Goal: Task Accomplishment & Management: Manage account settings

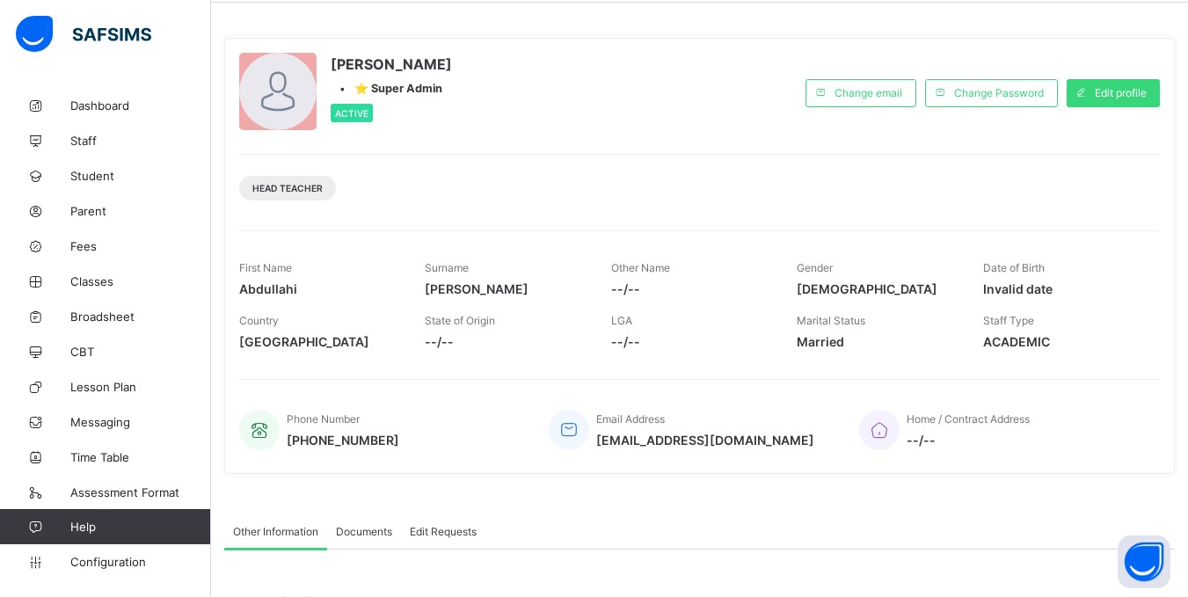
scroll to position [88, 0]
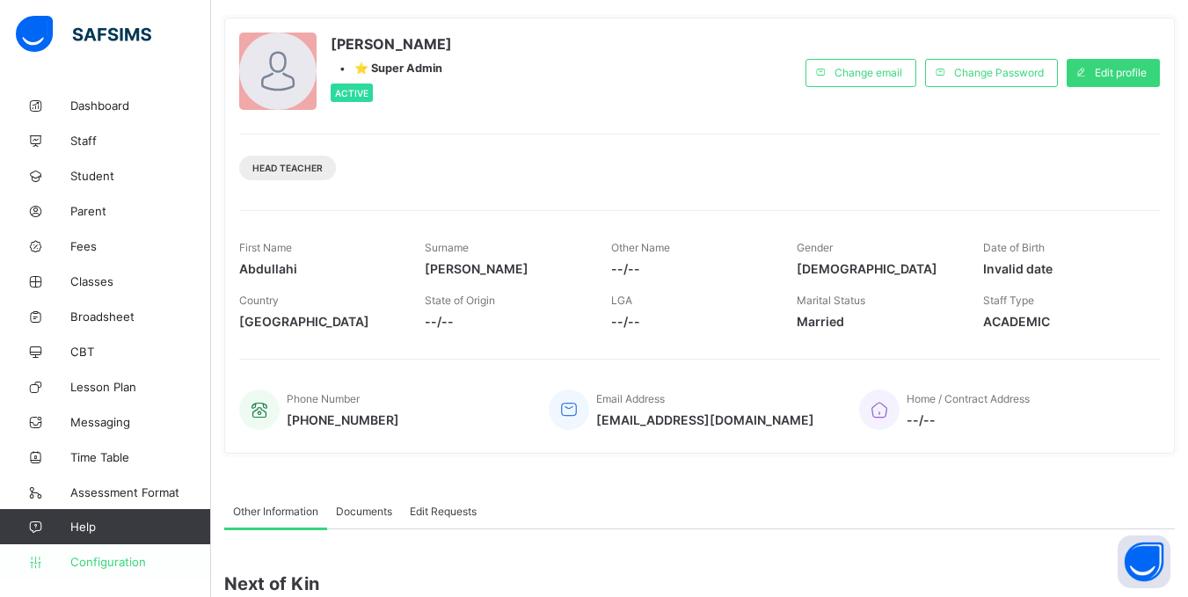
click at [106, 560] on span "Configuration" at bounding box center [140, 562] width 140 height 14
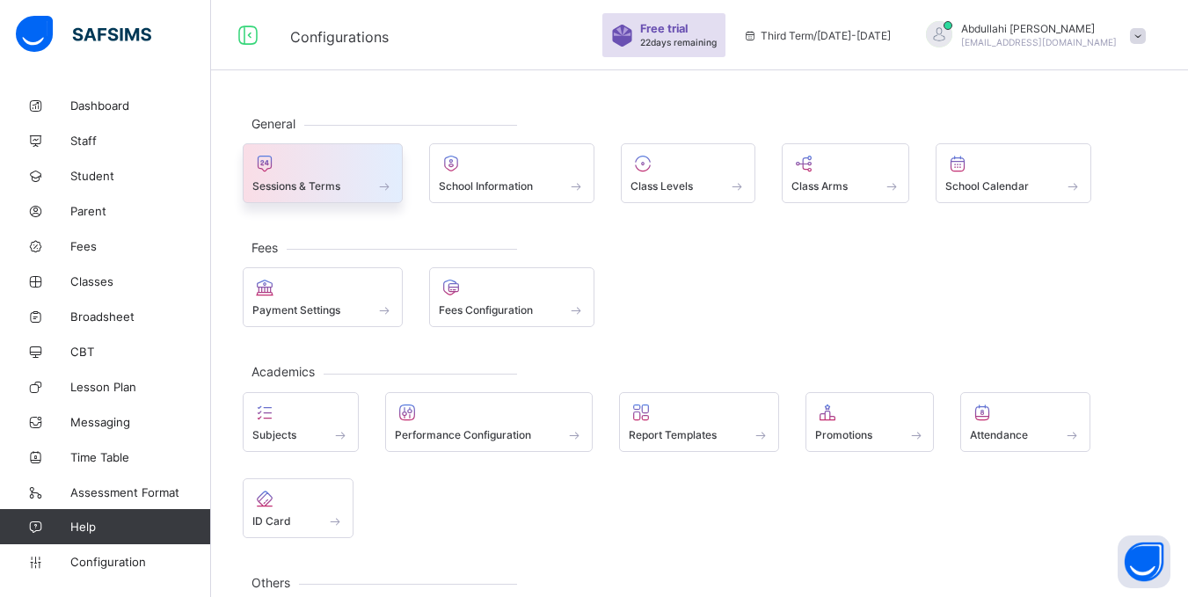
click at [354, 179] on div "Sessions & Terms" at bounding box center [322, 186] width 141 height 15
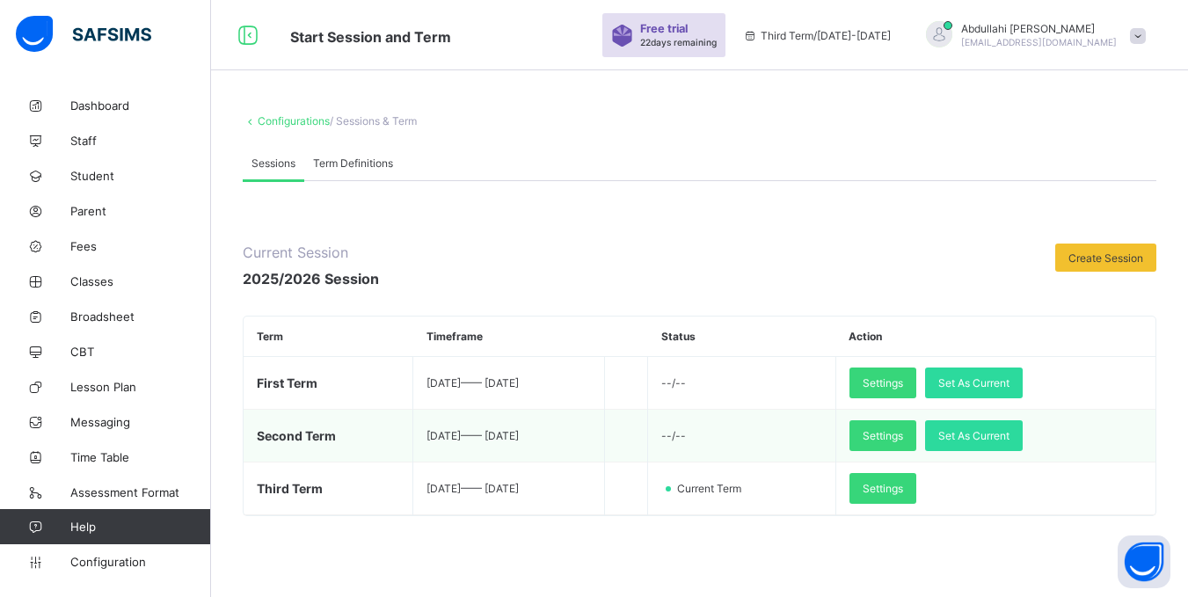
scroll to position [88, 0]
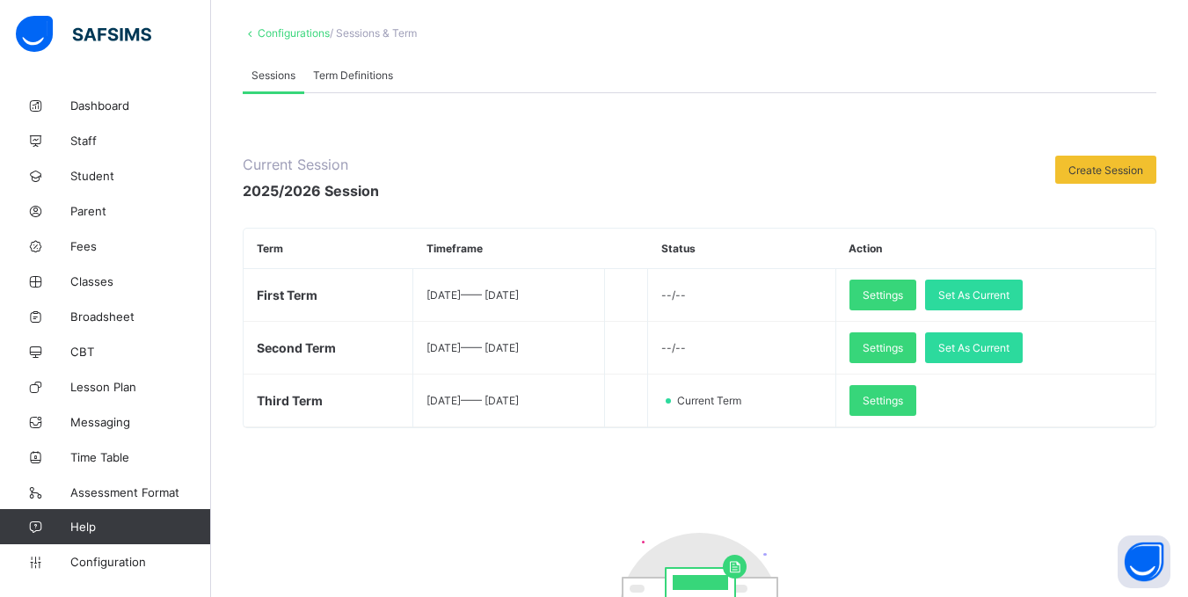
click at [701, 193] on div at bounding box center [717, 179] width 659 height 46
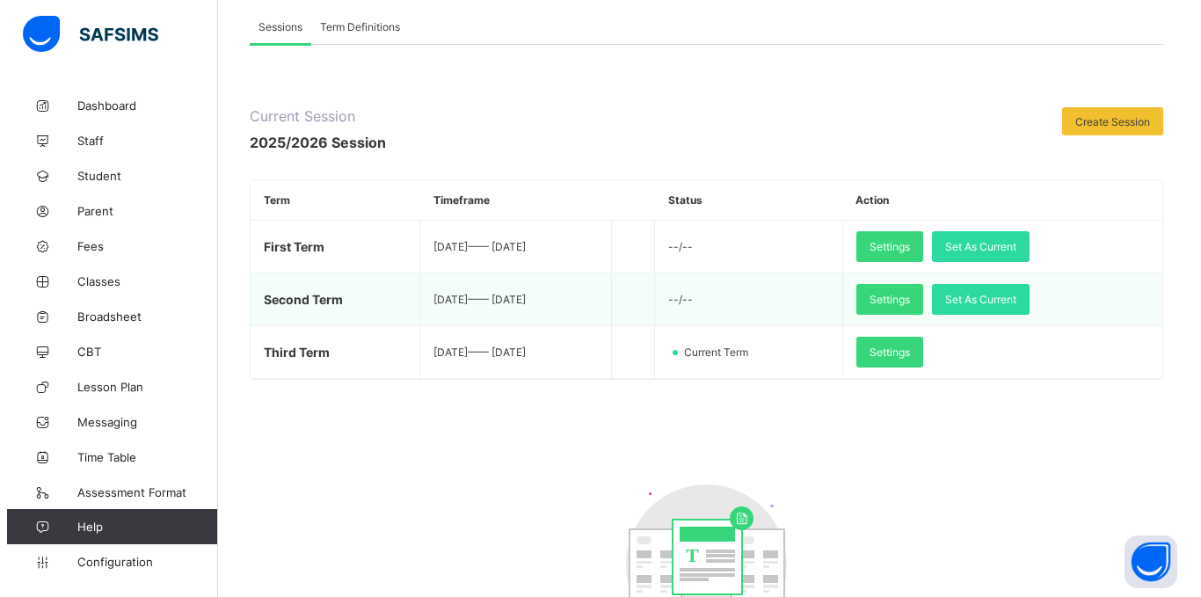
scroll to position [176, 0]
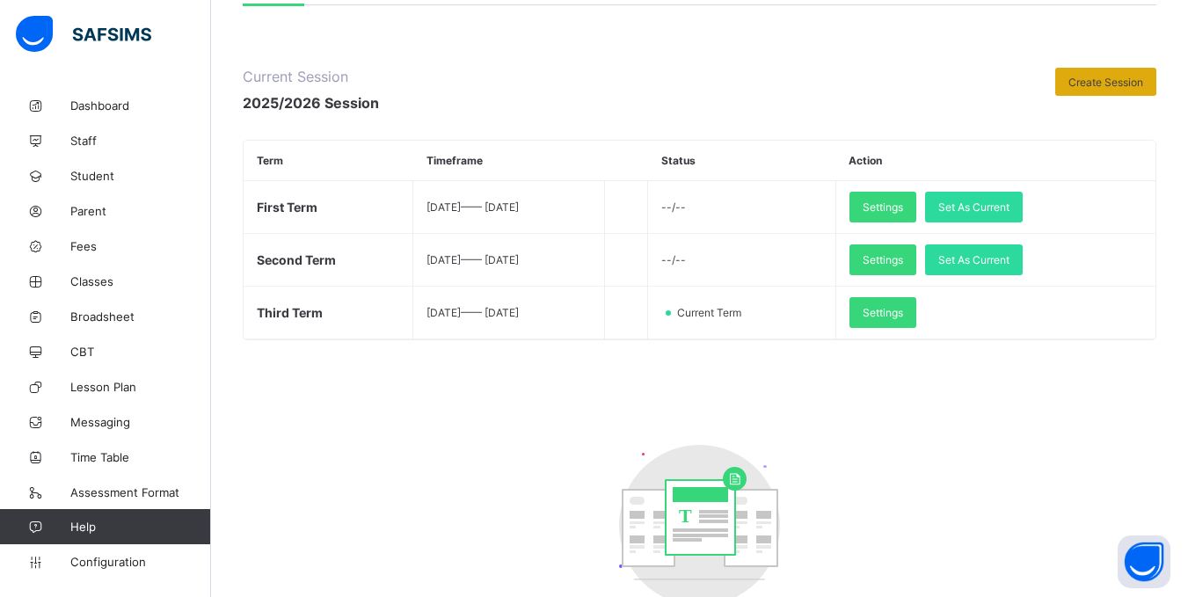
click at [1098, 83] on span "Create Session" at bounding box center [1106, 82] width 75 height 13
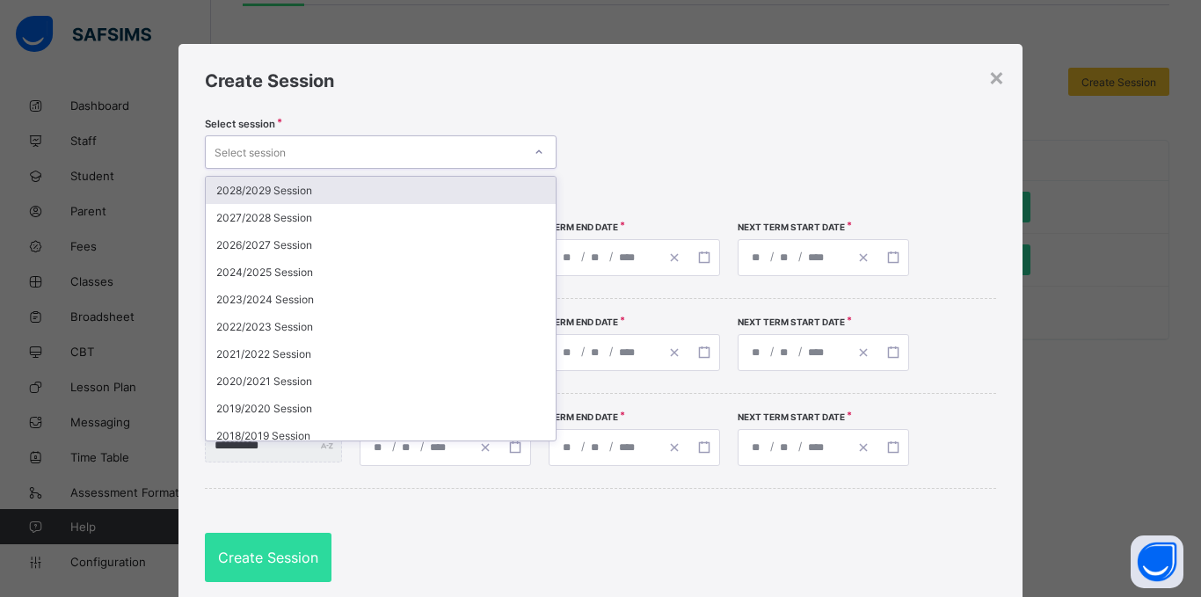
click at [348, 155] on div "Select session" at bounding box center [364, 152] width 317 height 25
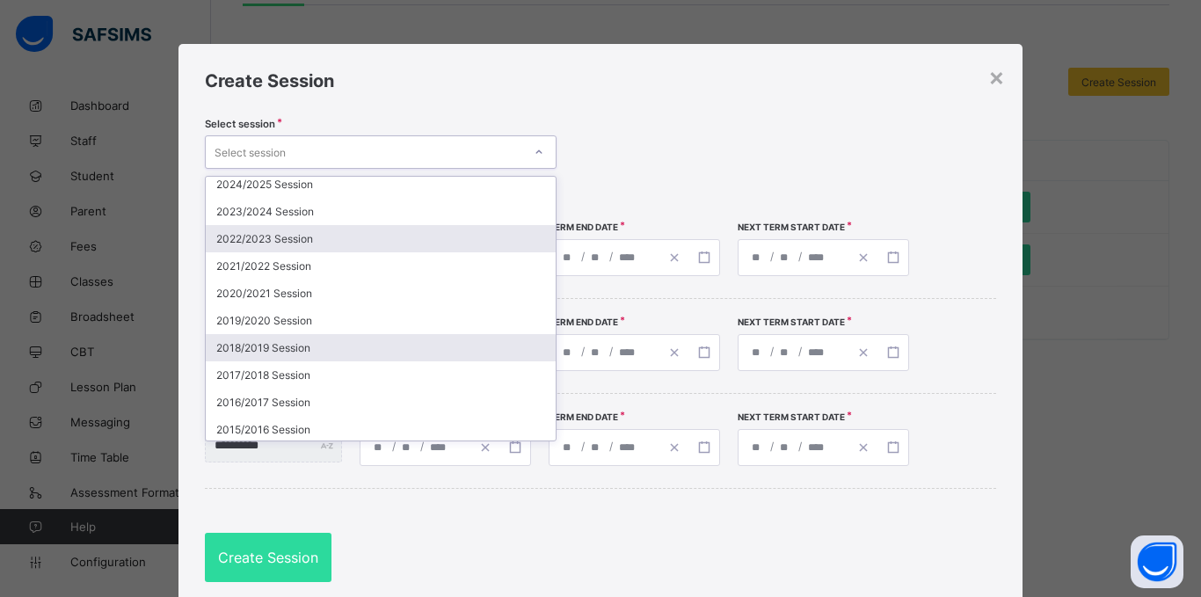
scroll to position [0, 0]
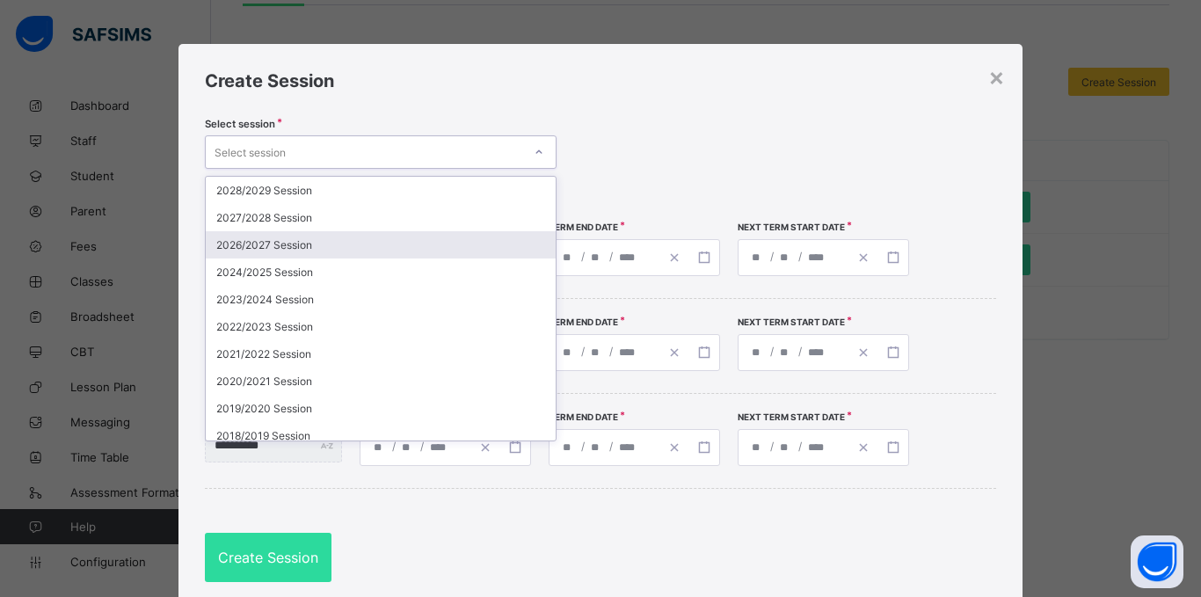
click at [295, 245] on div "2026/2027 Session" at bounding box center [381, 244] width 350 height 27
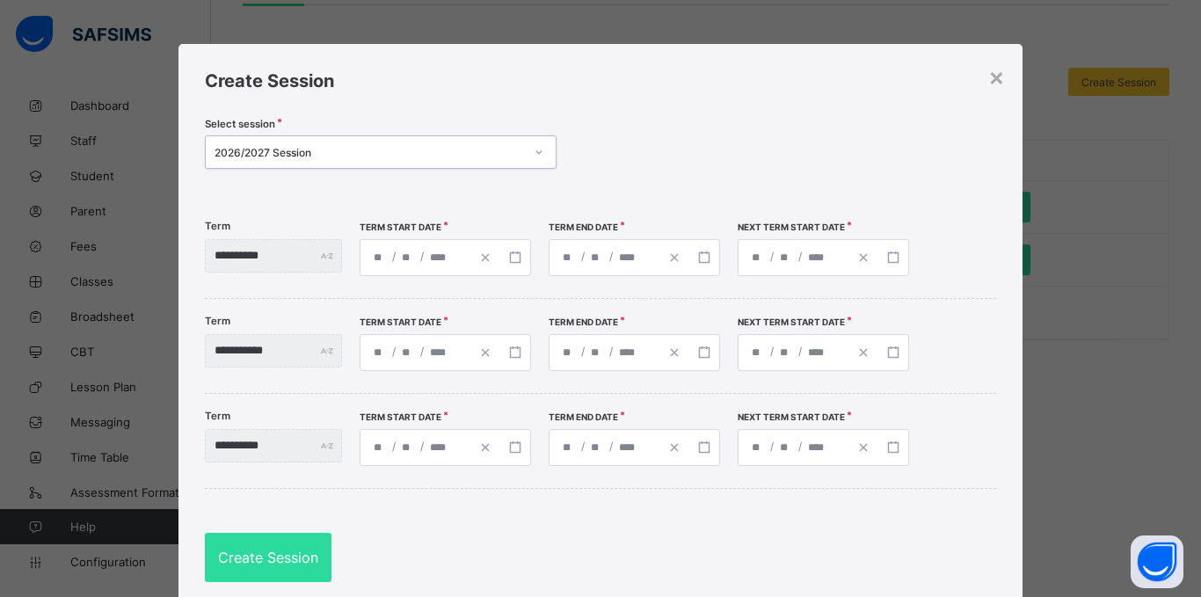
click at [388, 198] on div "**********" at bounding box center [601, 326] width 844 height 565
click at [407, 253] on div "/ /" at bounding box center [445, 257] width 171 height 37
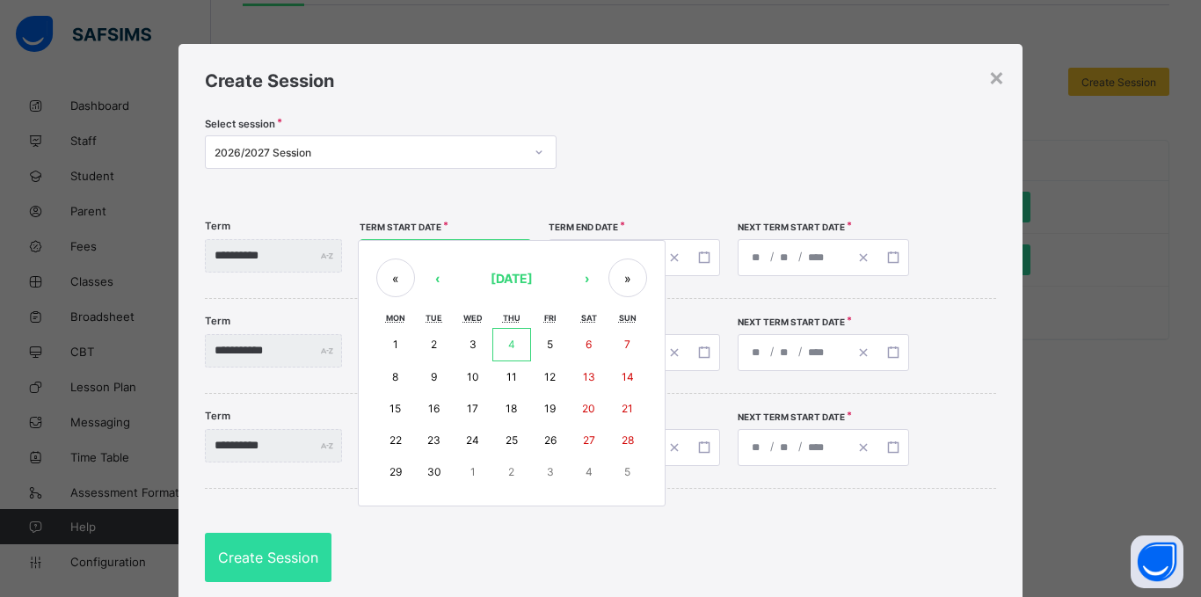
click at [454, 351] on button "2" at bounding box center [434, 344] width 39 height 33
type input "**********"
type input "*"
type input "****"
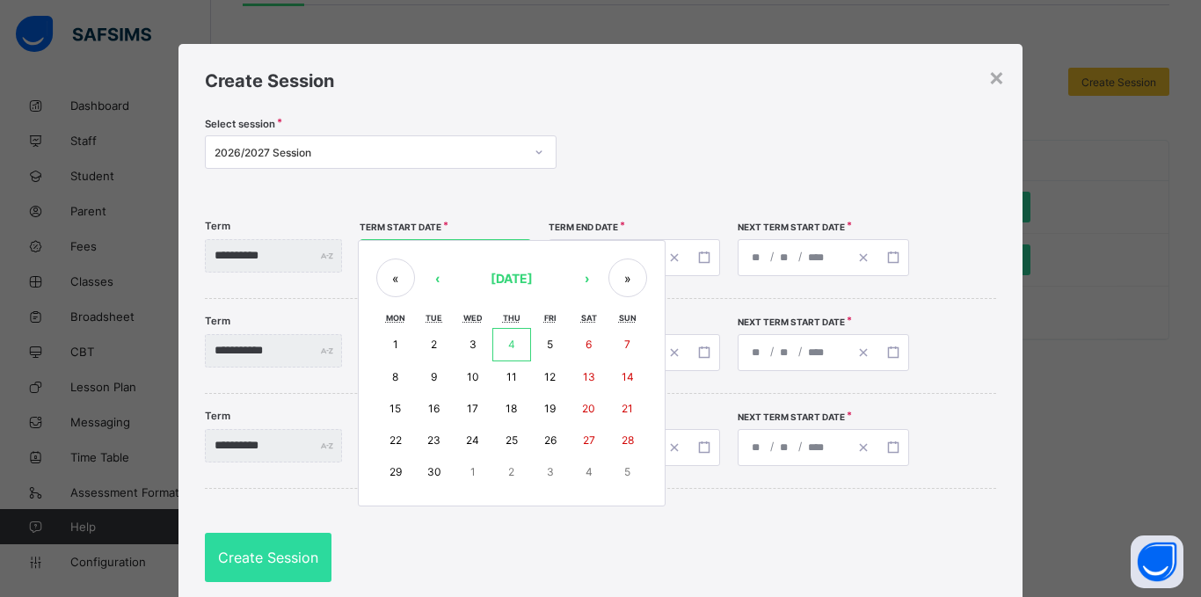
type input "**********"
type input "**"
type input "*"
type input "****"
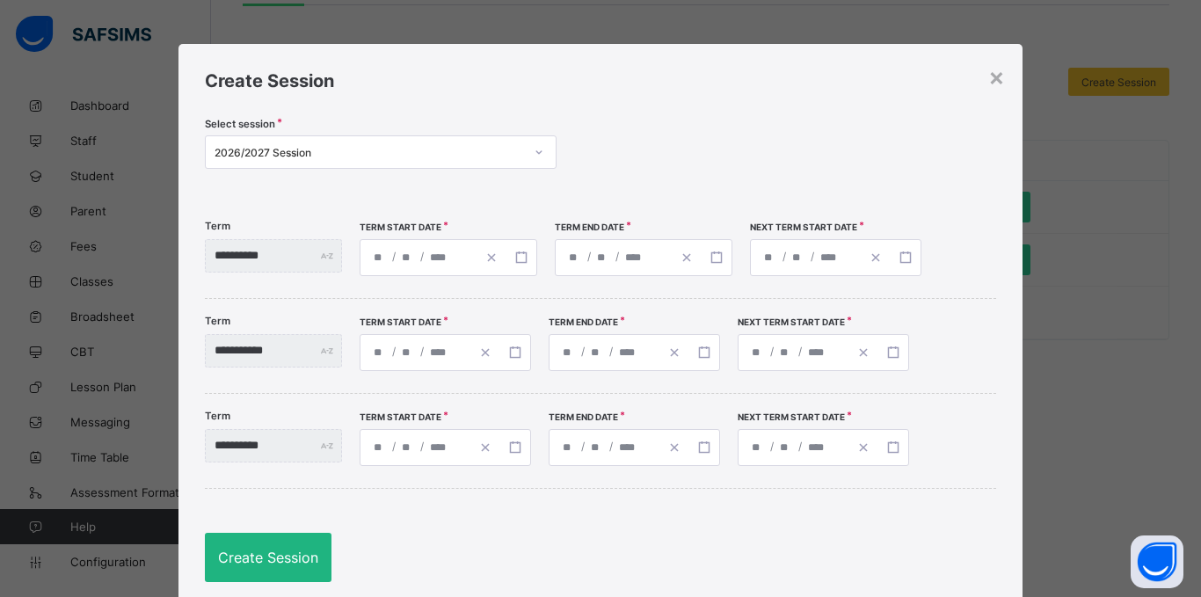
click at [278, 553] on span "Create Session" at bounding box center [268, 558] width 100 height 18
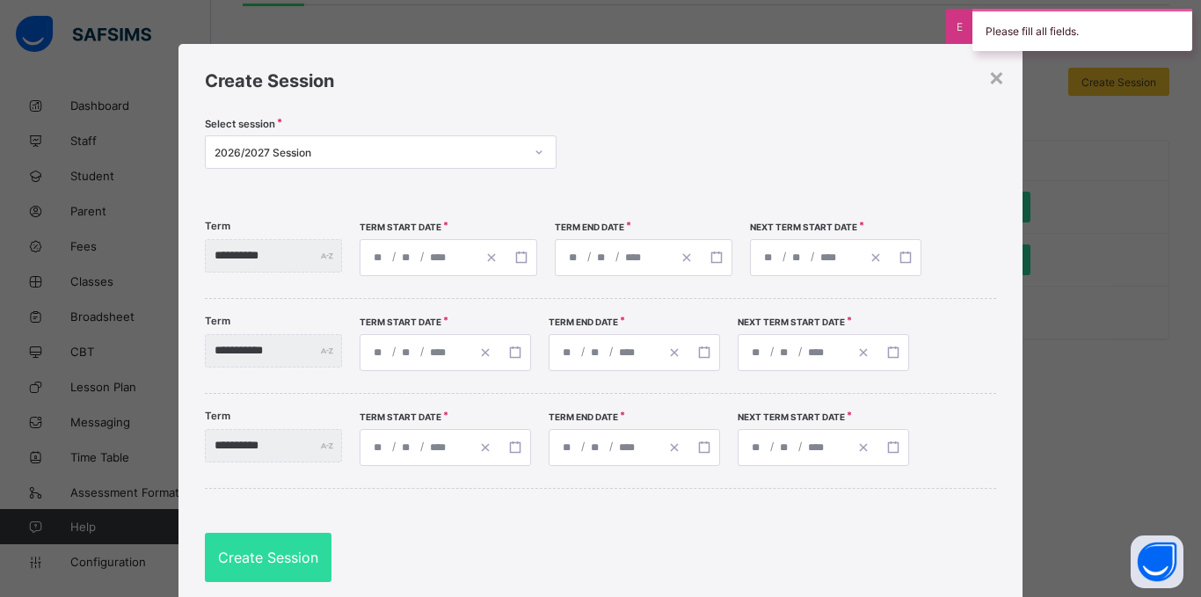
click at [795, 254] on div "/ /" at bounding box center [835, 257] width 171 height 37
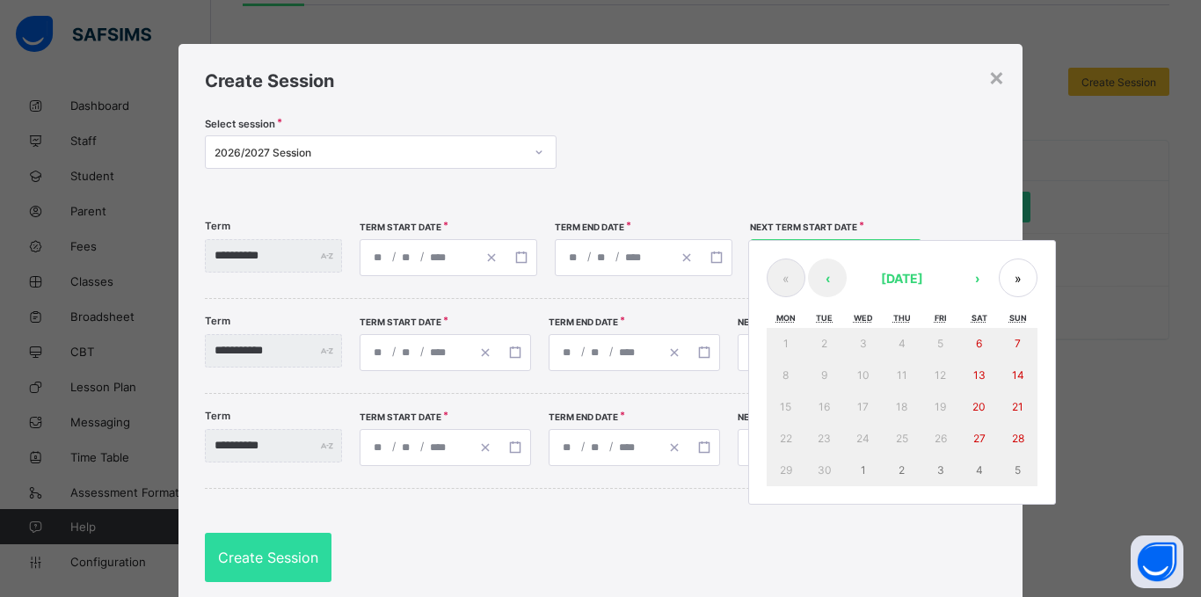
click at [754, 279] on div "**********" at bounding box center [600, 251] width 791 height 94
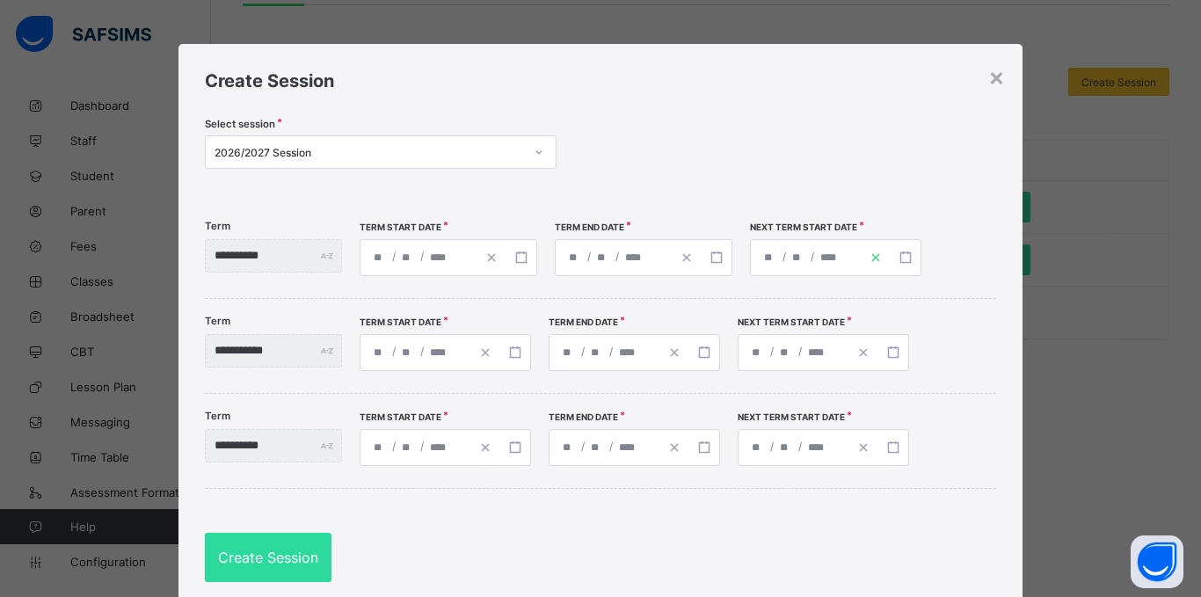
click at [879, 260] on line "button" at bounding box center [875, 257] width 7 height 7
click at [882, 258] on icon "button" at bounding box center [876, 258] width 12 height 12
click at [787, 263] on div "/ /" at bounding box center [806, 257] width 110 height 35
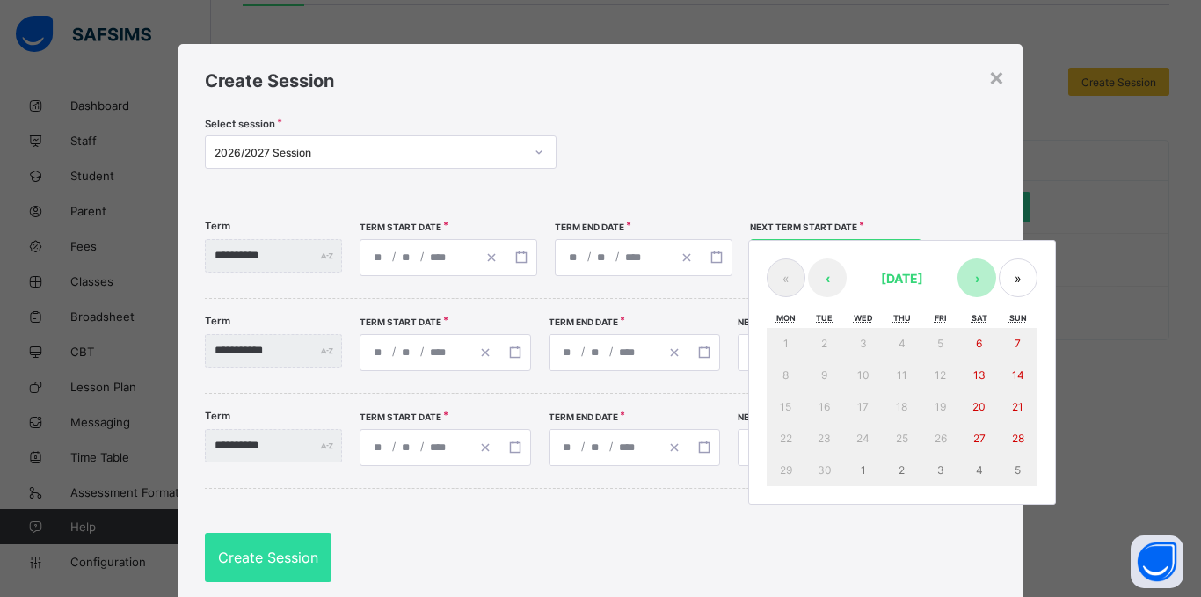
click at [996, 277] on button "›" at bounding box center [977, 278] width 39 height 39
click at [996, 288] on button "›" at bounding box center [977, 278] width 39 height 39
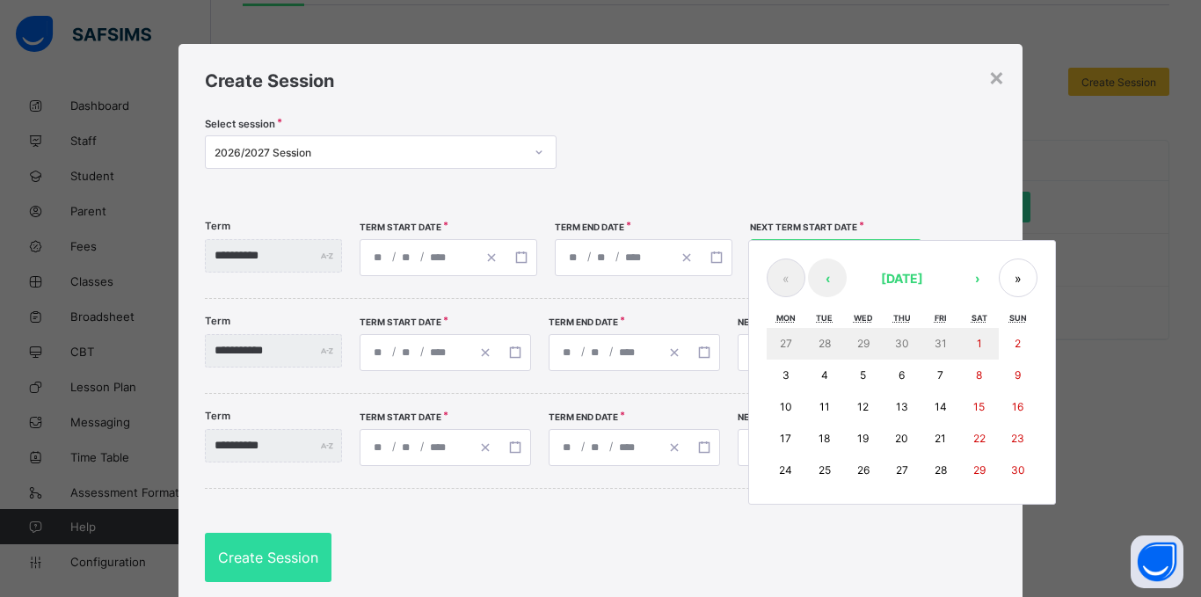
click at [712, 299] on div "**********" at bounding box center [600, 346] width 791 height 94
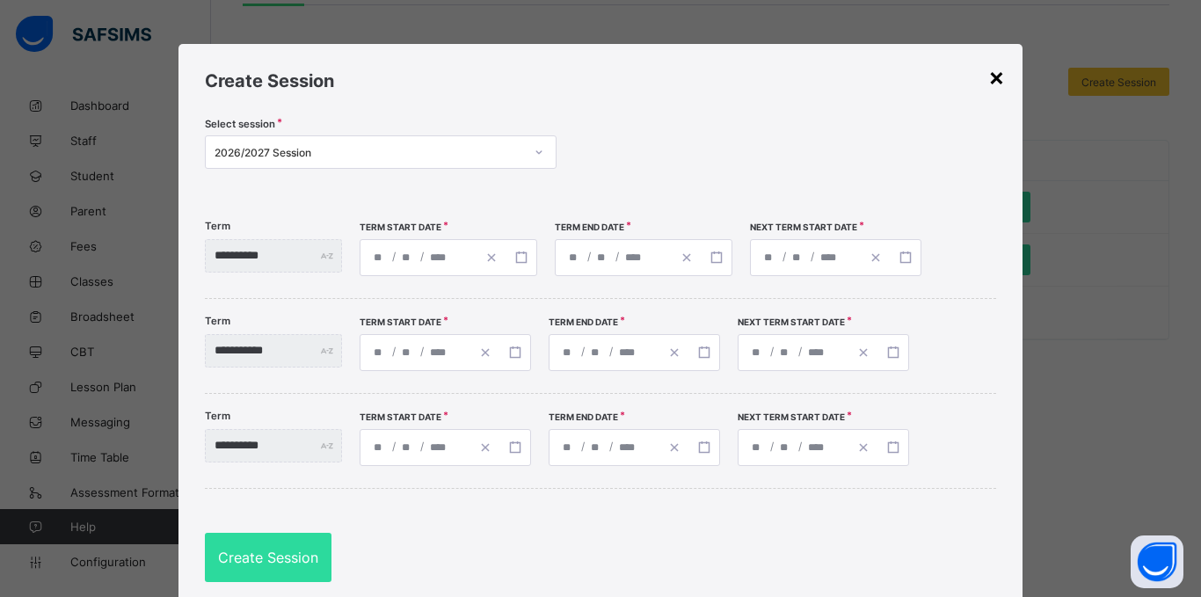
click at [988, 82] on div "×" at bounding box center [996, 77] width 17 height 30
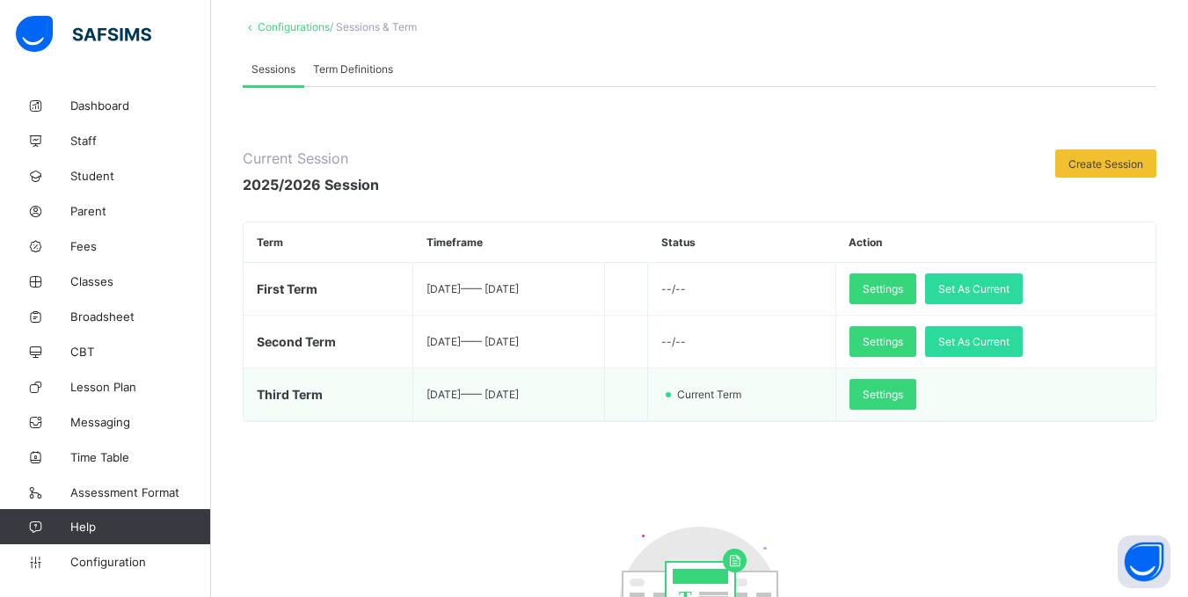
scroll to position [70, 0]
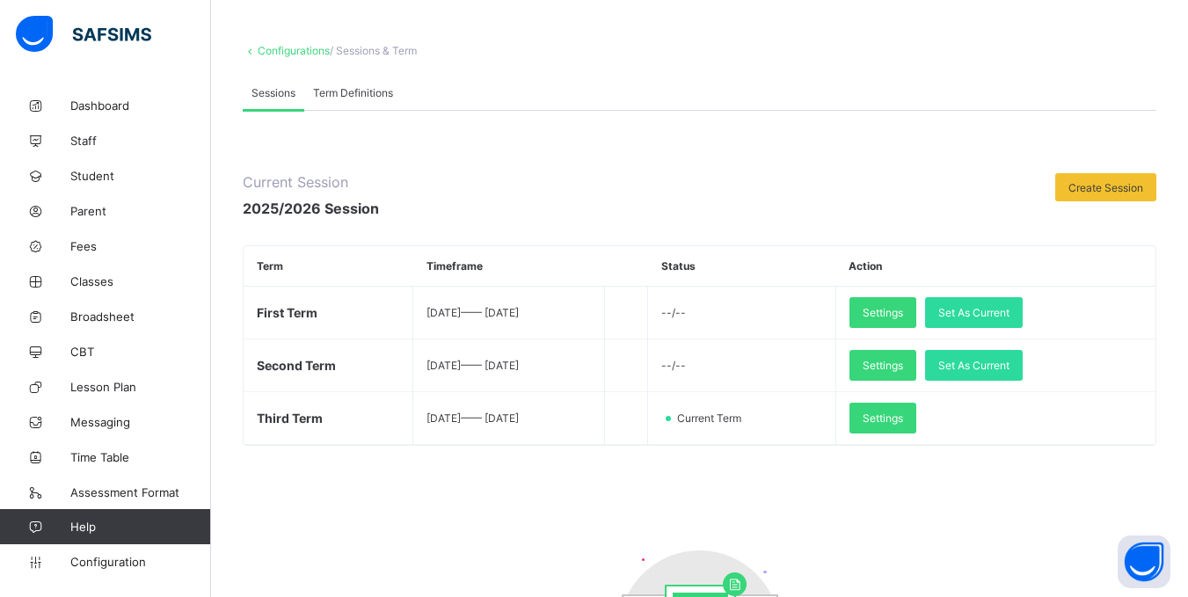
click at [345, 100] on div "Term Definitions" at bounding box center [353, 92] width 98 height 35
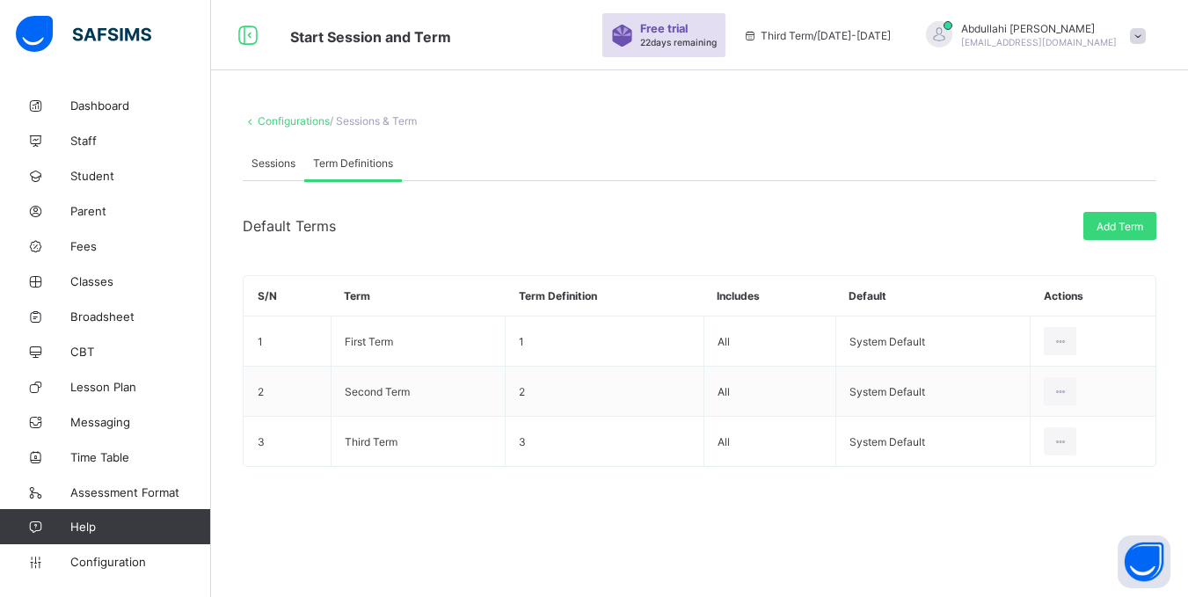
scroll to position [0, 0]
click at [281, 165] on span "Sessions" at bounding box center [274, 163] width 44 height 13
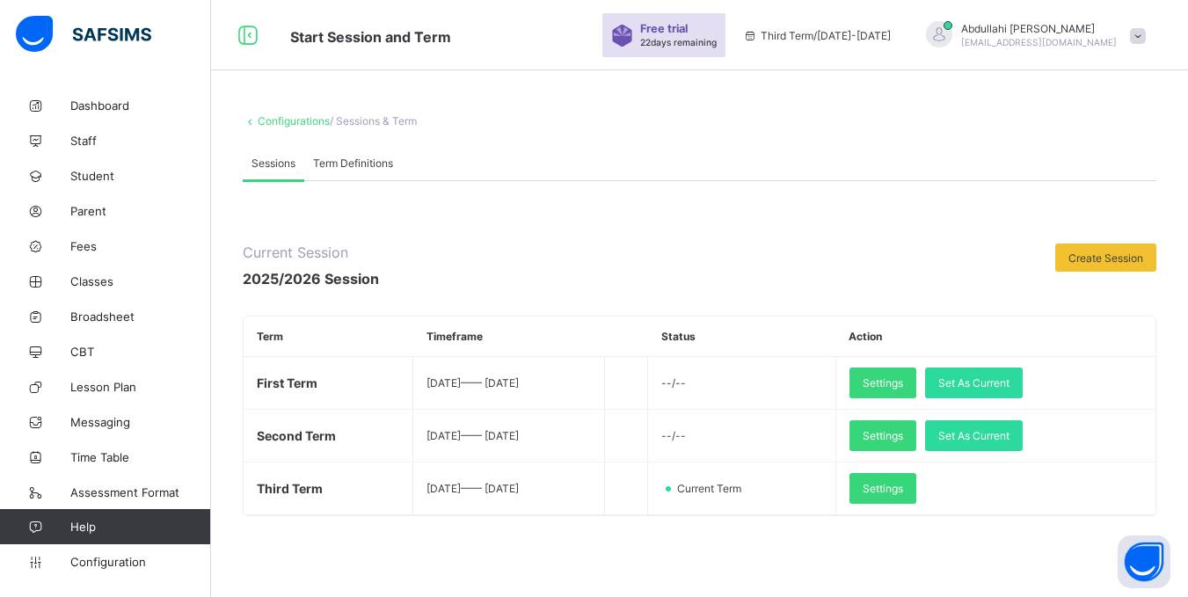
click at [343, 161] on span "Term Definitions" at bounding box center [353, 163] width 80 height 13
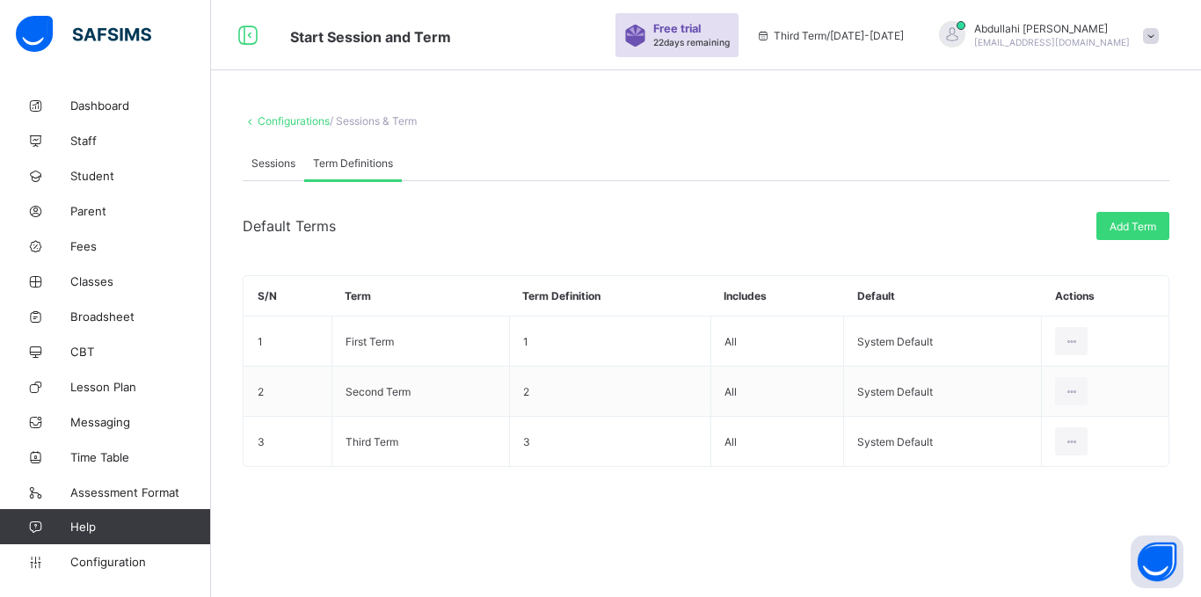
click at [263, 169] on span "Sessions" at bounding box center [274, 163] width 44 height 13
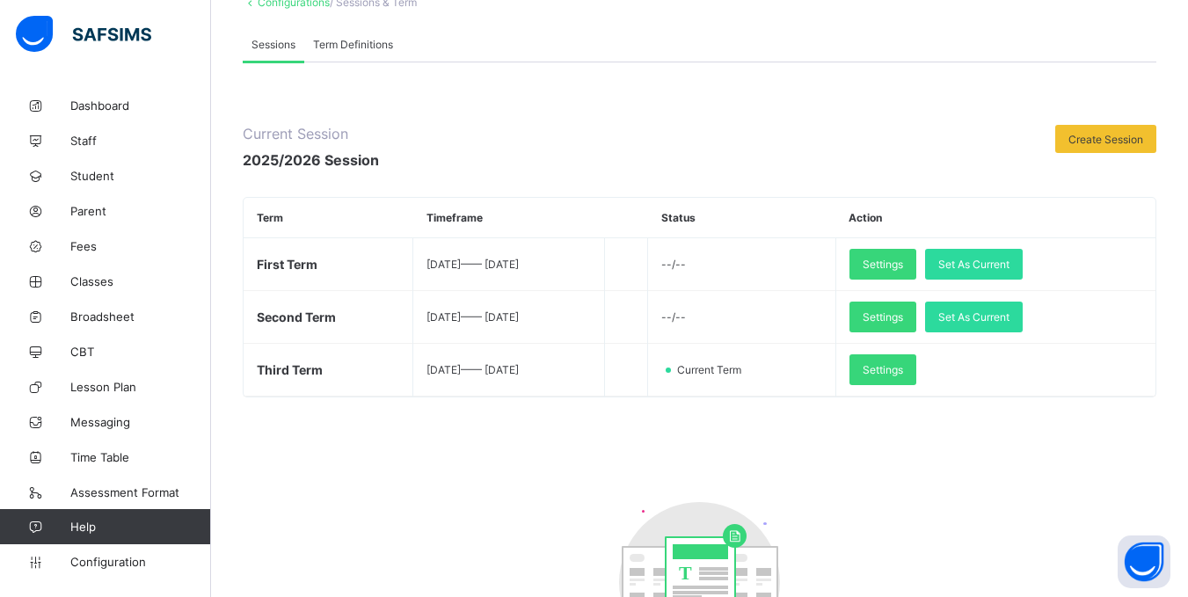
scroll to position [88, 0]
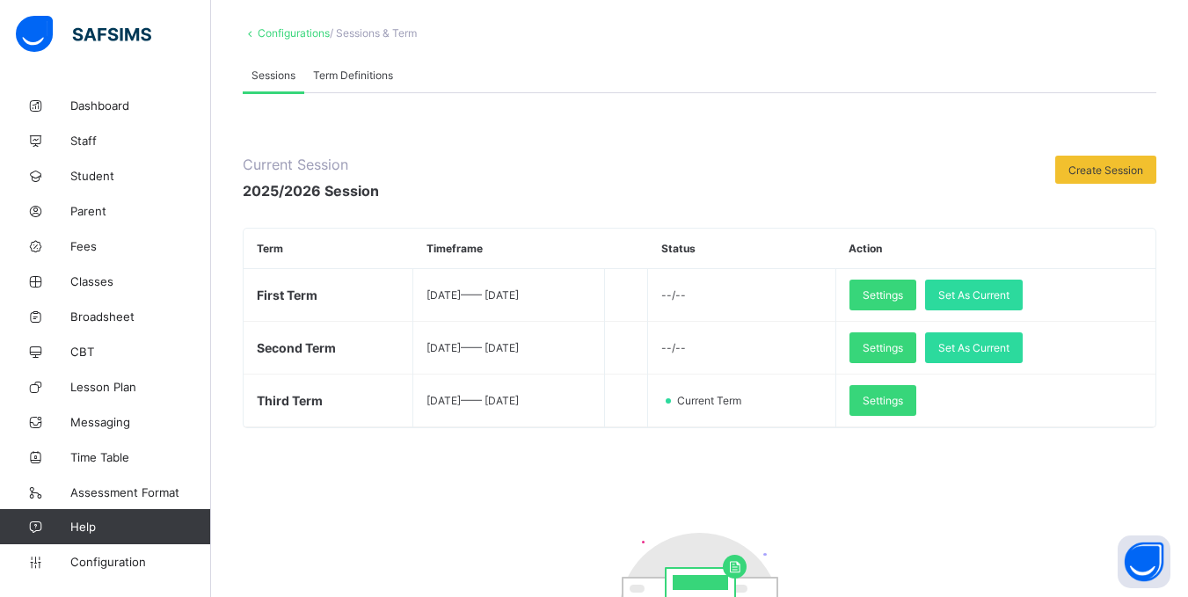
click at [533, 487] on div "Current Session 2025/2026 Session Create Session Term Timeframe Status Action F…" at bounding box center [700, 486] width 914 height 660
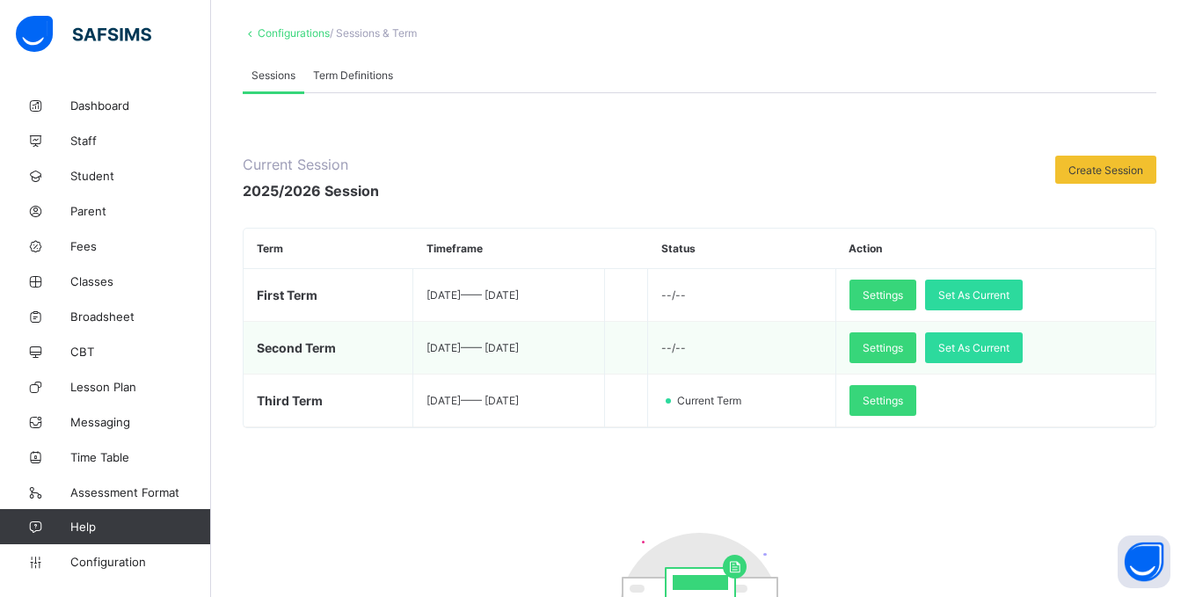
click at [604, 346] on td "2025-01-01 —— 2025-04-01" at bounding box center [508, 348] width 191 height 53
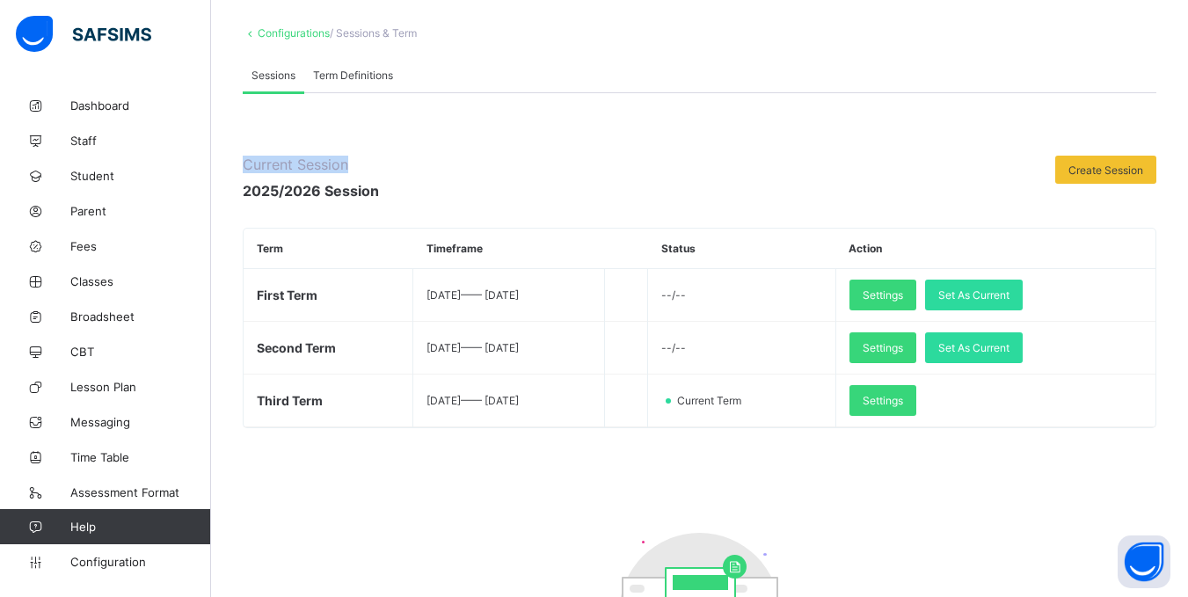
drag, startPoint x: 360, startPoint y: 163, endPoint x: 242, endPoint y: 157, distance: 118.0
click at [242, 157] on div "**********" at bounding box center [699, 421] width 977 height 842
copy span "Current Session"
drag, startPoint x: 386, startPoint y: 193, endPoint x: 242, endPoint y: 194, distance: 144.2
click at [242, 194] on div "**********" at bounding box center [699, 421] width 977 height 842
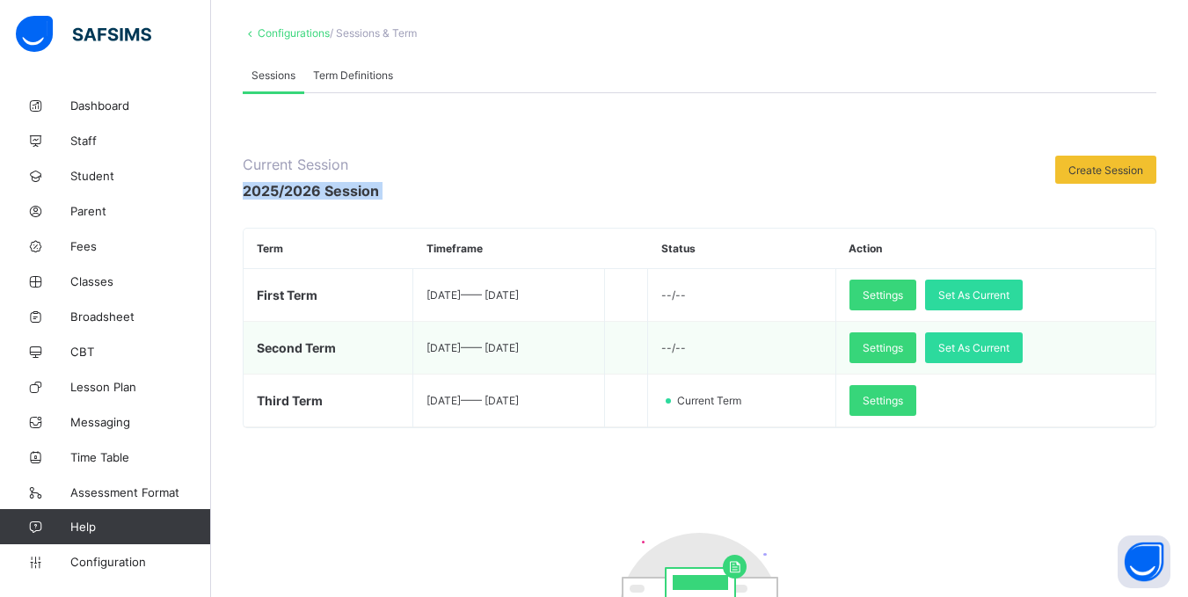
copy span "2025/2026 Session"
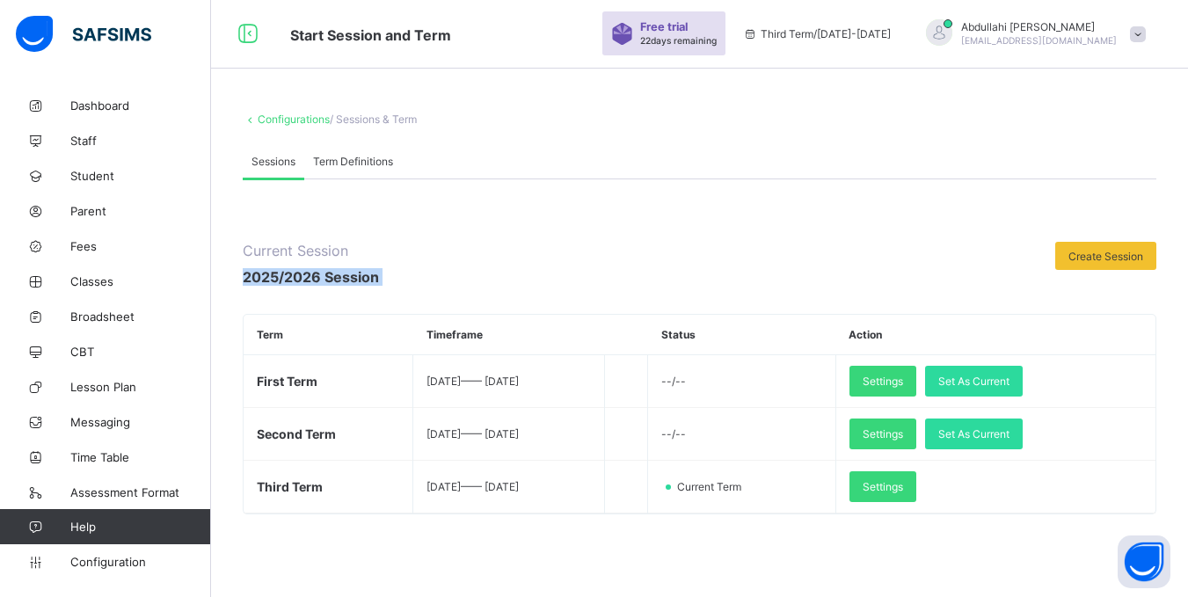
scroll to position [0, 0]
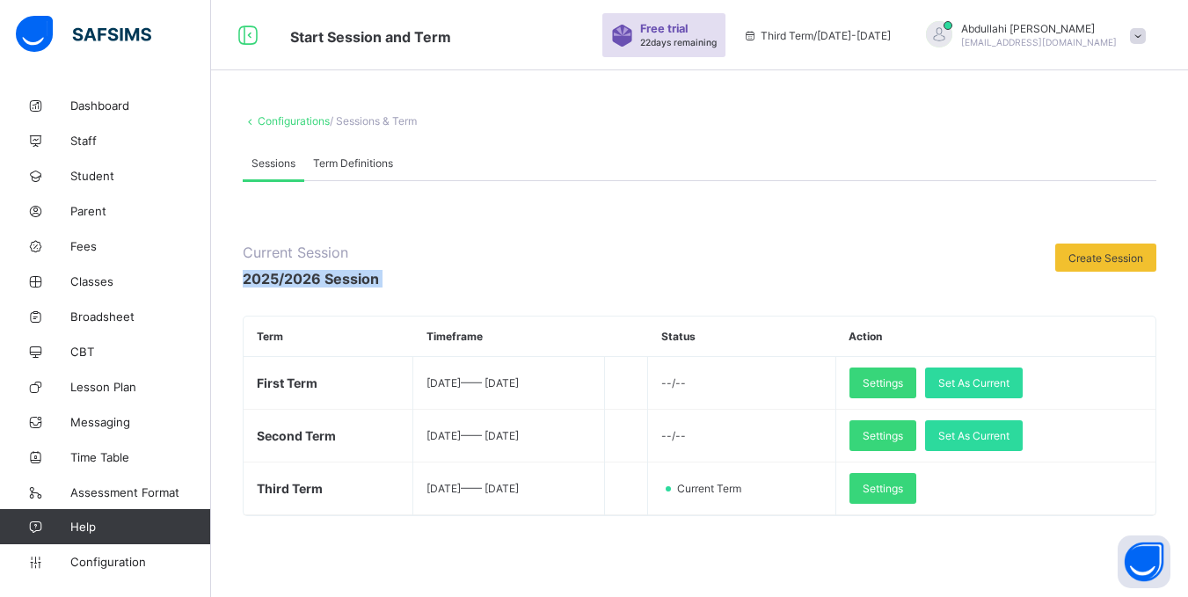
click at [632, 238] on div "**********" at bounding box center [700, 542] width 914 height 723
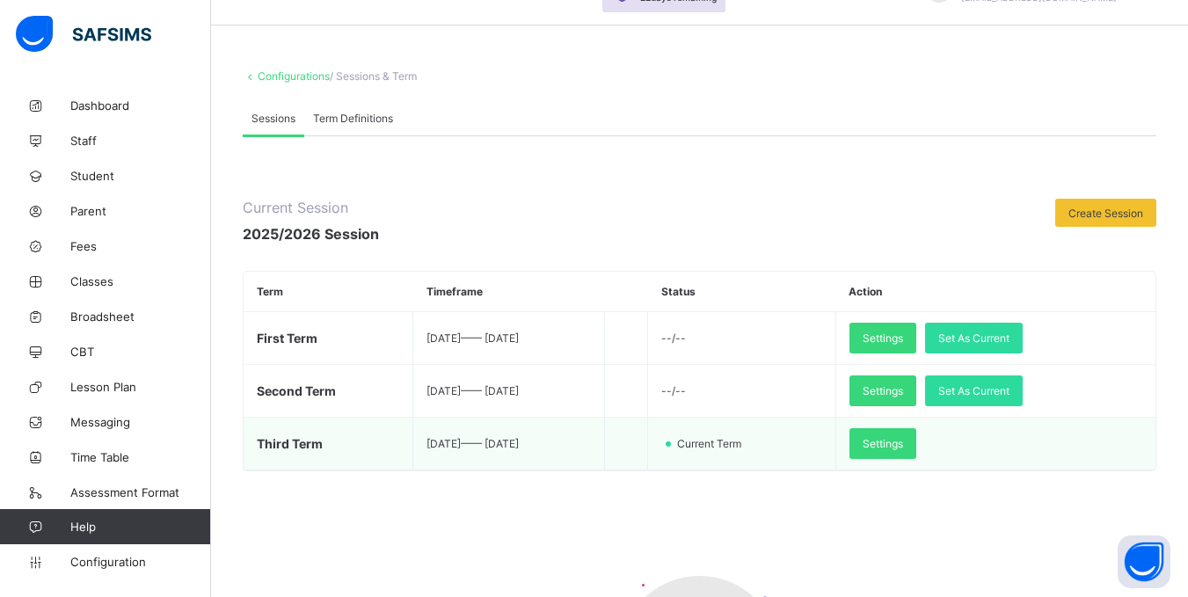
scroll to position [88, 0]
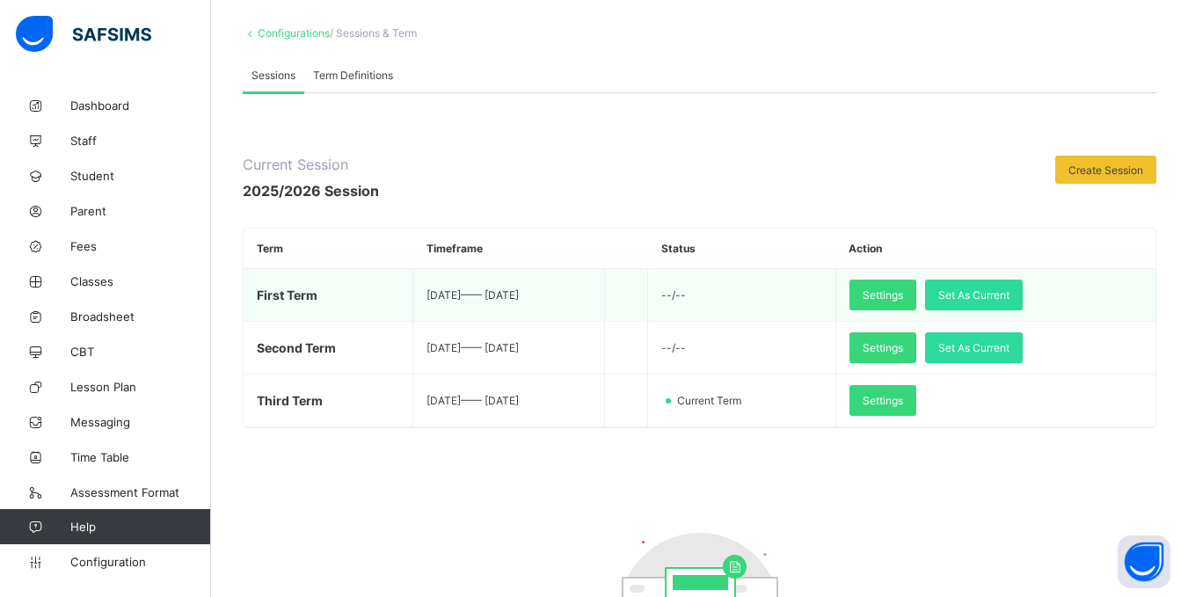
click at [728, 299] on td "--/--" at bounding box center [742, 295] width 188 height 53
click at [903, 293] on span "Settings" at bounding box center [883, 294] width 40 height 13
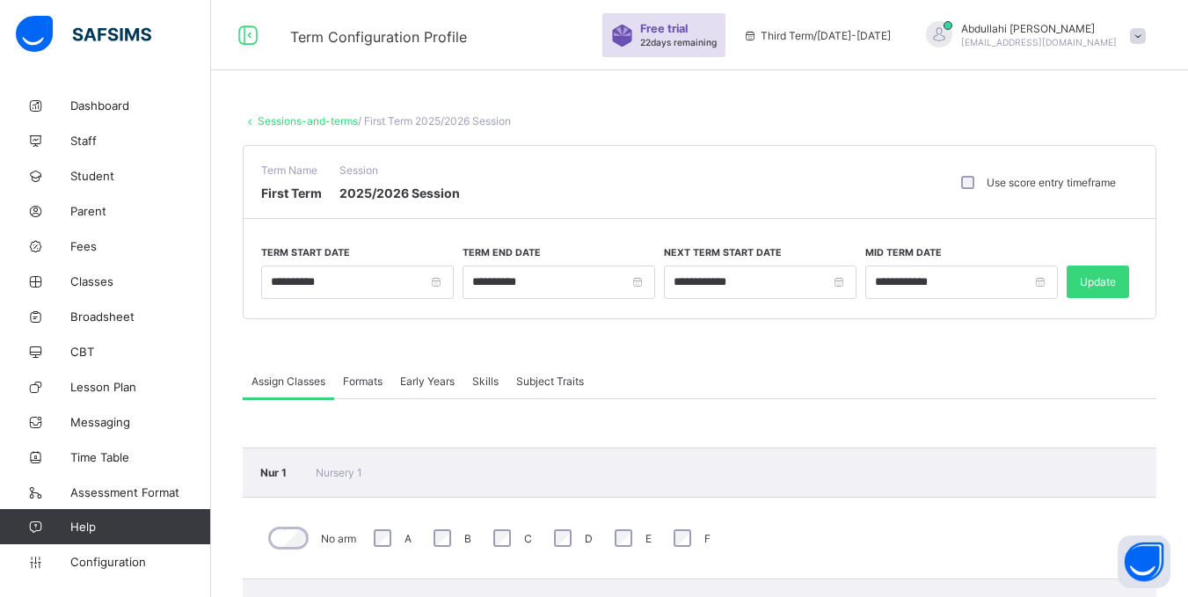
click at [312, 122] on link "Sessions-and-terms" at bounding box center [308, 120] width 100 height 13
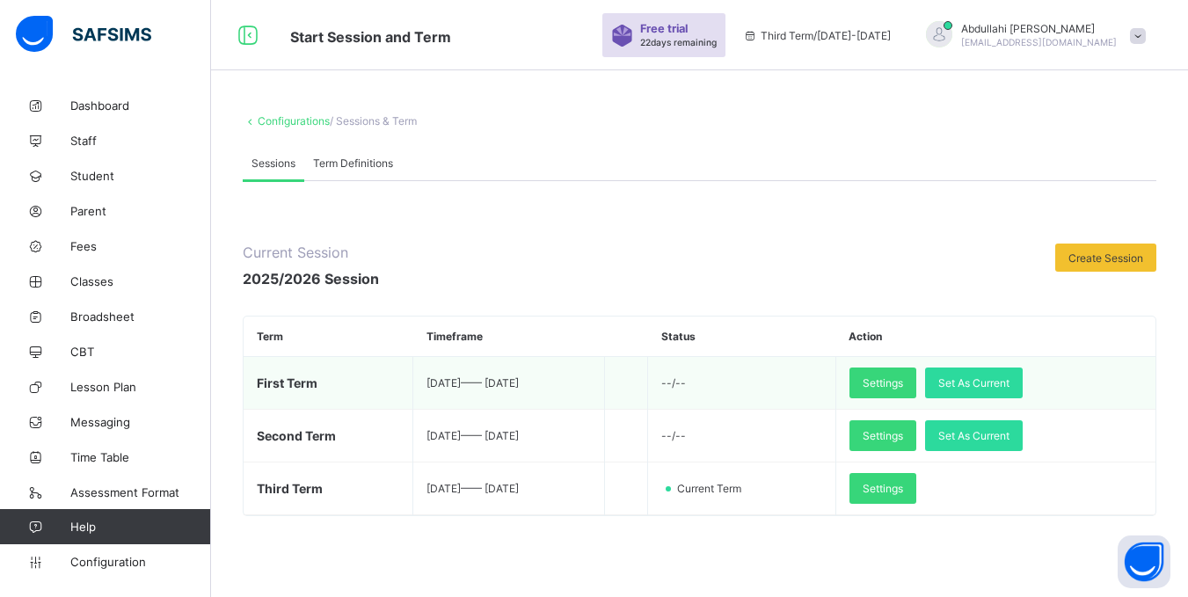
drag, startPoint x: 475, startPoint y: 383, endPoint x: 496, endPoint y: 384, distance: 21.1
click at [496, 384] on span "2024-09-01 —— 2024-12-01" at bounding box center [473, 382] width 92 height 13
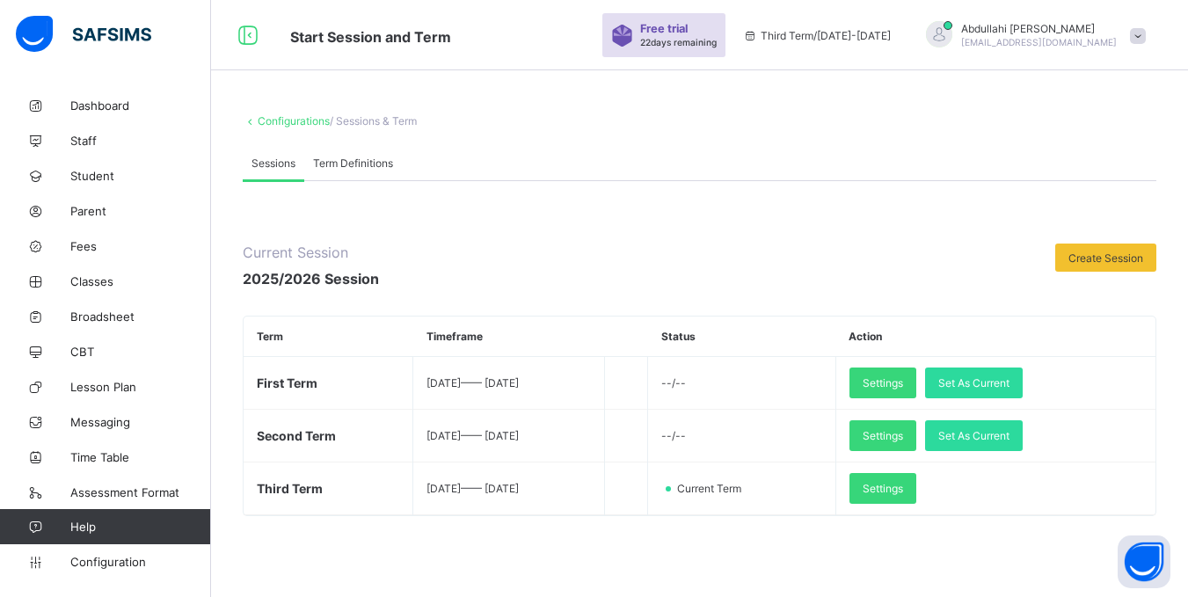
copy span "——"
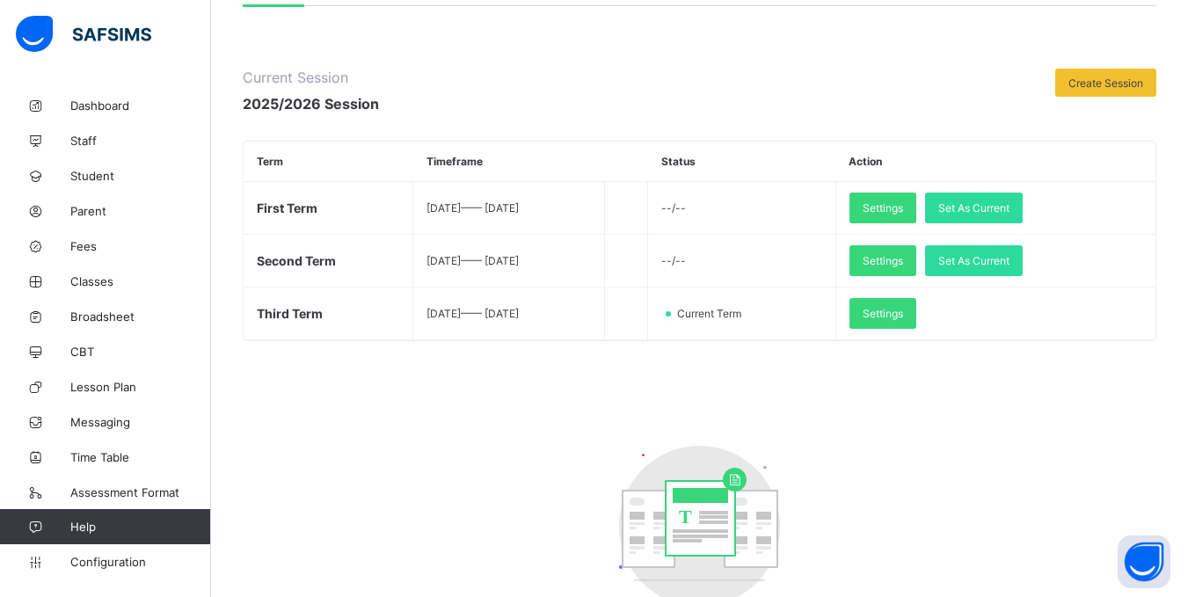
scroll to position [176, 0]
click at [746, 410] on div "Current Session 2025/2026 Session Create Session Term Timeframe Status Action F…" at bounding box center [700, 398] width 914 height 660
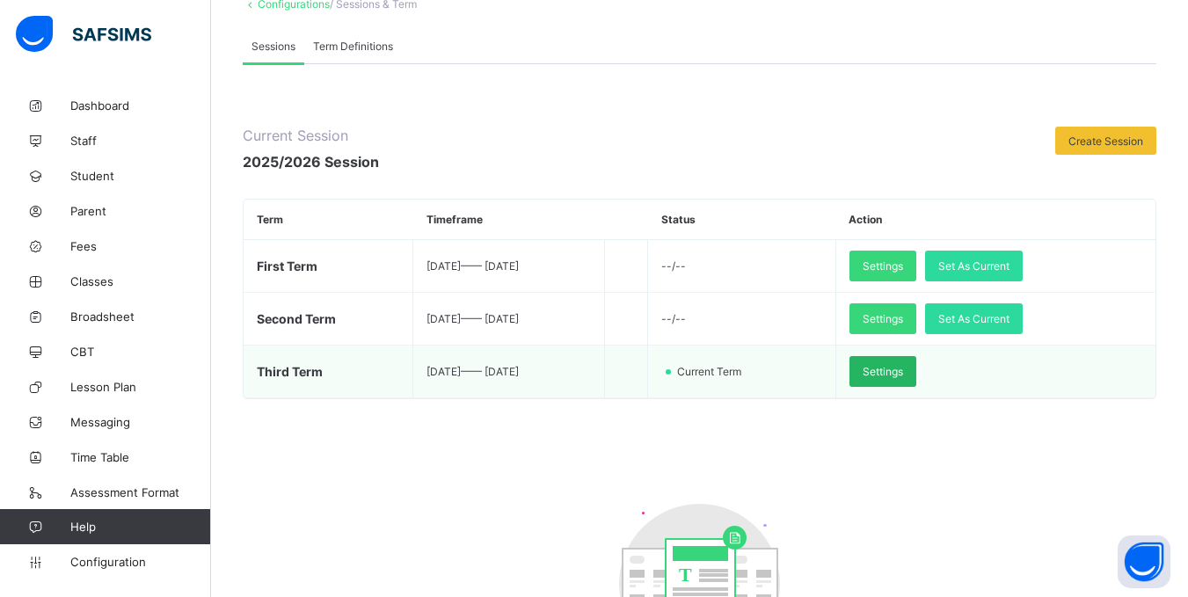
scroll to position [88, 0]
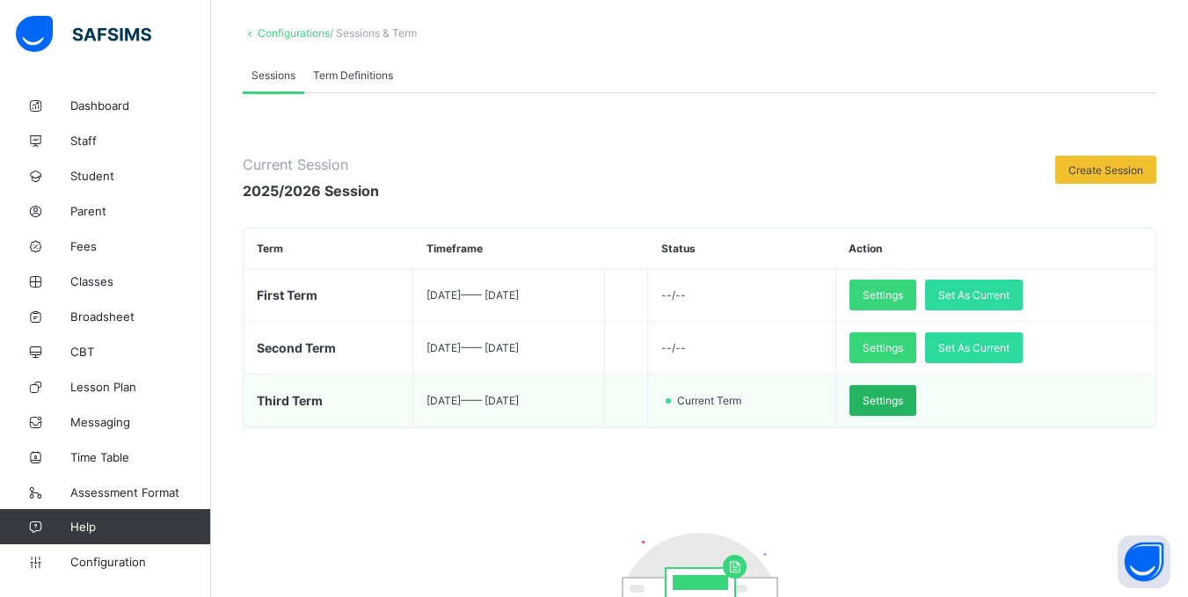
click at [903, 403] on span "Settings" at bounding box center [883, 400] width 40 height 13
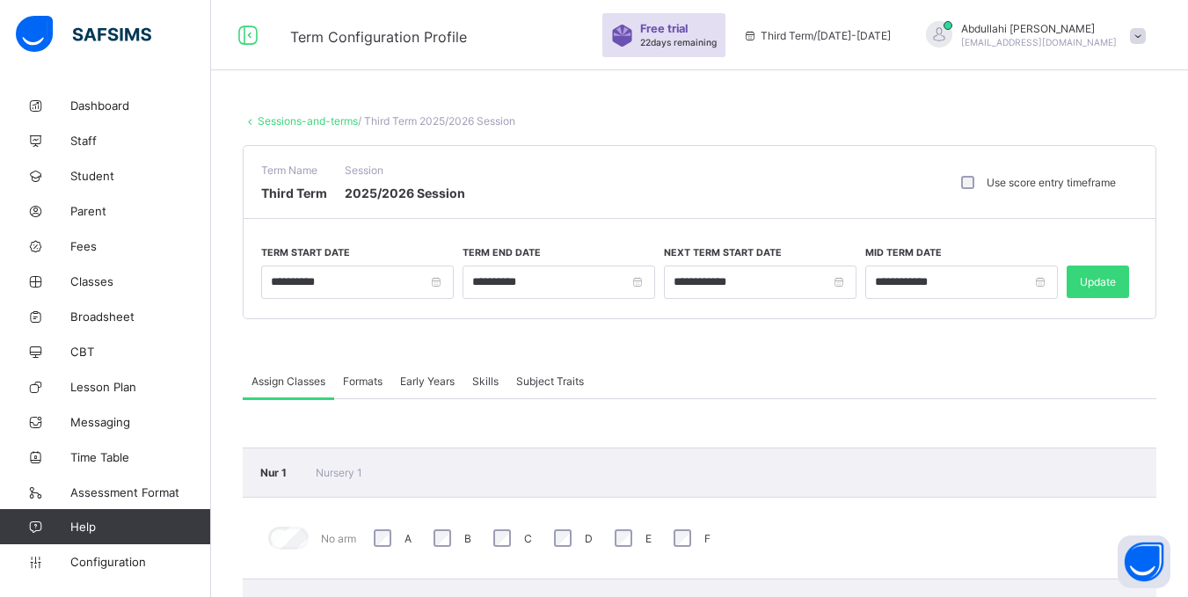
click at [295, 125] on link "Sessions-and-terms" at bounding box center [308, 120] width 100 height 13
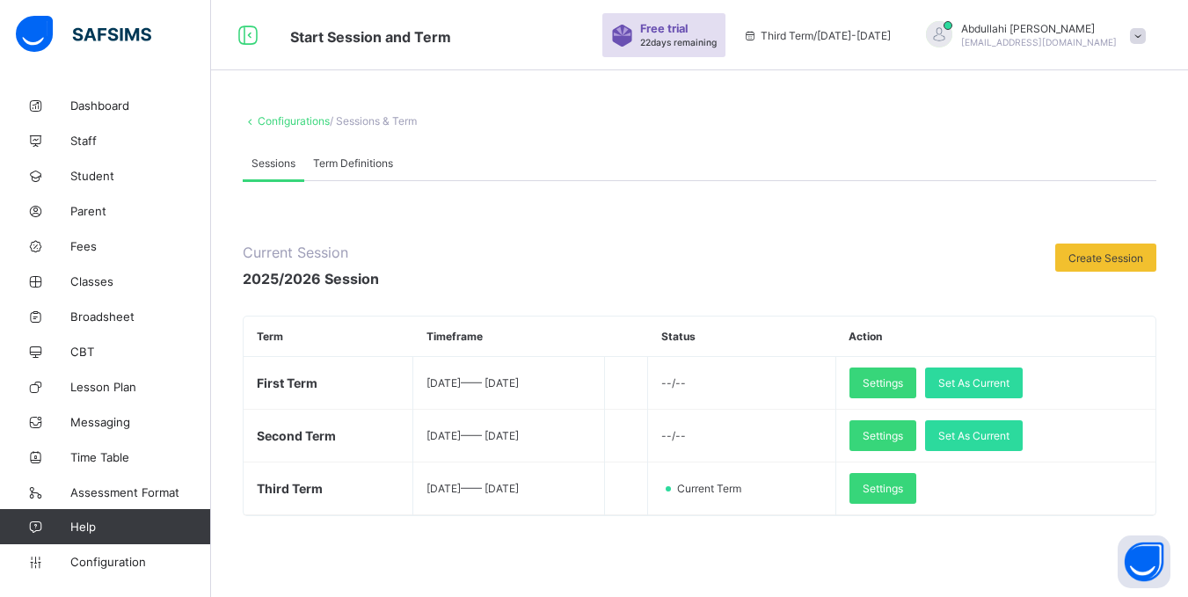
click at [574, 228] on div "**********" at bounding box center [700, 542] width 914 height 723
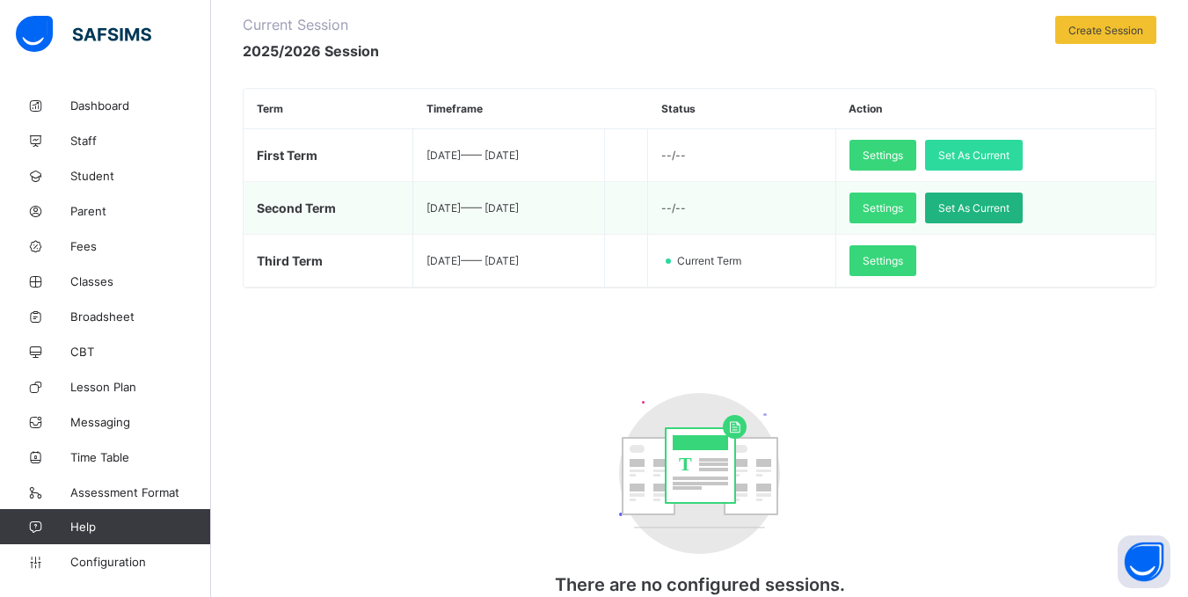
scroll to position [70, 0]
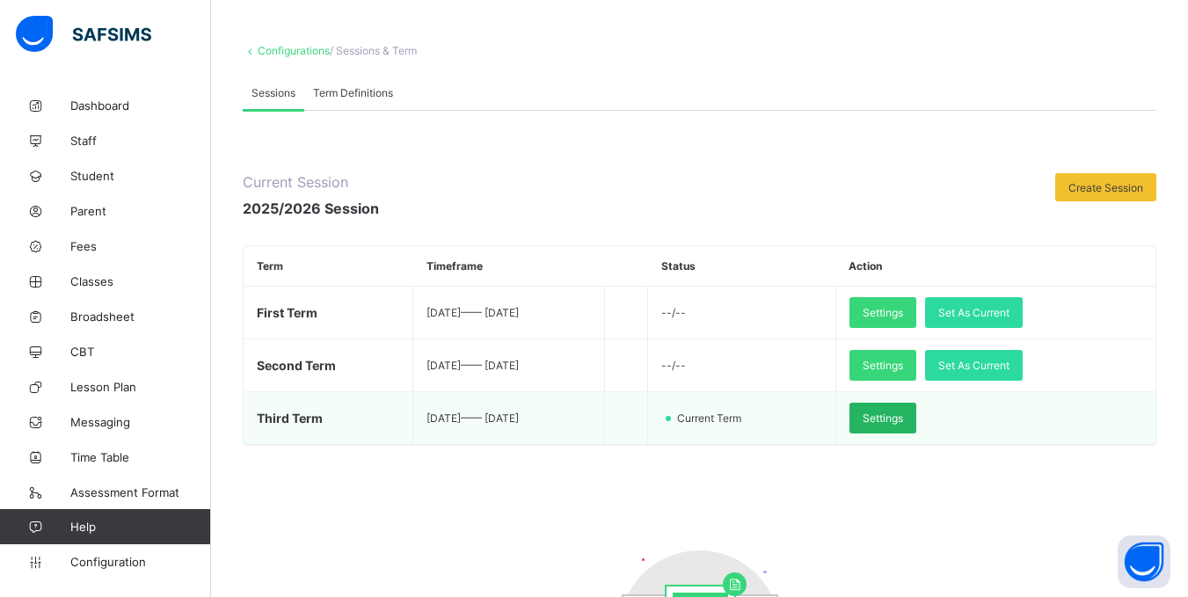
click at [903, 421] on span "Settings" at bounding box center [883, 418] width 40 height 13
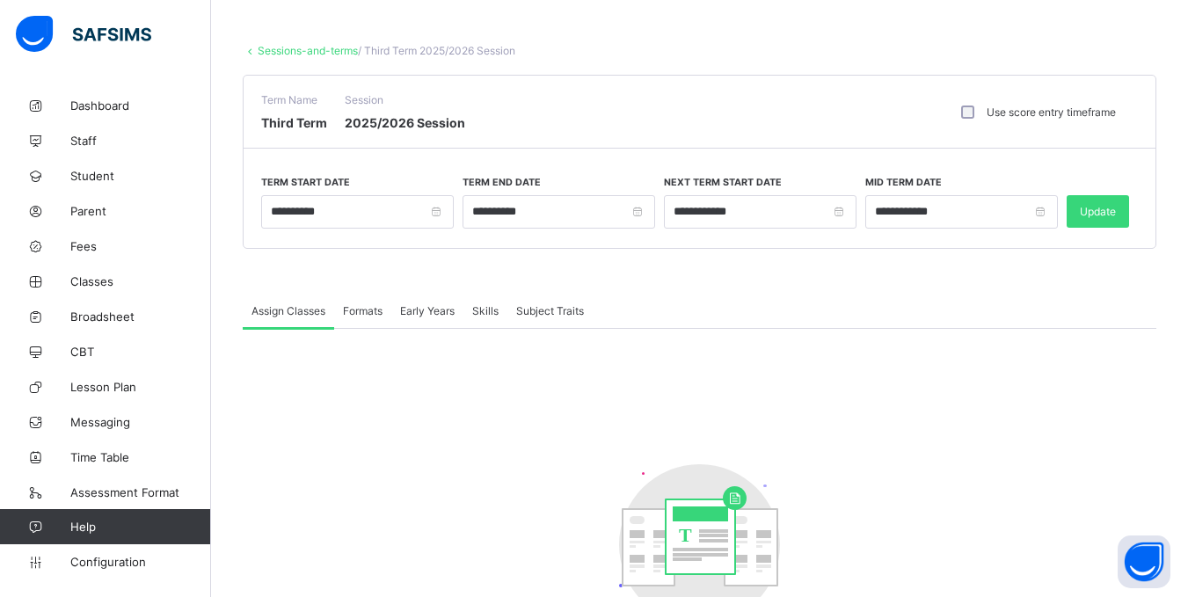
click at [290, 45] on link "Sessions-and-terms" at bounding box center [308, 50] width 100 height 13
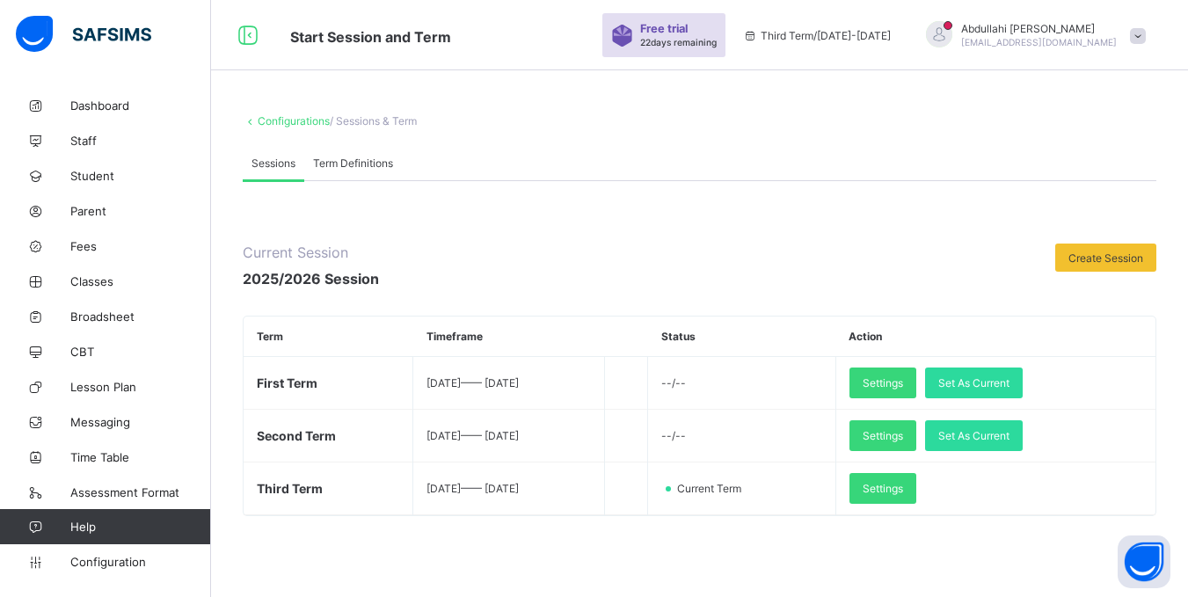
click at [1142, 262] on span "Create Session" at bounding box center [1106, 258] width 75 height 13
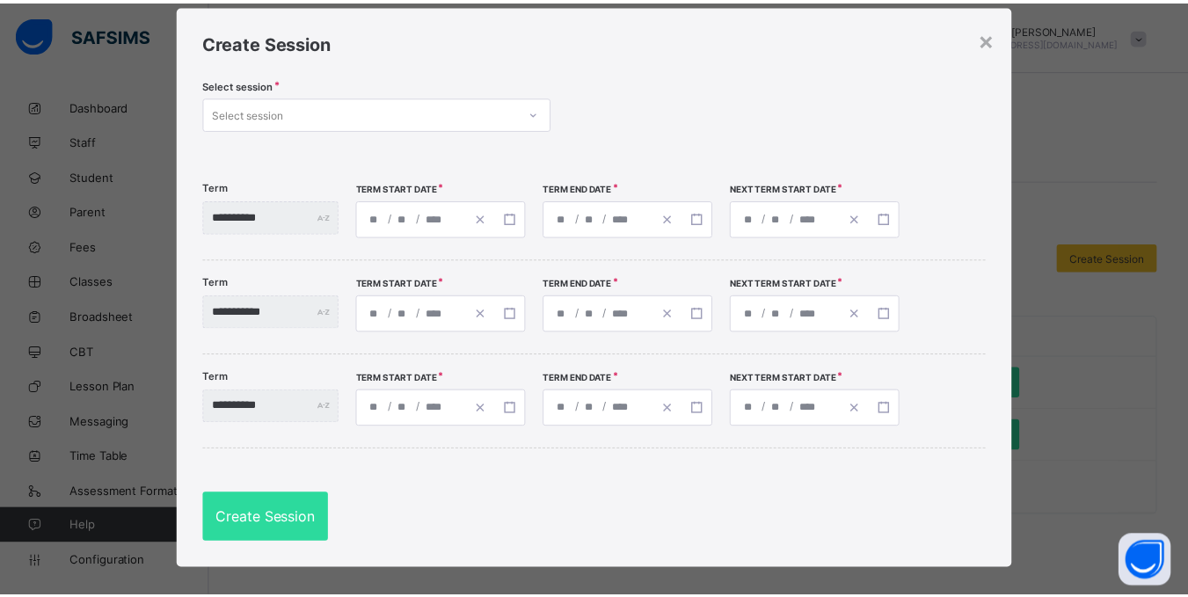
scroll to position [55, 0]
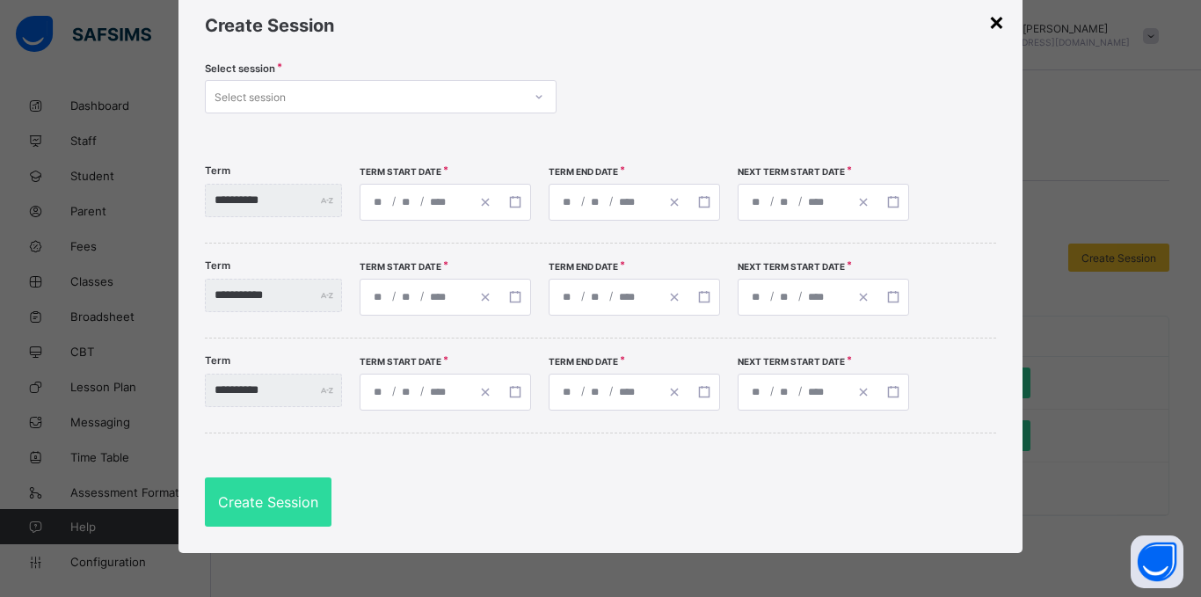
click at [990, 15] on div "×" at bounding box center [996, 21] width 17 height 30
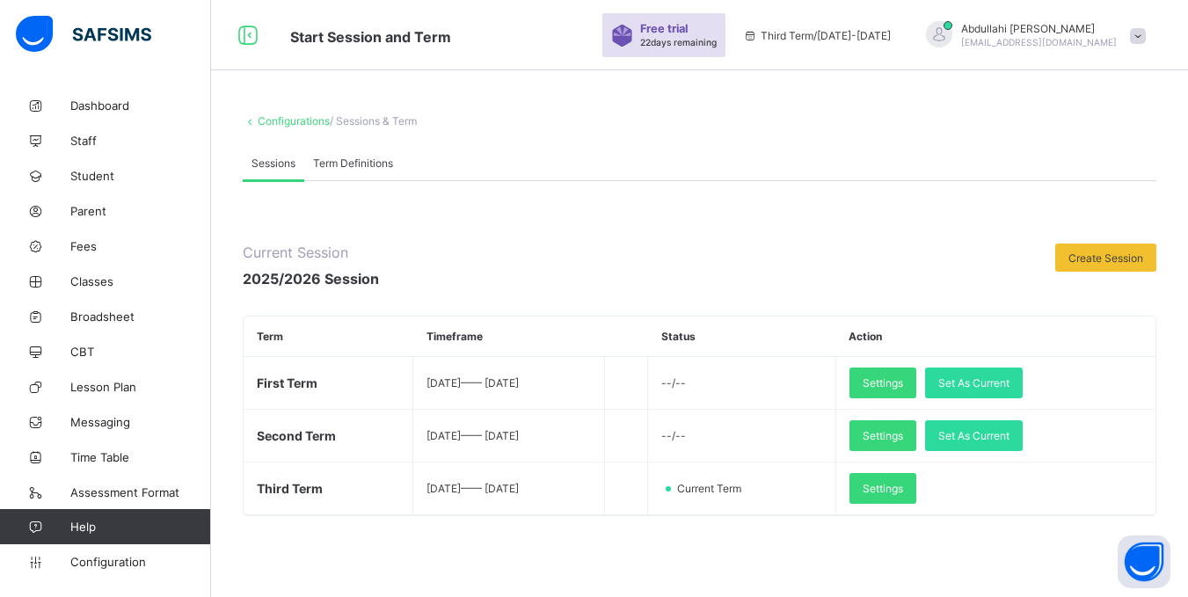
click at [353, 162] on span "Term Definitions" at bounding box center [353, 163] width 80 height 13
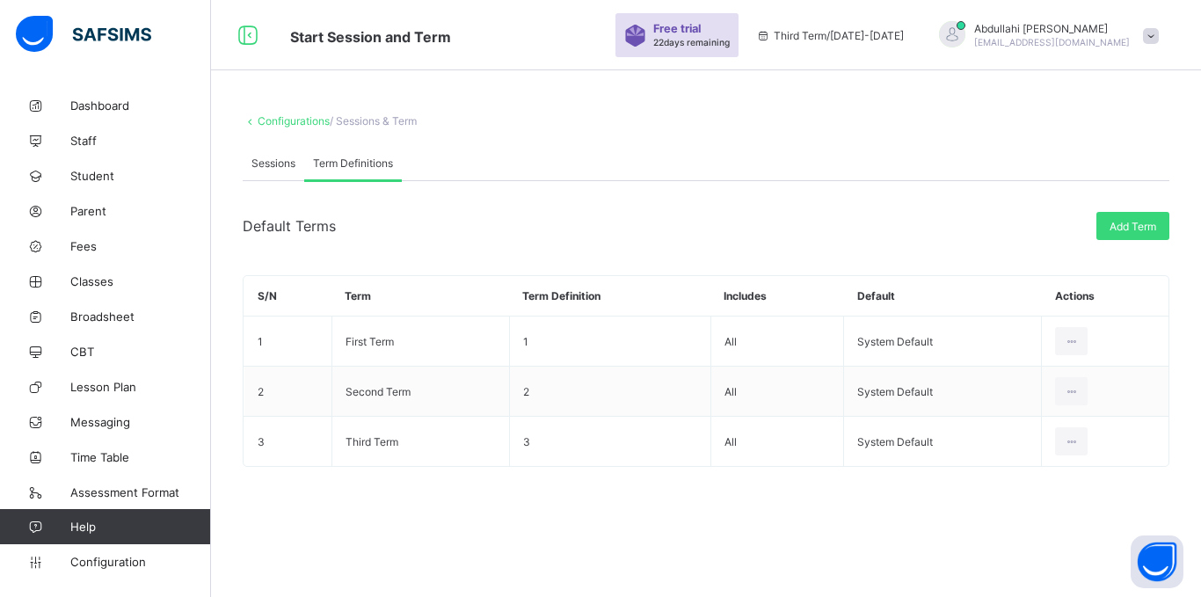
click at [749, 294] on th "Includes" at bounding box center [778, 296] width 134 height 40
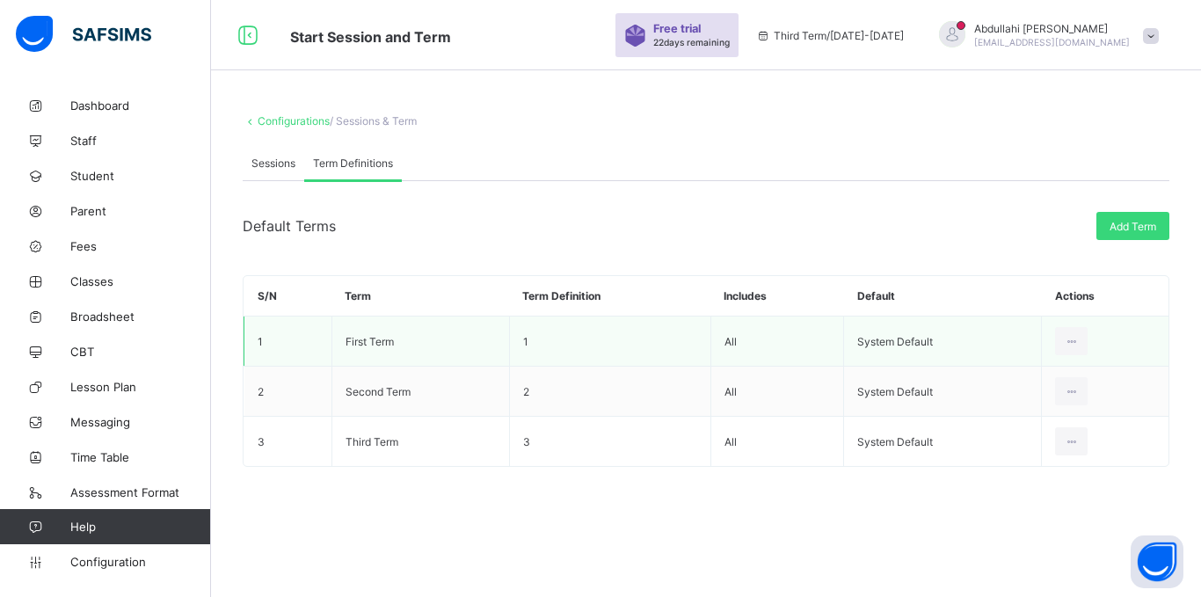
click at [759, 347] on td "All" at bounding box center [778, 342] width 134 height 50
click at [1049, 378] on div "Edit Term Name" at bounding box center [1041, 381] width 77 height 18
type input "**********"
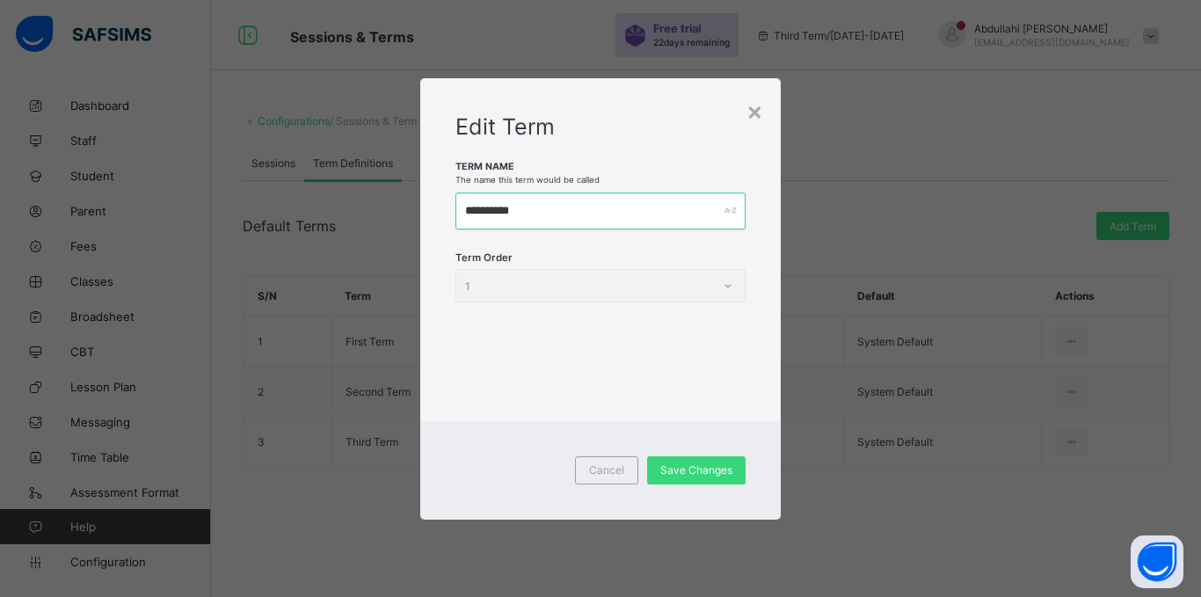
click at [626, 216] on input "**********" at bounding box center [601, 211] width 290 height 37
click at [602, 288] on div "Term Order 1" at bounding box center [601, 285] width 290 height 33
click at [694, 283] on div "Term Order 1" at bounding box center [601, 285] width 290 height 33
click at [610, 470] on span "Cancel" at bounding box center [606, 469] width 35 height 13
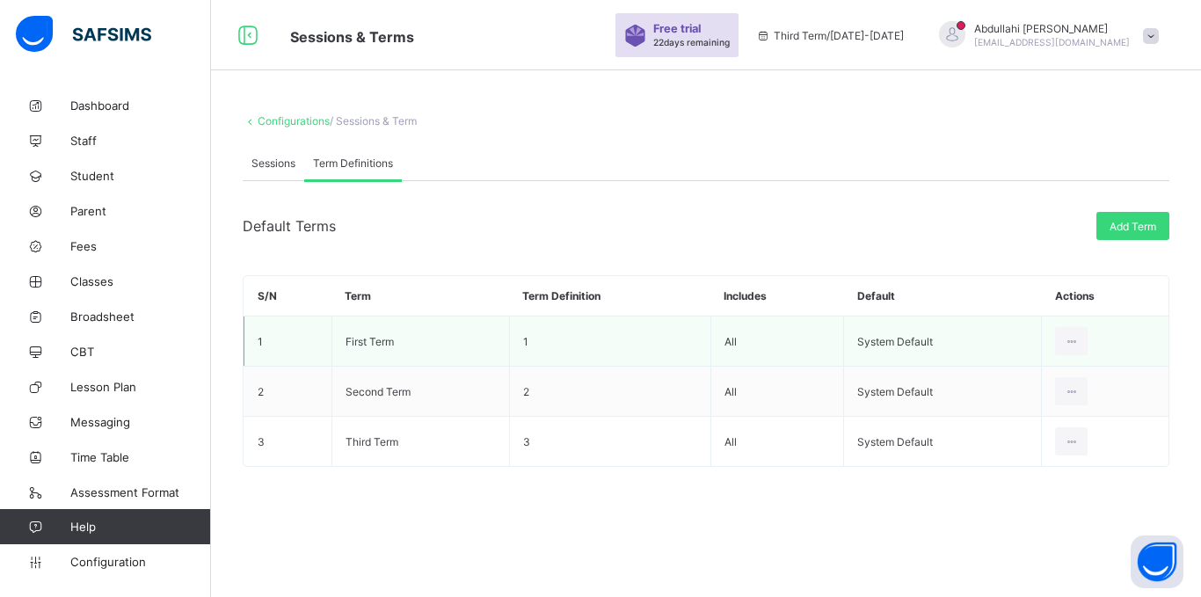
click at [552, 326] on td "1" at bounding box center [609, 342] width 201 height 50
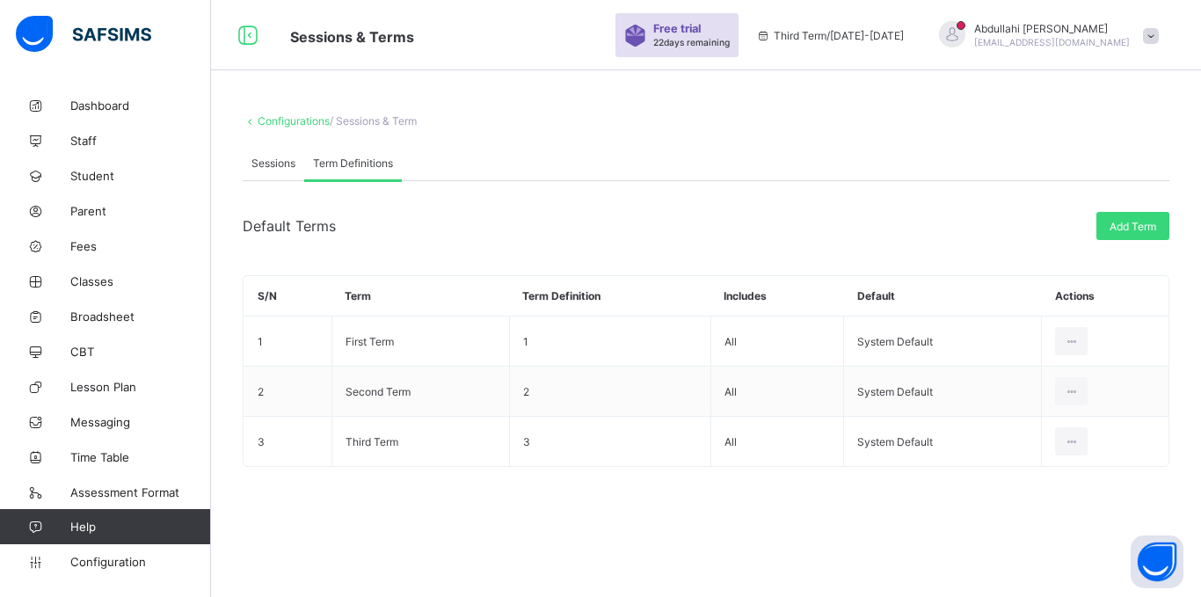
click at [267, 171] on div "Sessions" at bounding box center [274, 162] width 62 height 35
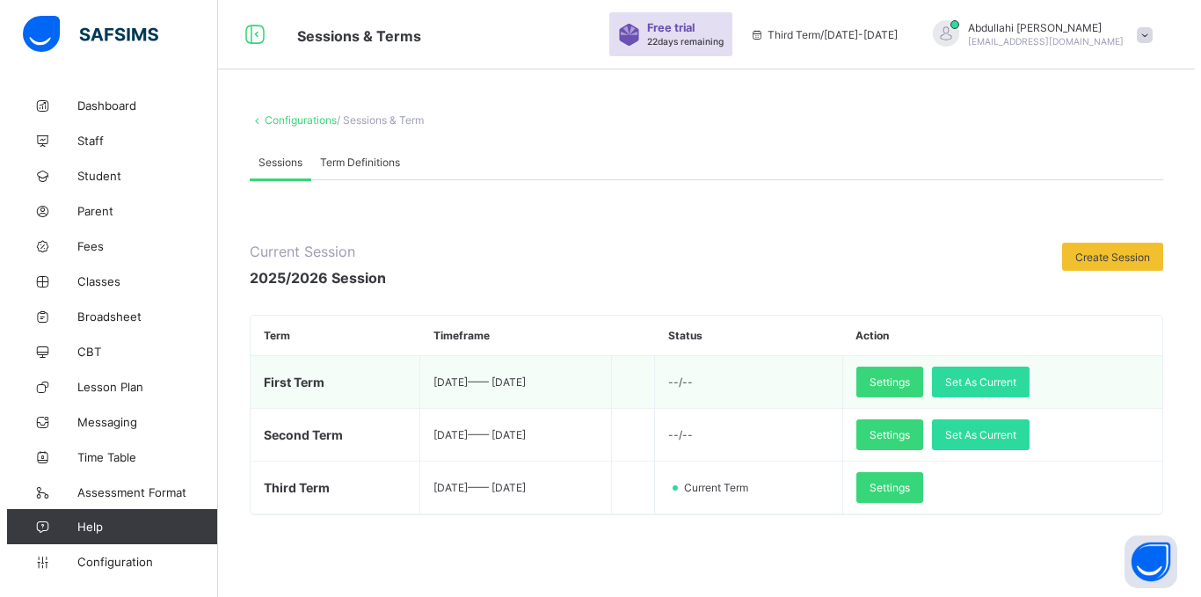
scroll to position [0, 0]
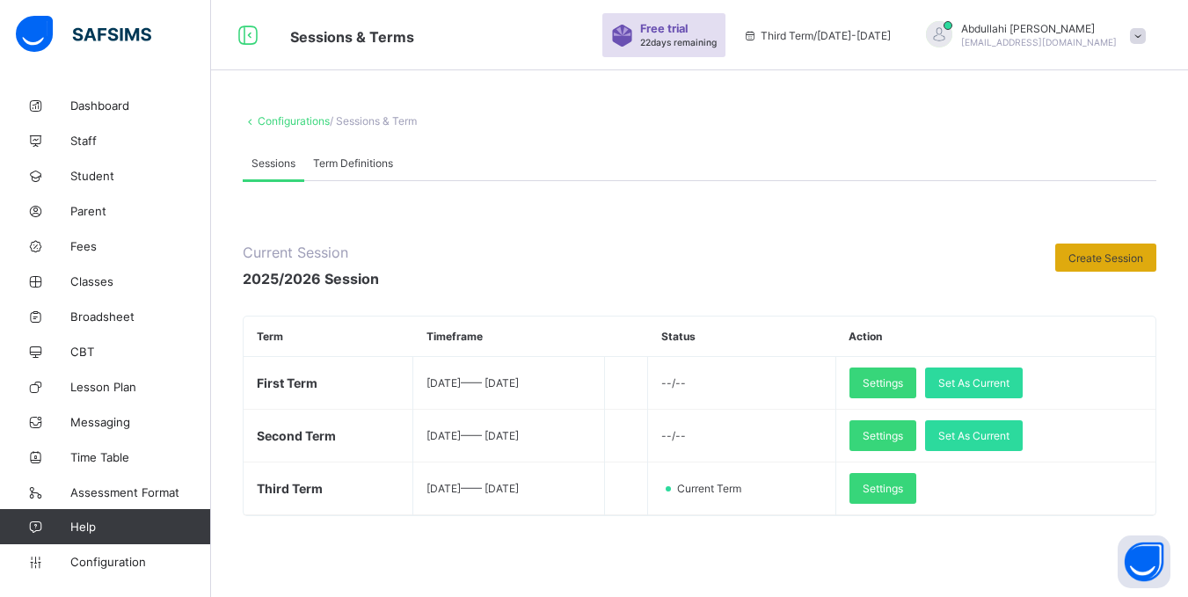
click at [1113, 266] on div "Create Session" at bounding box center [1105, 258] width 101 height 28
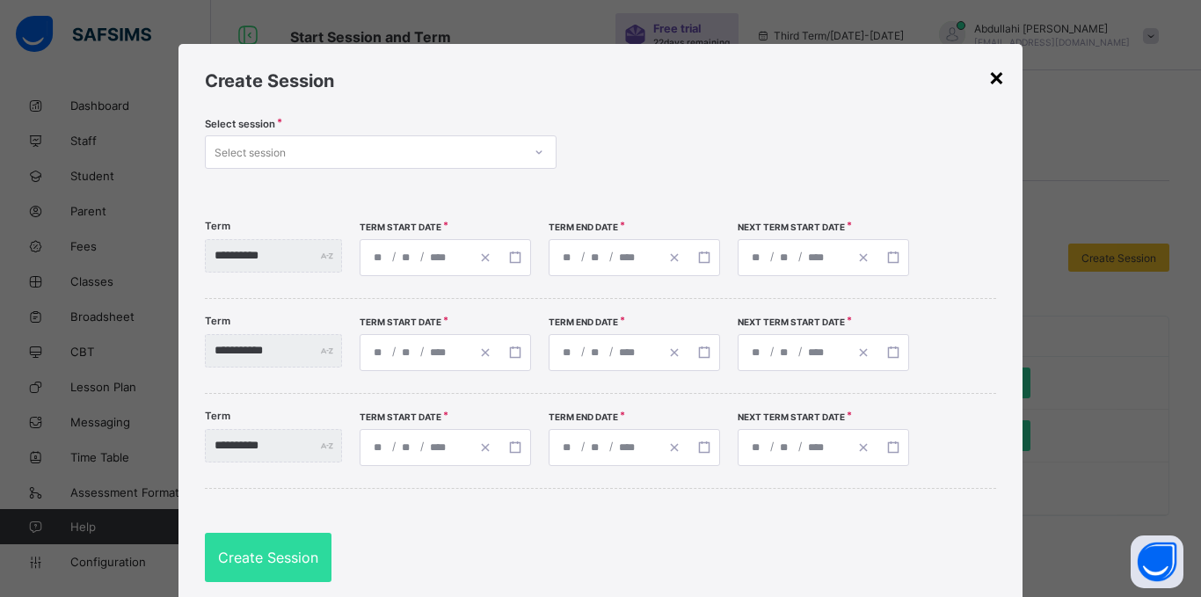
click at [988, 81] on div "×" at bounding box center [996, 77] width 17 height 30
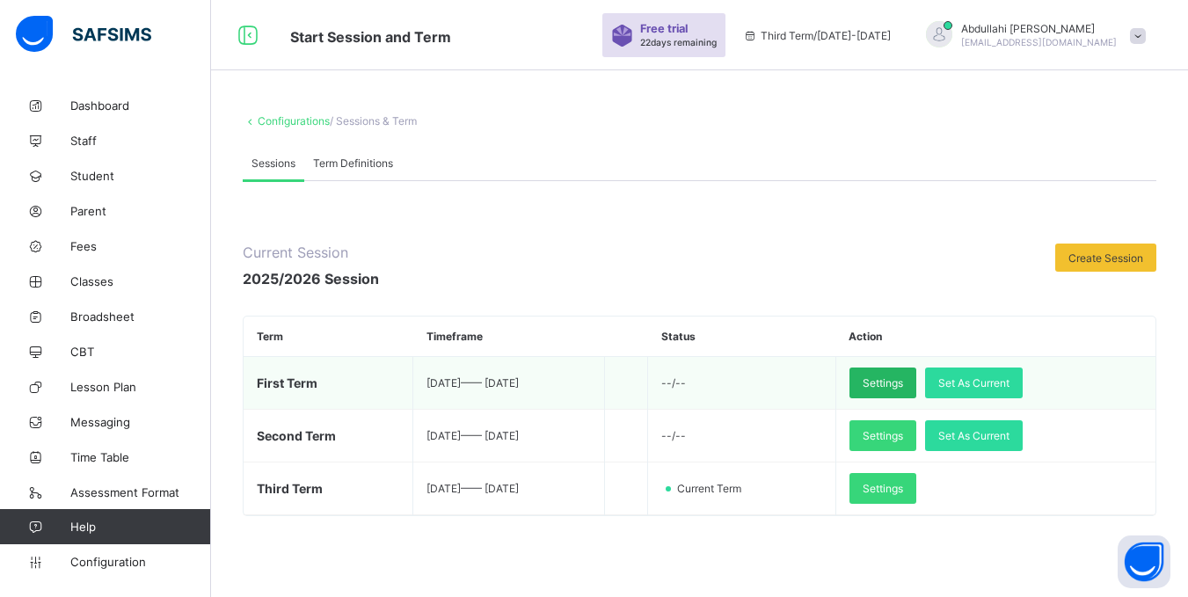
click at [903, 380] on span "Settings" at bounding box center [883, 382] width 40 height 13
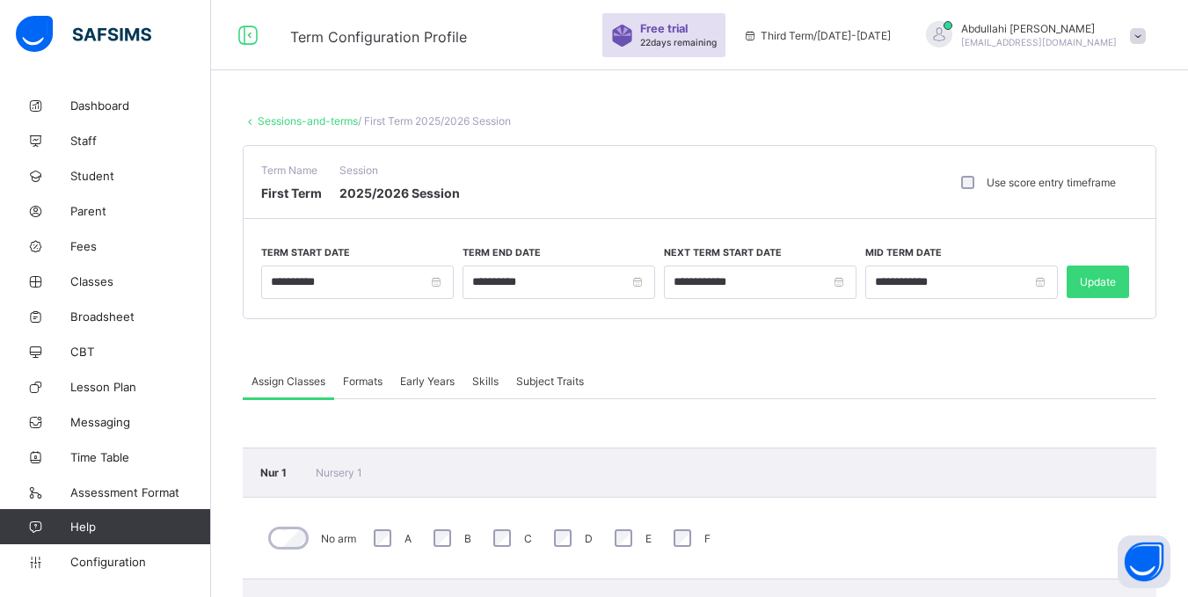
click at [283, 127] on link "Sessions-and-terms" at bounding box center [308, 120] width 100 height 13
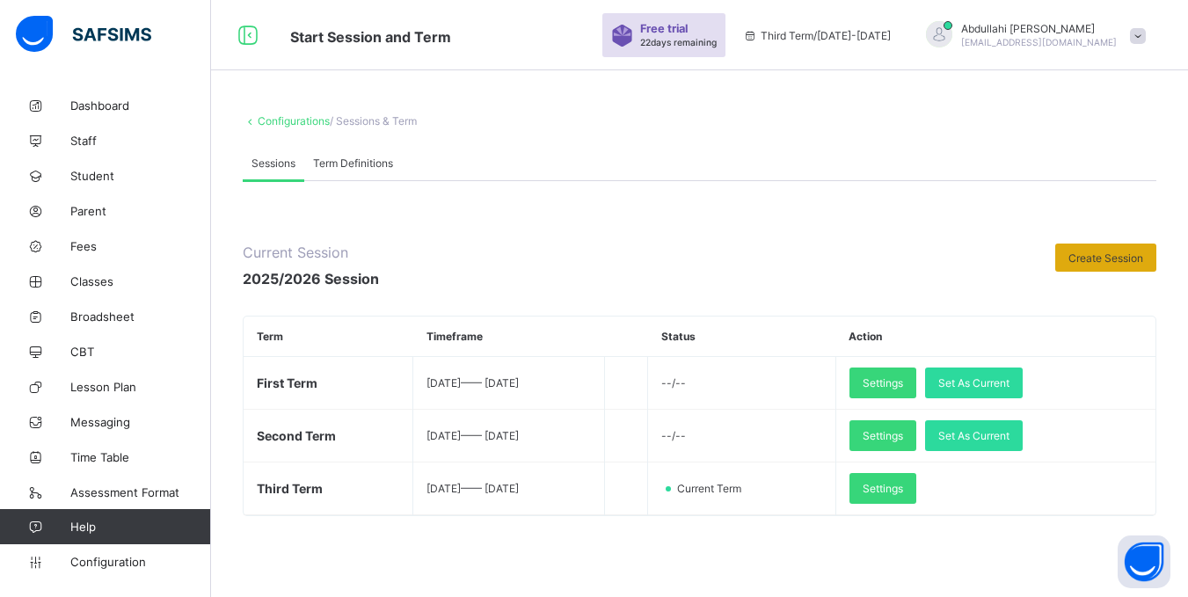
click at [1095, 267] on div "Create Session" at bounding box center [1105, 258] width 101 height 28
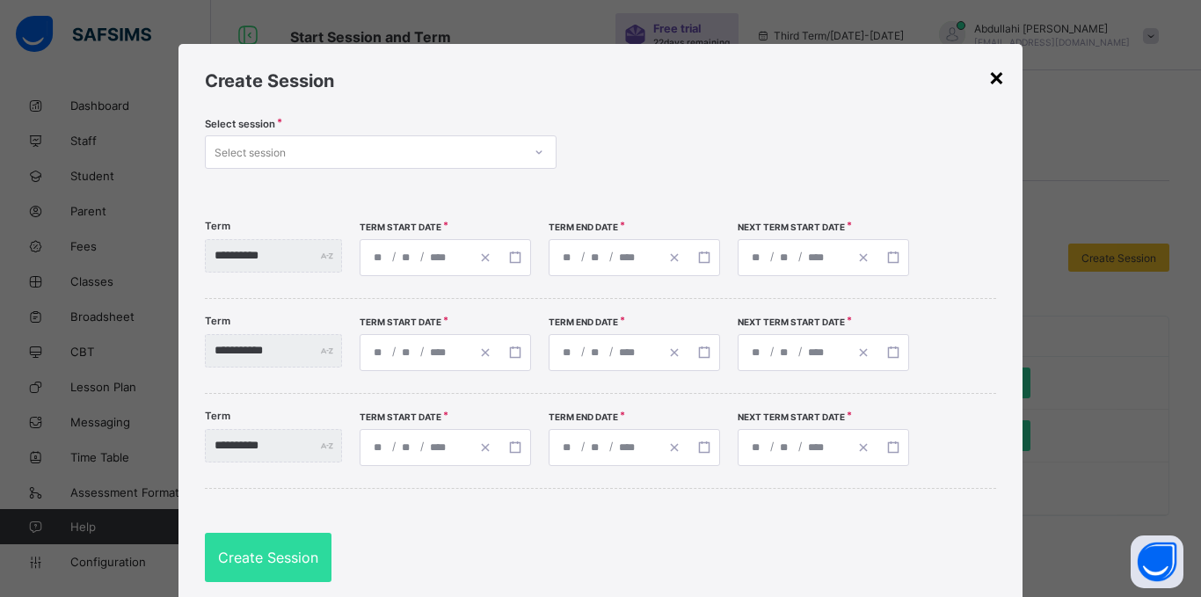
click at [997, 79] on div "×" at bounding box center [996, 77] width 17 height 30
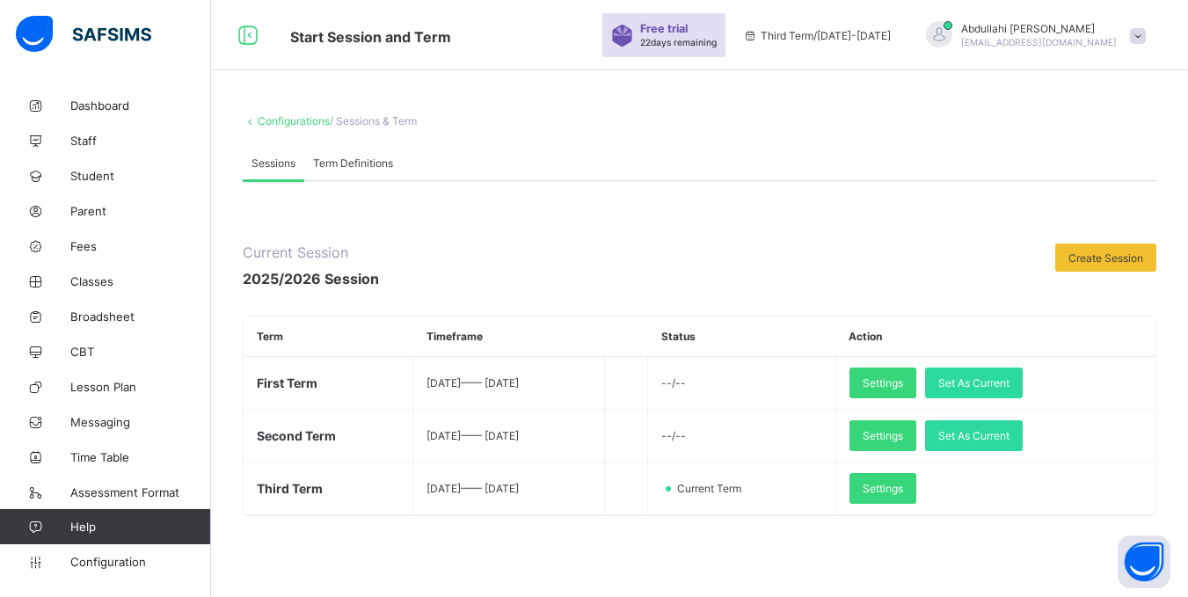
scroll to position [88, 0]
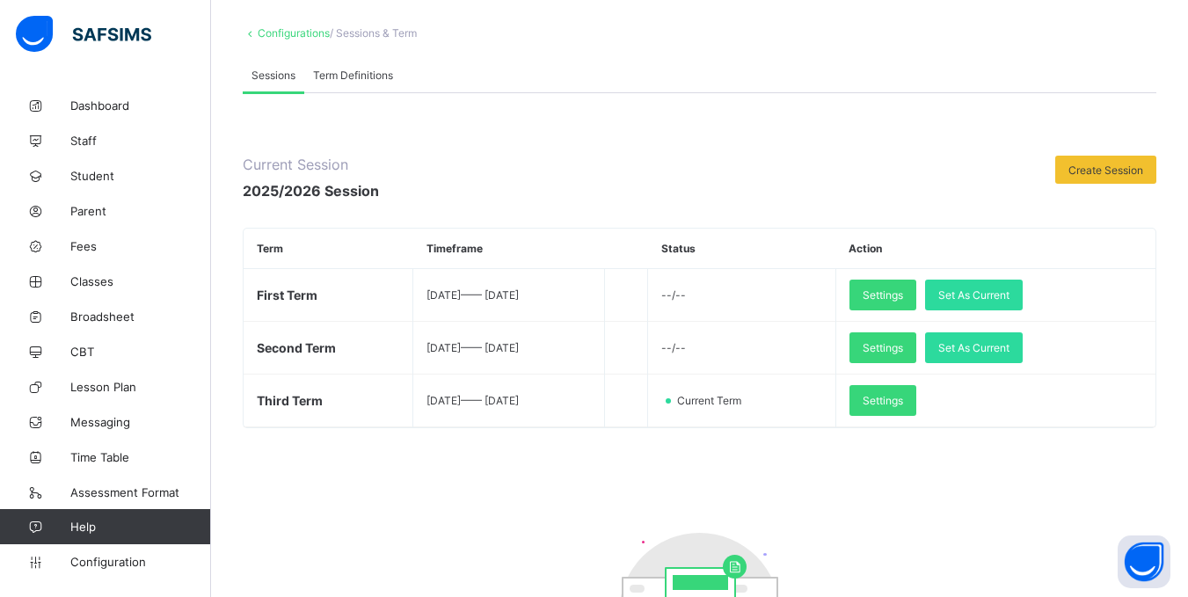
click at [305, 29] on link "Configurations" at bounding box center [294, 32] width 72 height 13
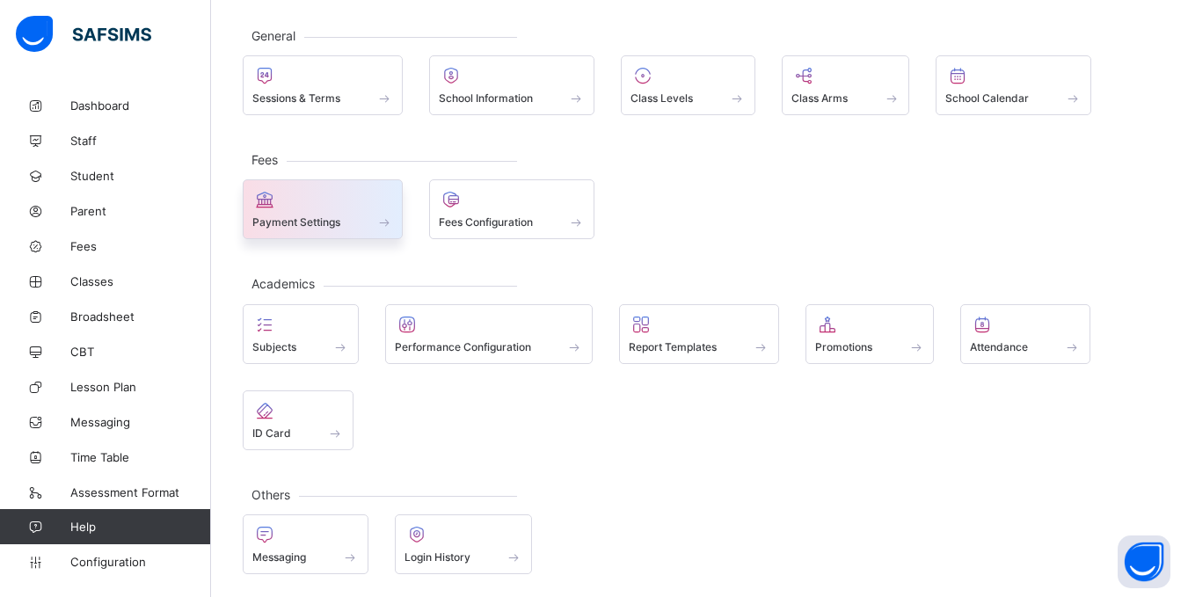
click at [324, 206] on div at bounding box center [322, 199] width 141 height 21
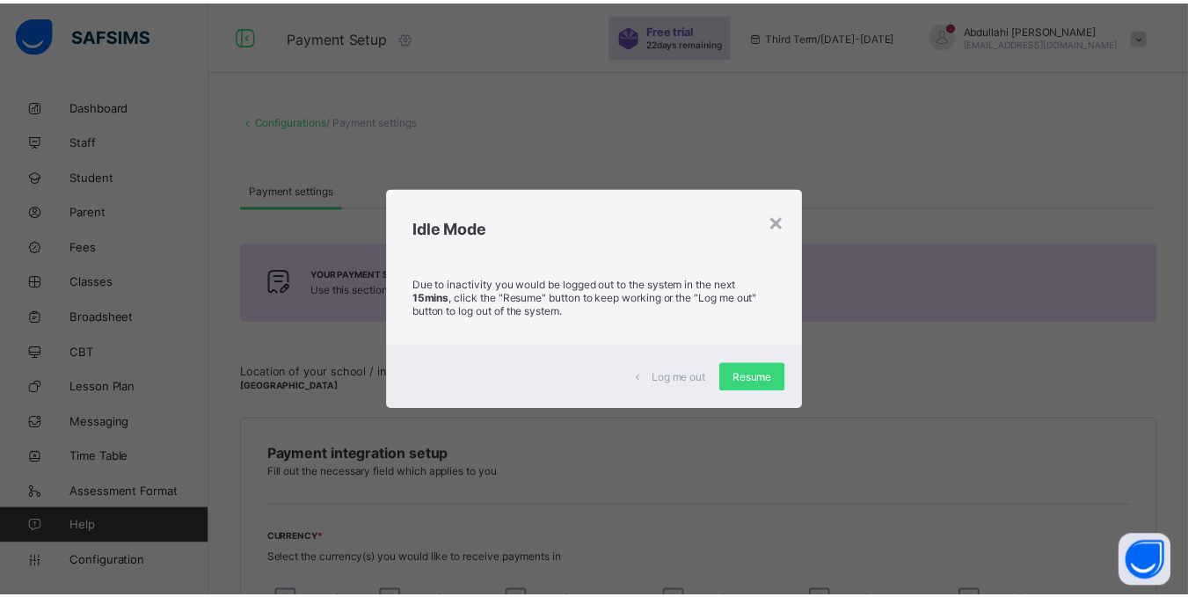
scroll to position [852, 0]
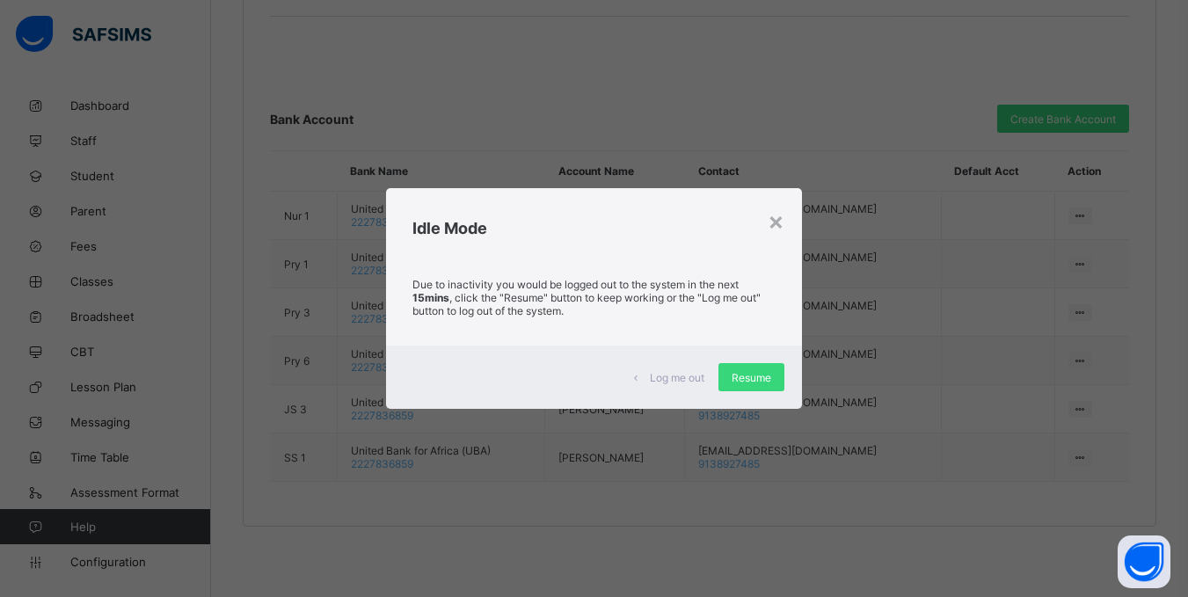
click at [146, 69] on div "× Idle Mode Due to inactivity you would be logged out to the system in the next…" at bounding box center [594, 298] width 1188 height 597
click at [753, 376] on span "Resume" at bounding box center [752, 377] width 40 height 13
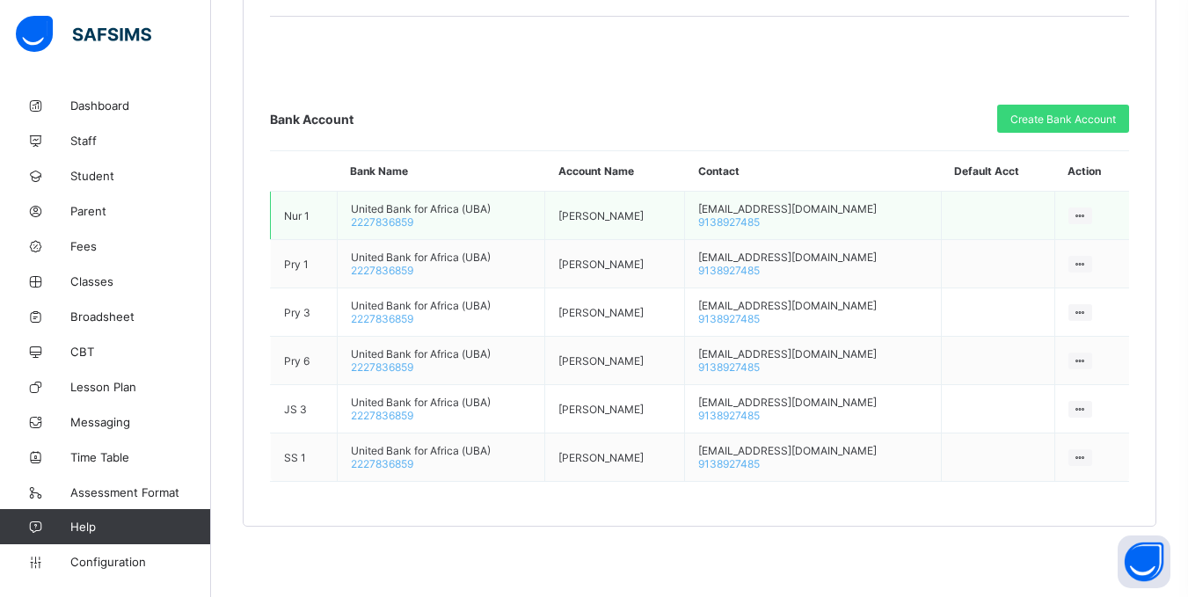
click at [1086, 218] on icon at bounding box center [1080, 215] width 15 height 13
click at [1058, 259] on li "Delete Bank Account" at bounding box center [1012, 250] width 157 height 32
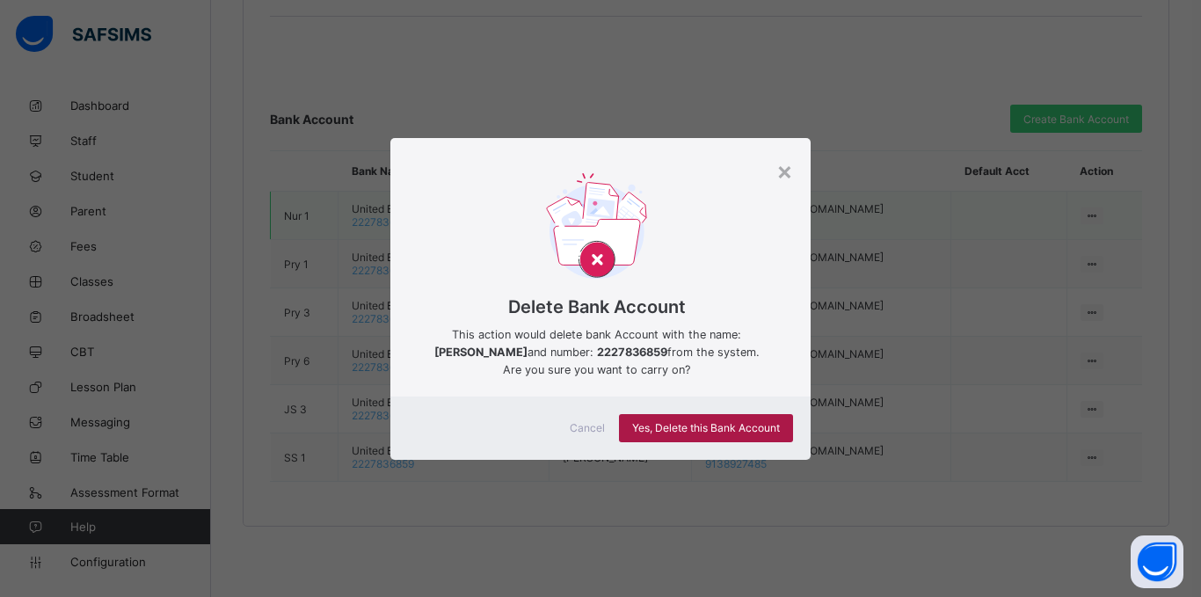
click at [753, 432] on span "Yes, Delete this Bank Account" at bounding box center [706, 427] width 148 height 13
click at [587, 432] on span "Cancel" at bounding box center [587, 427] width 35 height 13
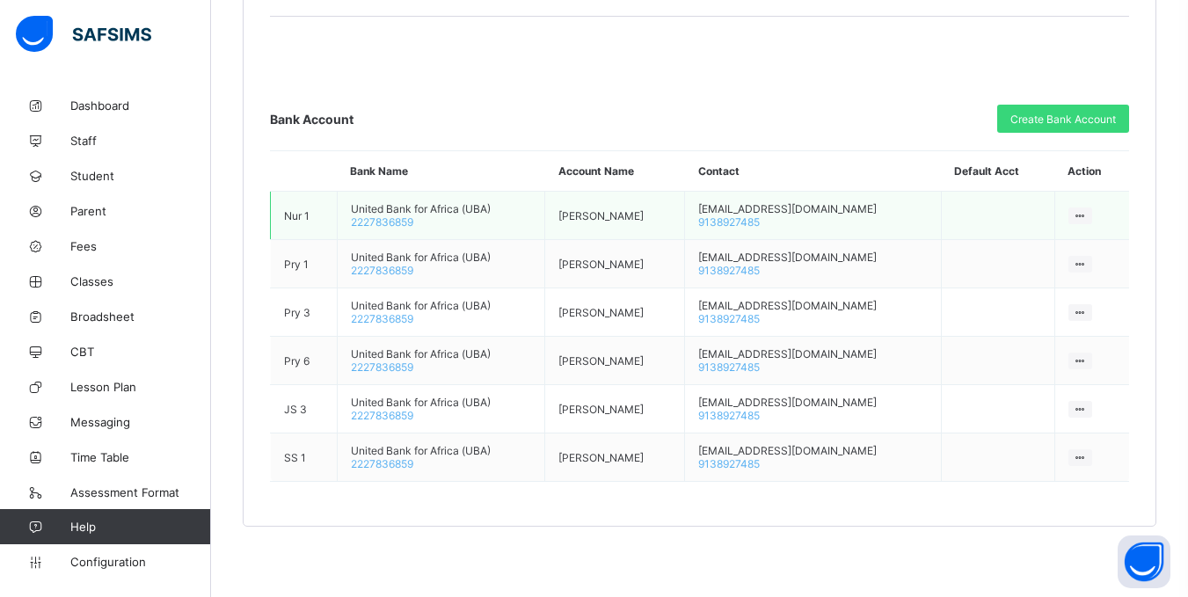
click at [1079, 213] on div at bounding box center [1081, 216] width 24 height 17
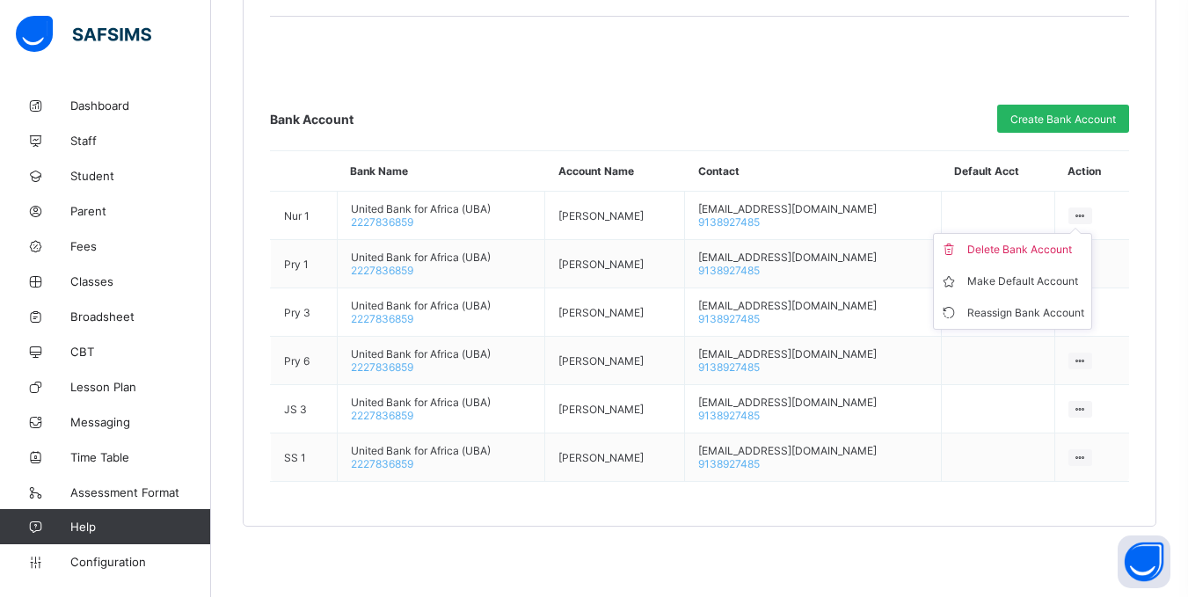
click at [1084, 120] on span "Create Bank Account" at bounding box center [1063, 119] width 106 height 13
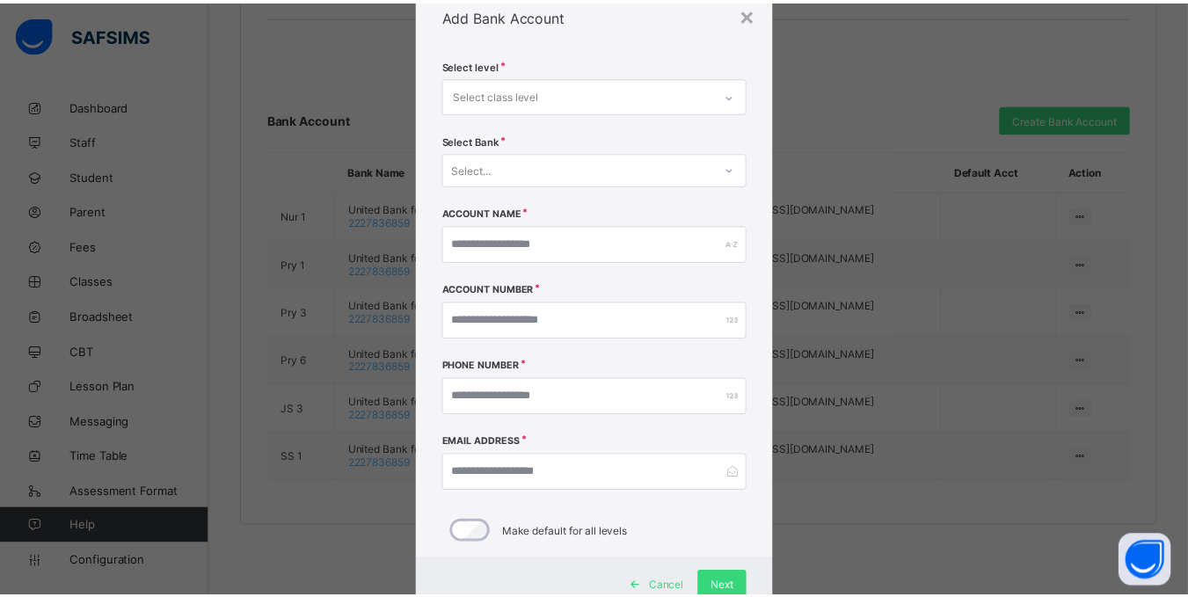
scroll to position [0, 0]
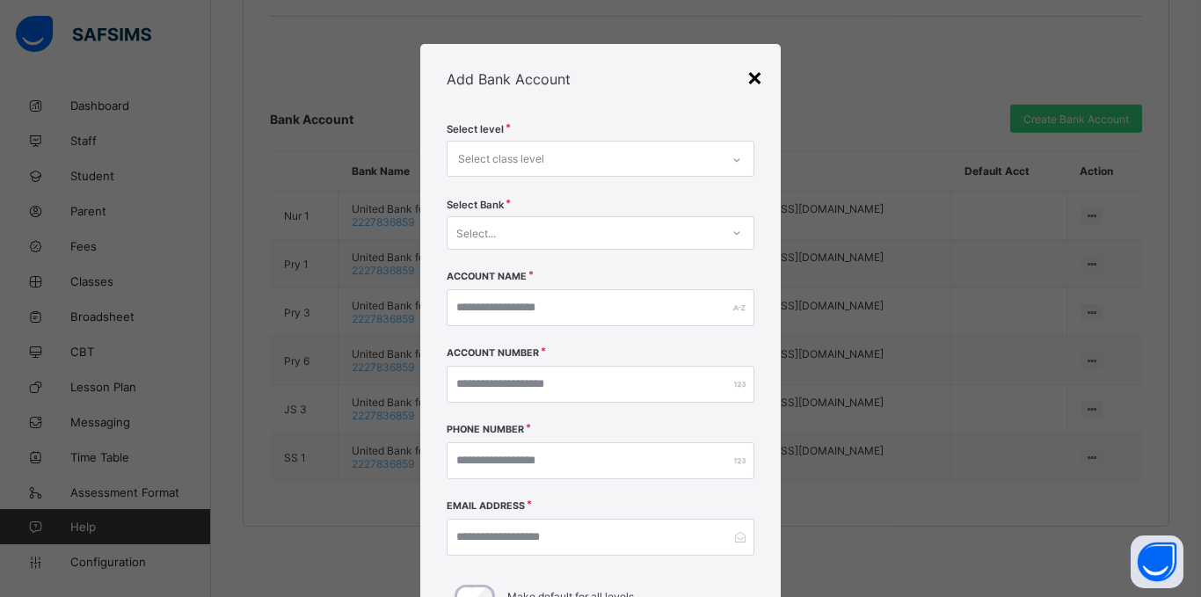
click at [748, 84] on div "×" at bounding box center [755, 77] width 17 height 30
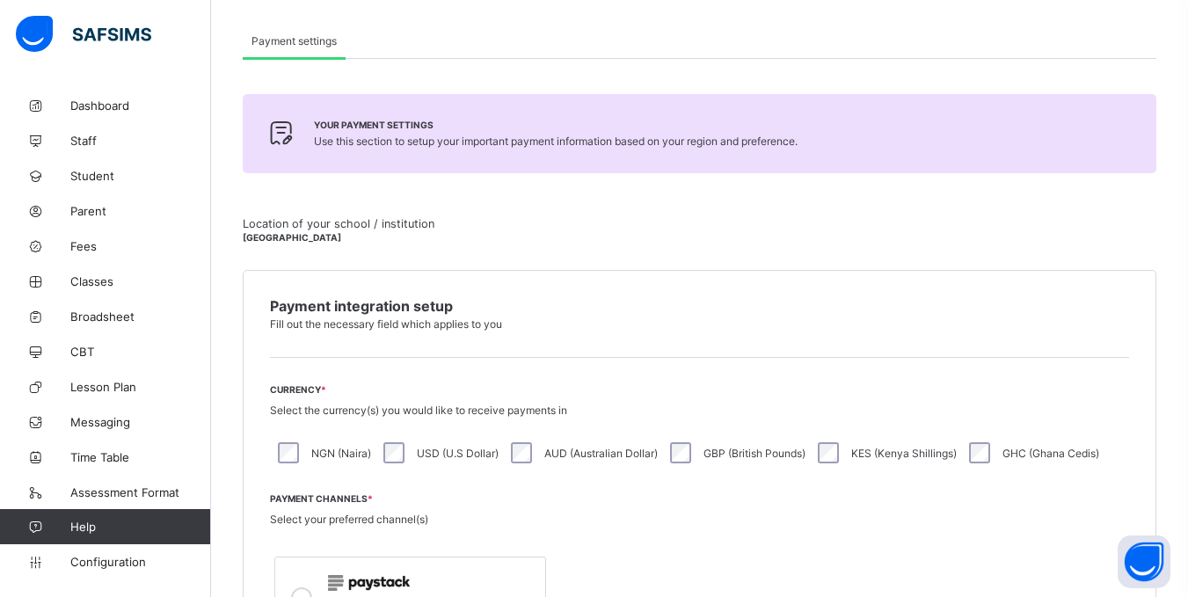
scroll to position [588, 0]
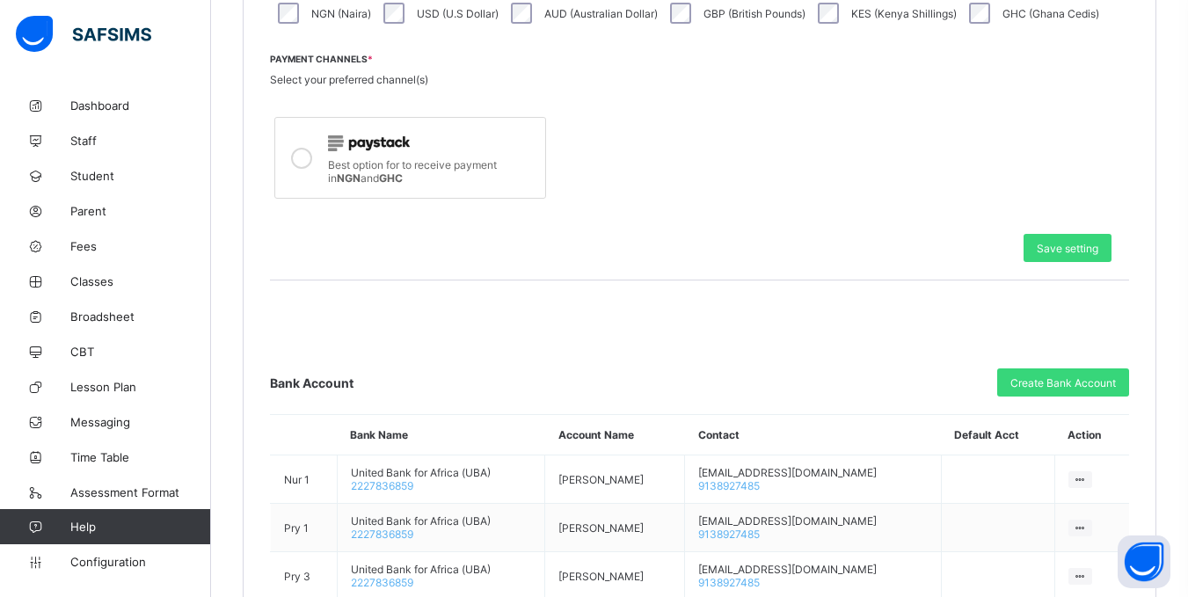
click at [616, 256] on div "Save setting" at bounding box center [699, 247] width 859 height 63
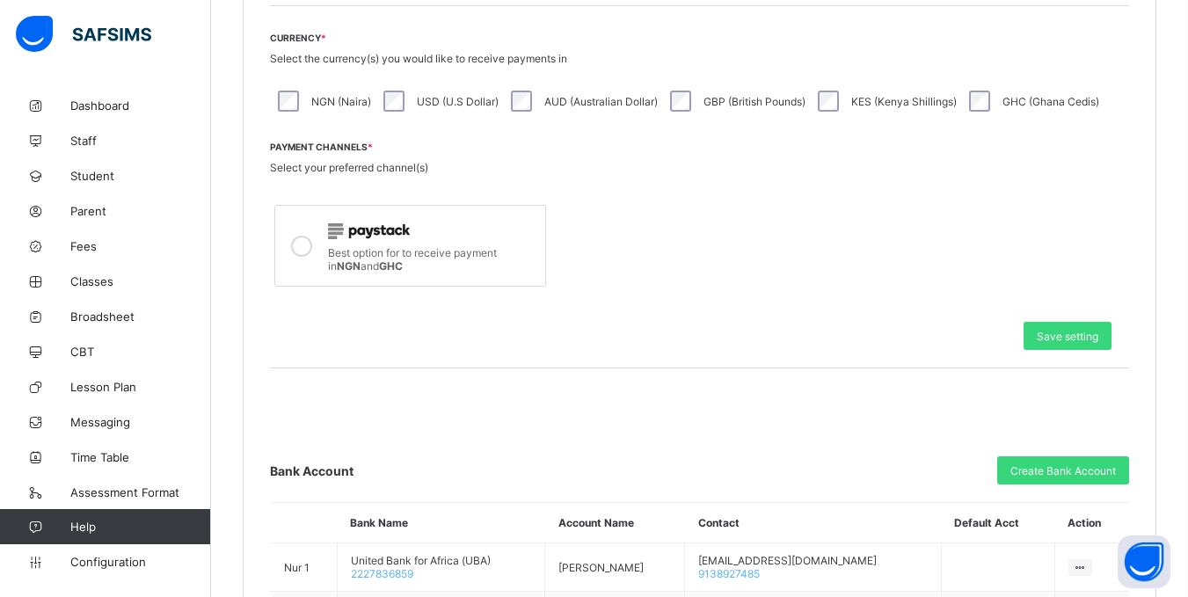
click at [516, 227] on div at bounding box center [432, 230] width 208 height 23
click at [294, 248] on icon at bounding box center [301, 246] width 21 height 21
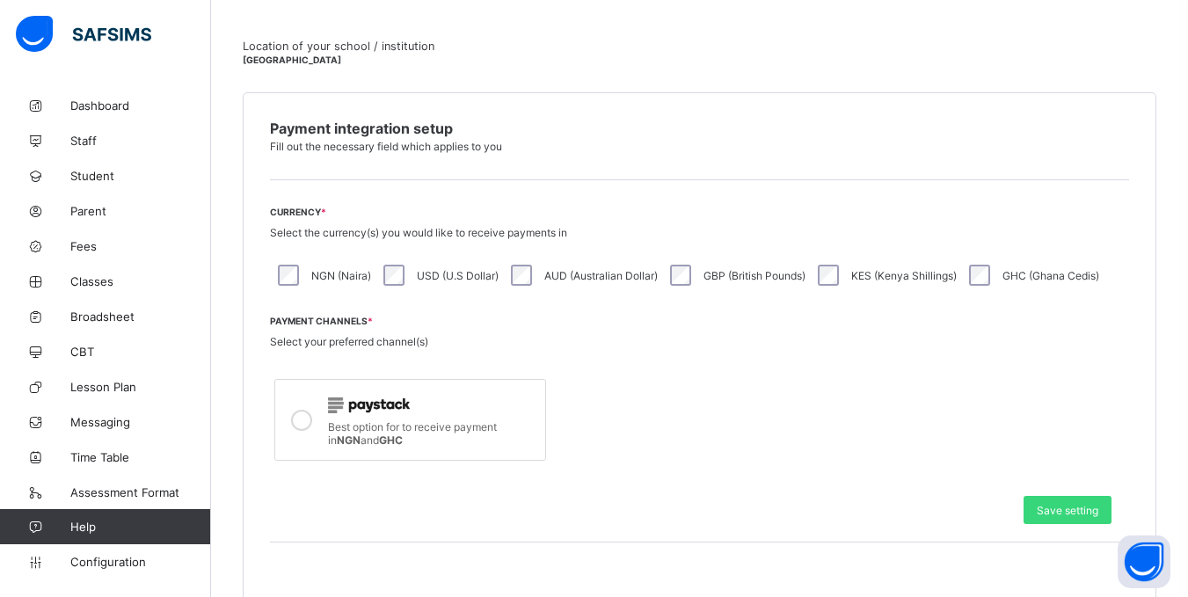
scroll to position [325, 0]
drag, startPoint x: 571, startPoint y: 236, endPoint x: 269, endPoint y: 234, distance: 301.7
click at [269, 234] on div "Payment integration setup Fill out the necessary field which applies to you Cur…" at bounding box center [700, 574] width 914 height 960
copy span "Select the currency(s) you would like to receive payments in"
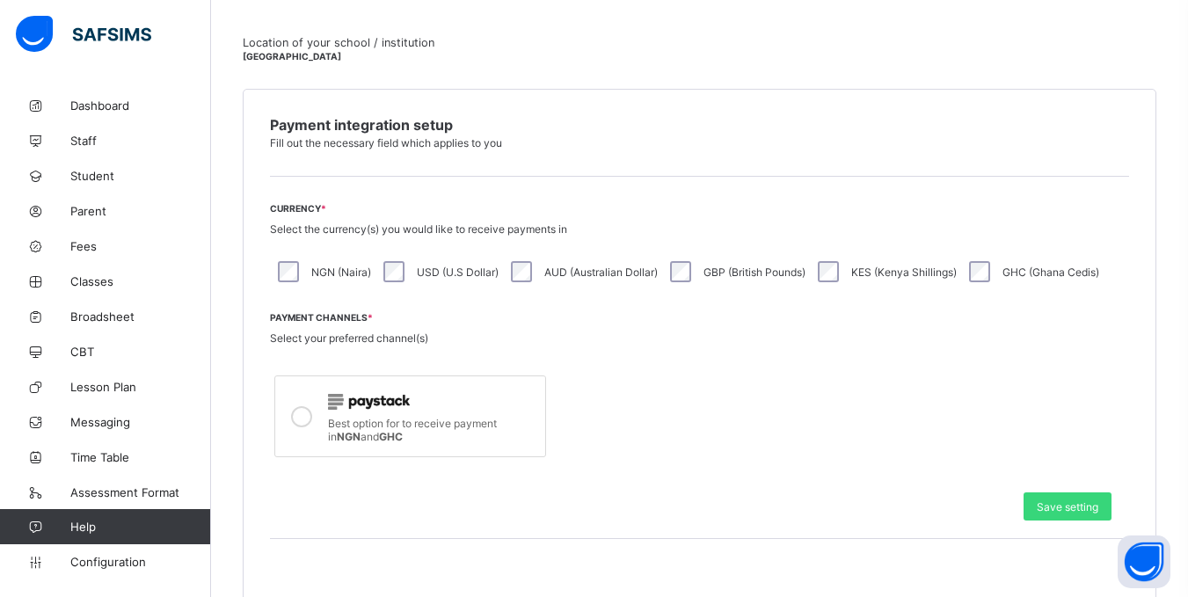
scroll to position [412, 0]
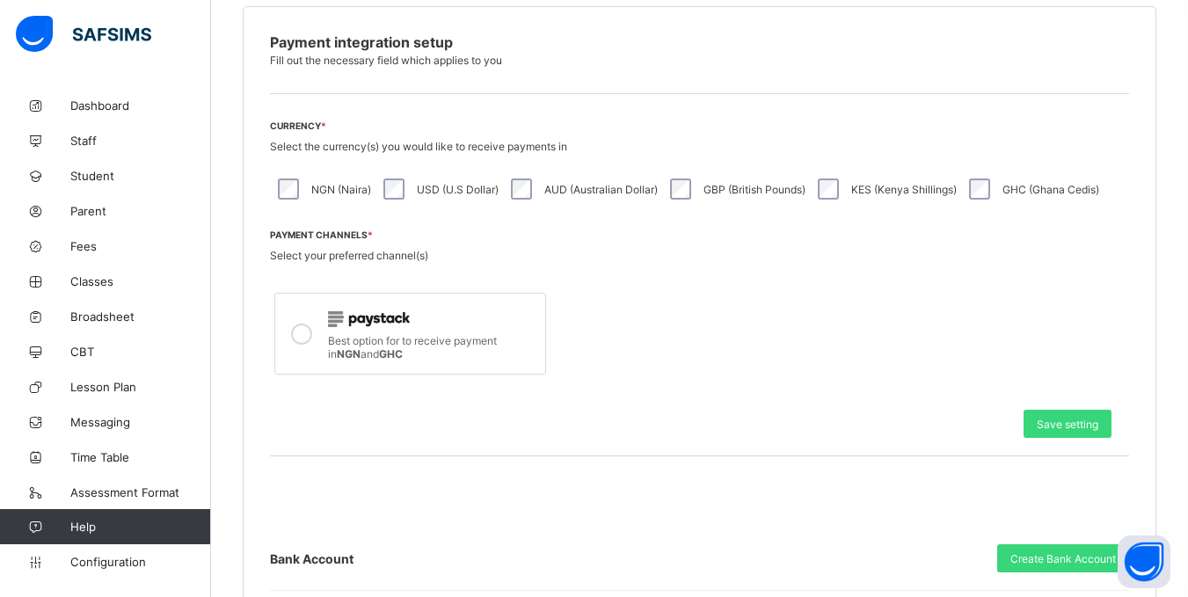
click at [637, 258] on div "Payment Channels * Select your preferred channel(s) Best option for to receive …" at bounding box center [699, 305] width 859 height 150
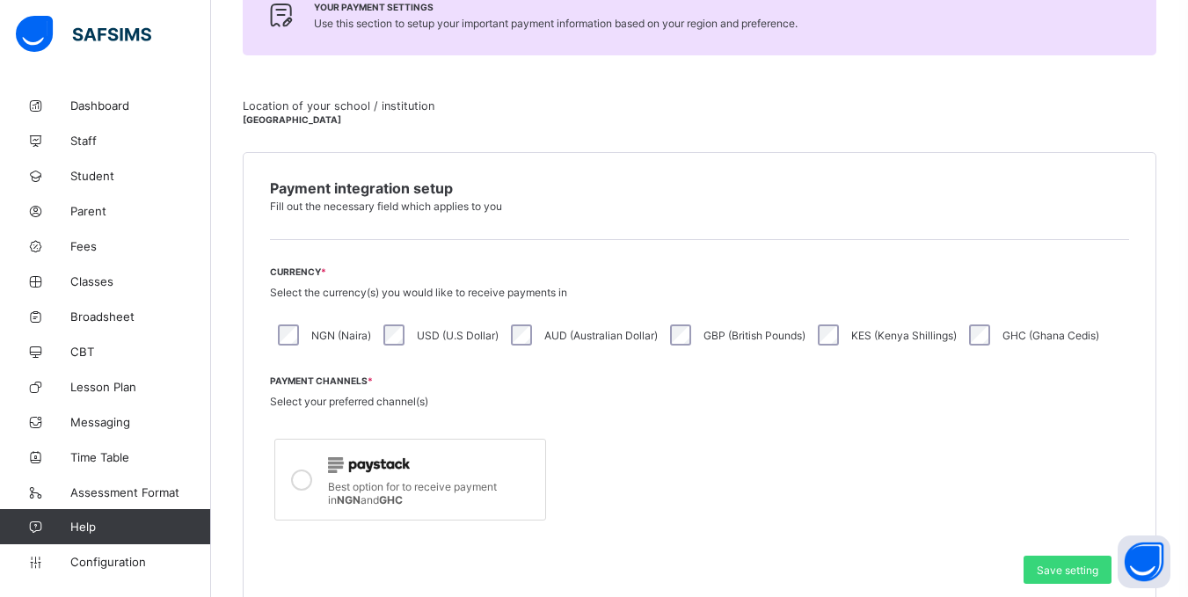
scroll to position [237, 0]
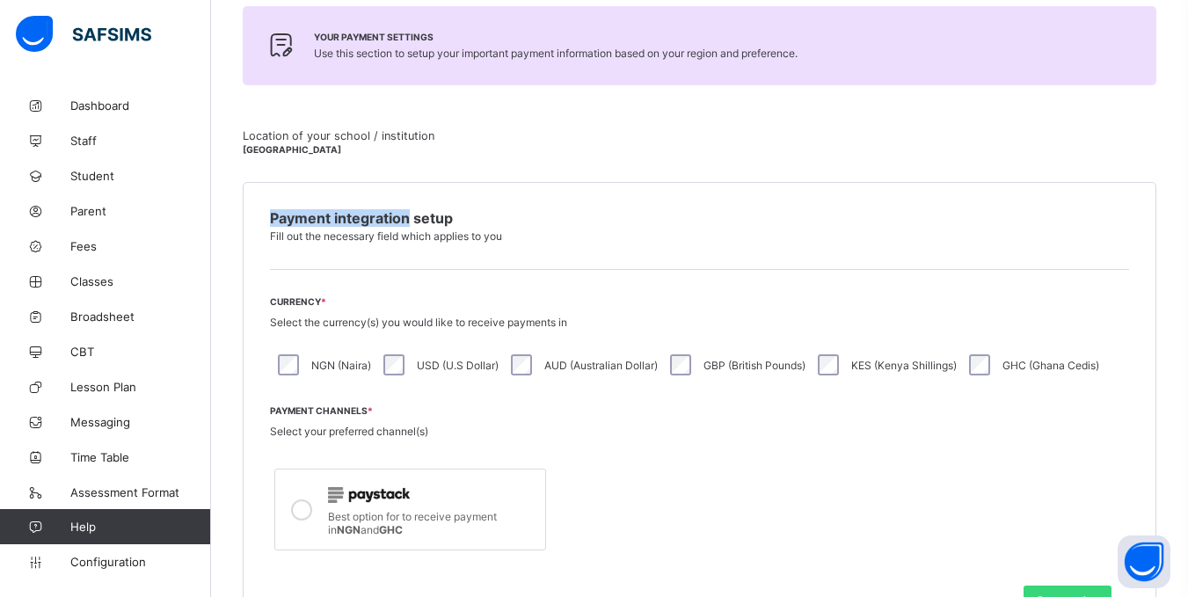
drag, startPoint x: 272, startPoint y: 215, endPoint x: 407, endPoint y: 214, distance: 135.4
click at [407, 214] on span "Payment integration setup" at bounding box center [699, 218] width 859 height 18
copy span "Payment integration"
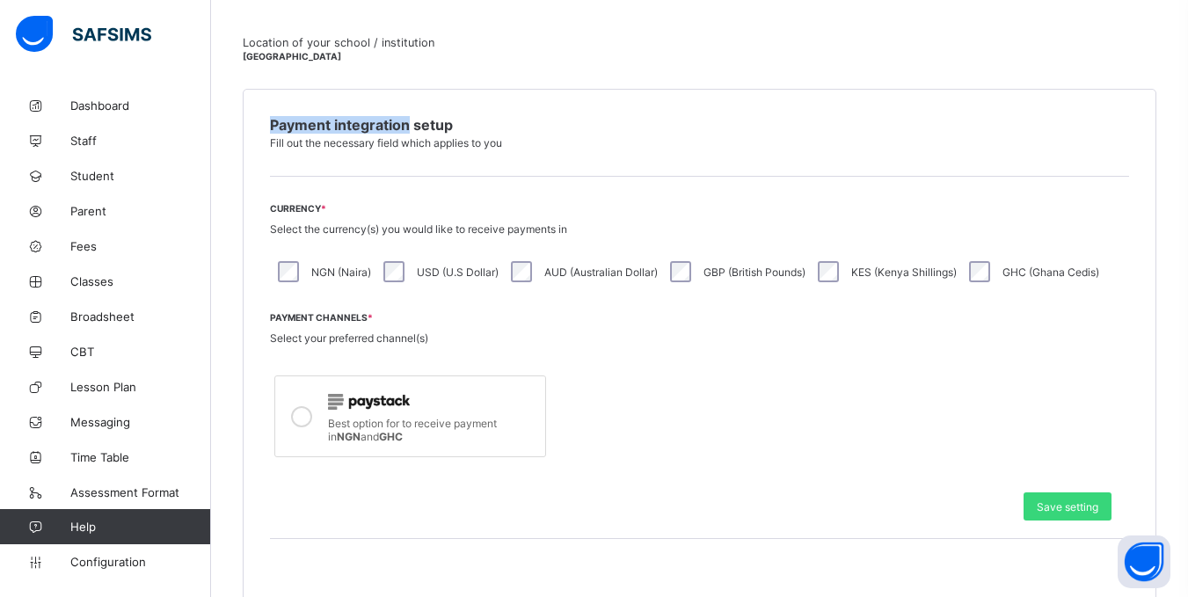
scroll to position [61, 0]
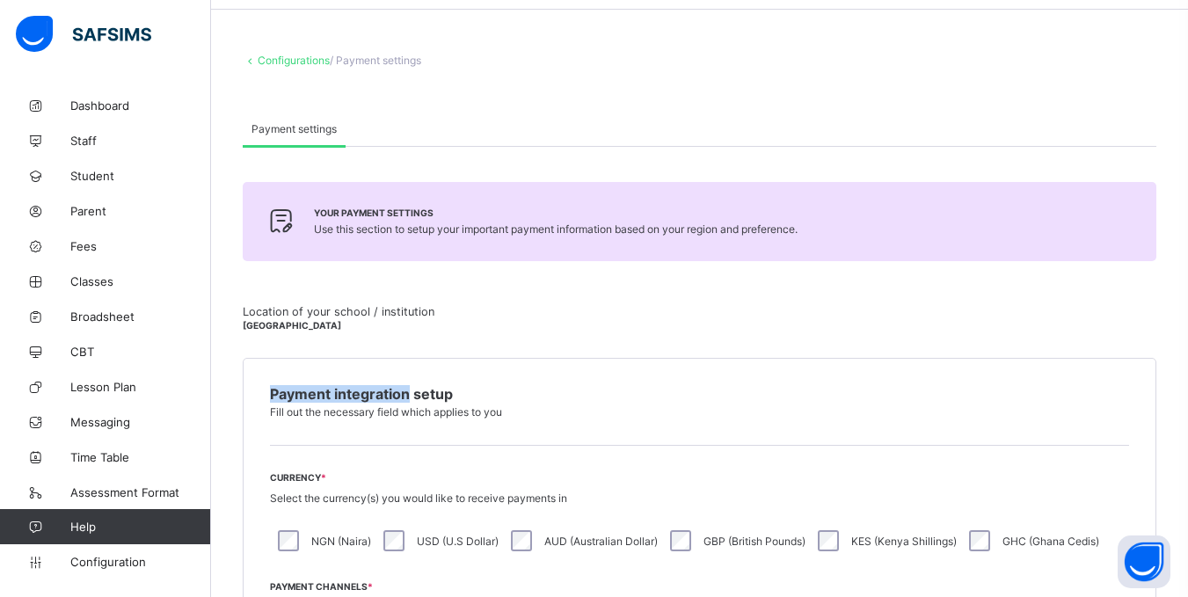
click at [308, 60] on link "Configurations" at bounding box center [294, 60] width 72 height 13
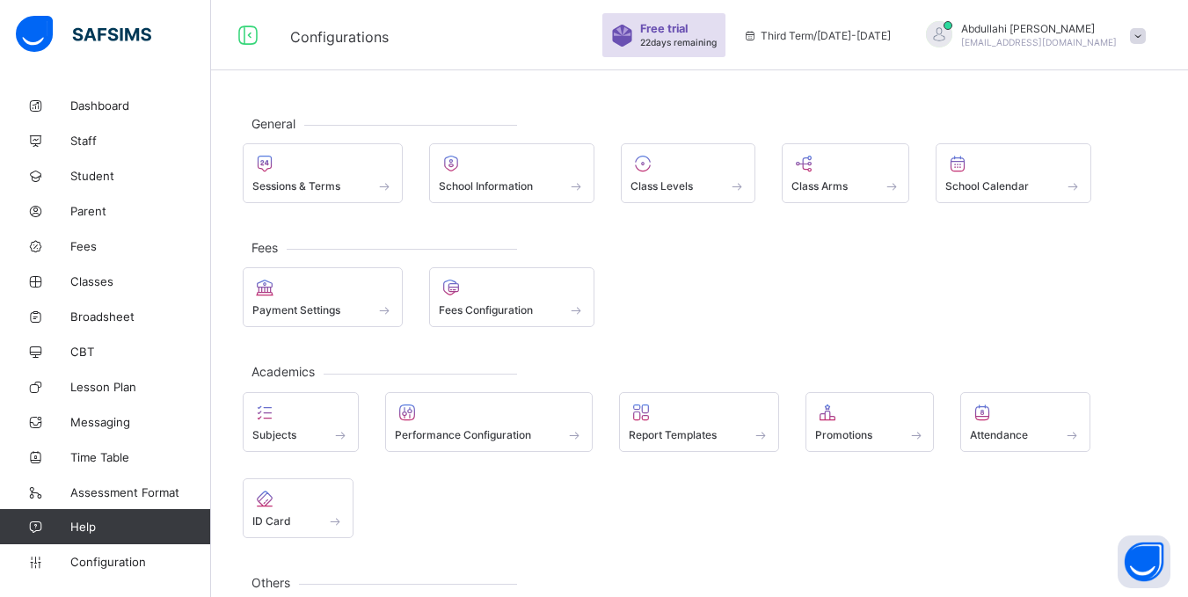
click at [649, 281] on div "Payment Settings Fees Configuration" at bounding box center [700, 297] width 914 height 60
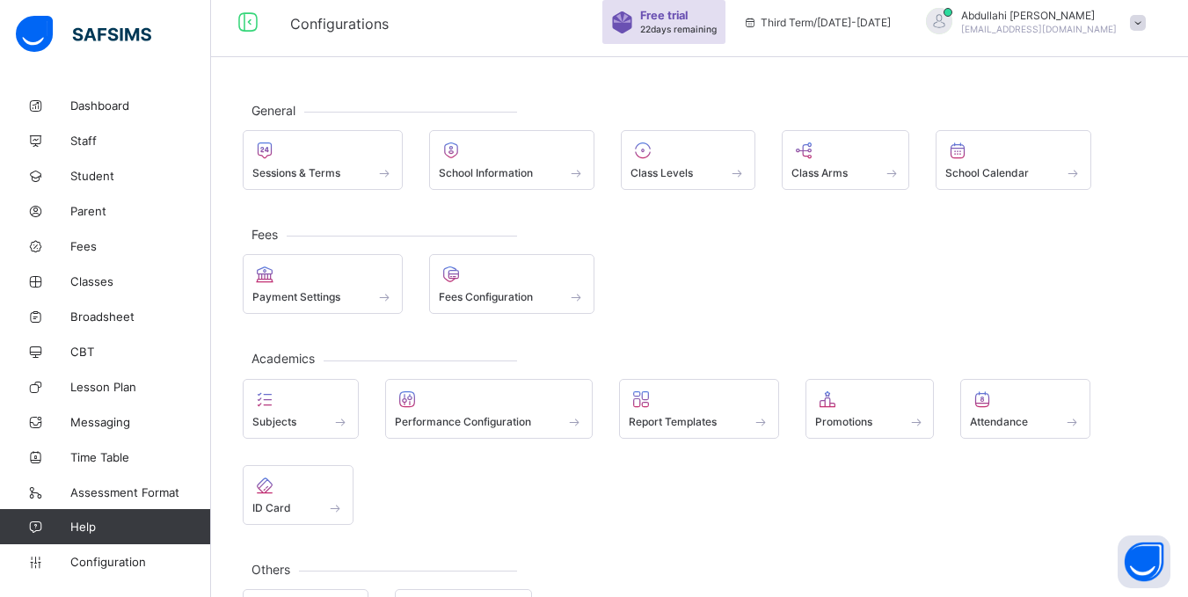
scroll to position [14, 0]
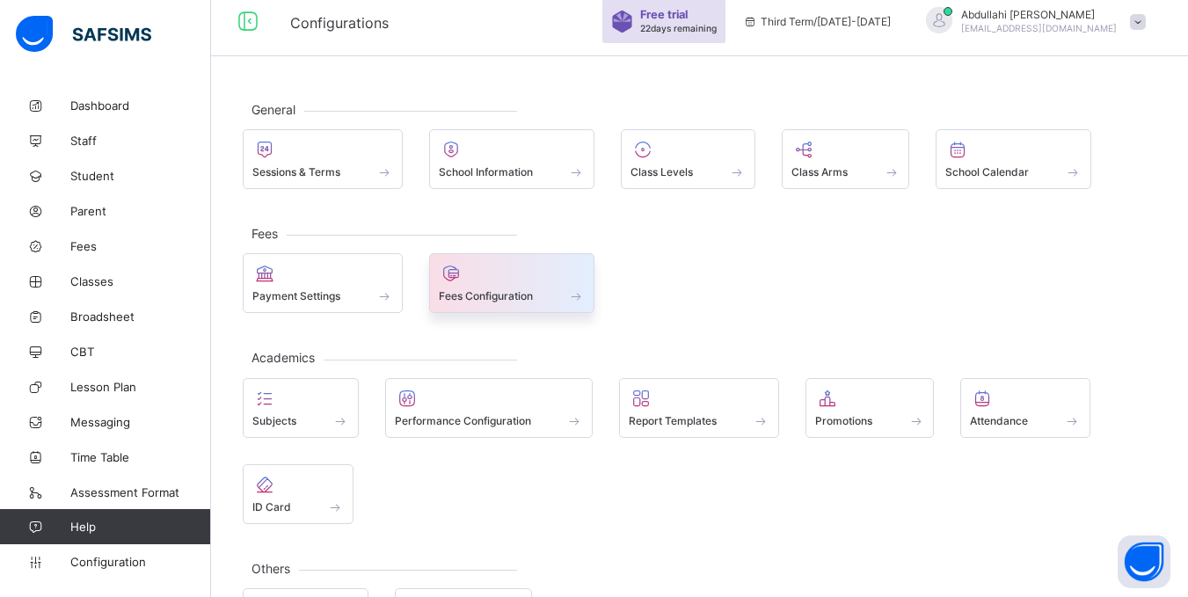
click at [470, 288] on span at bounding box center [512, 286] width 147 height 4
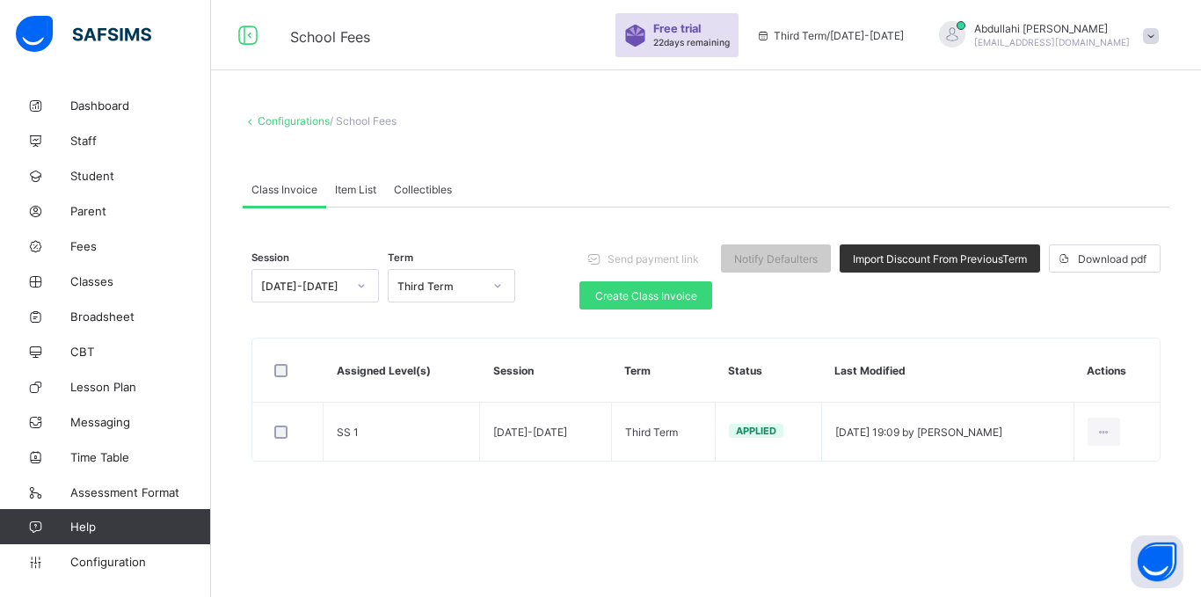
click at [303, 123] on link "Configurations" at bounding box center [294, 120] width 72 height 13
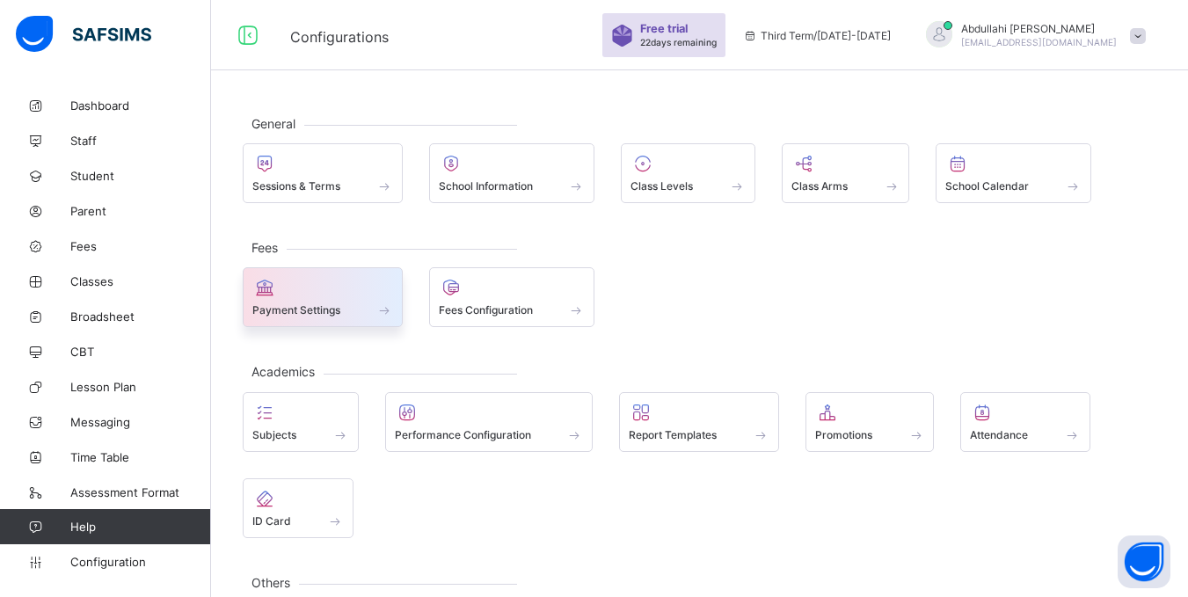
click at [354, 300] on span at bounding box center [322, 300] width 141 height 4
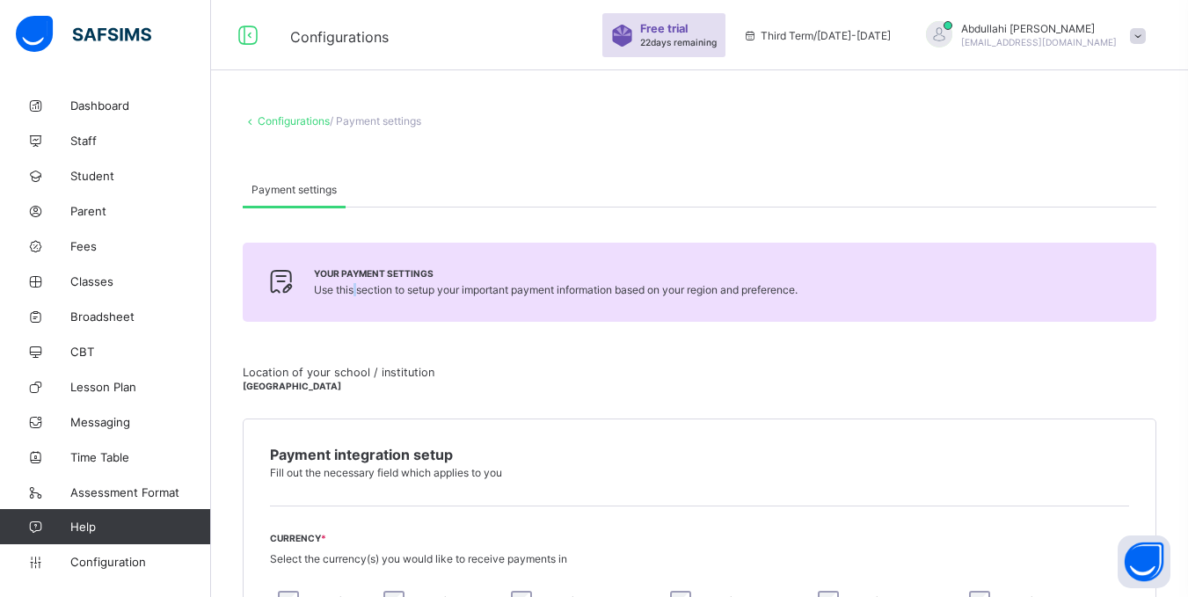
click at [354, 300] on div "Your payment settings Use this section to setup your important payment informat…" at bounding box center [700, 282] width 914 height 79
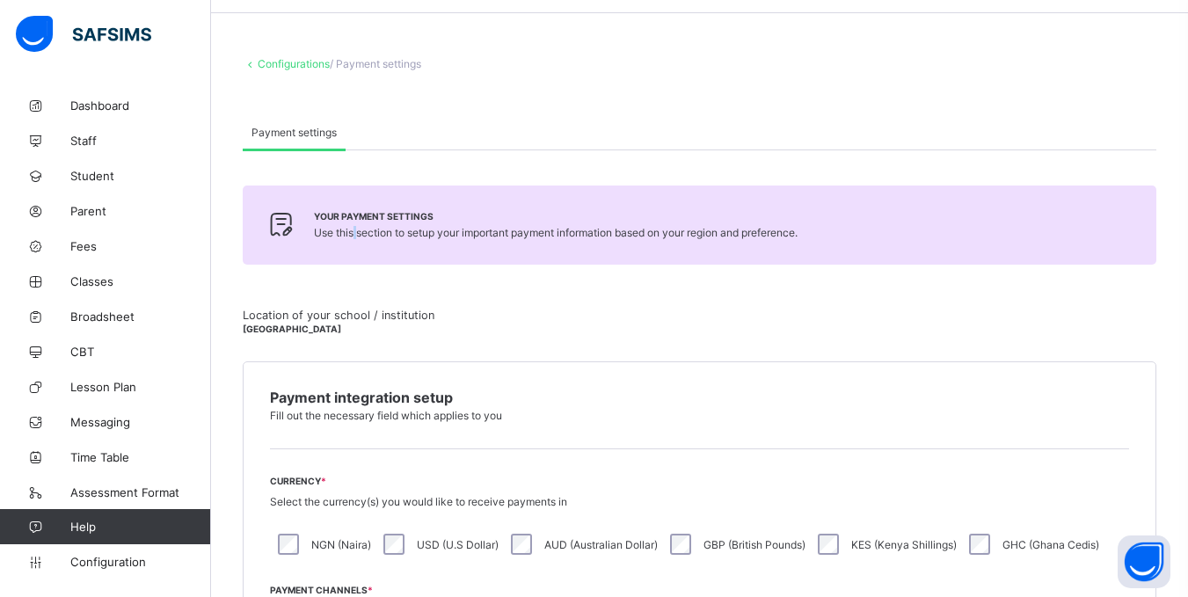
scroll to position [88, 0]
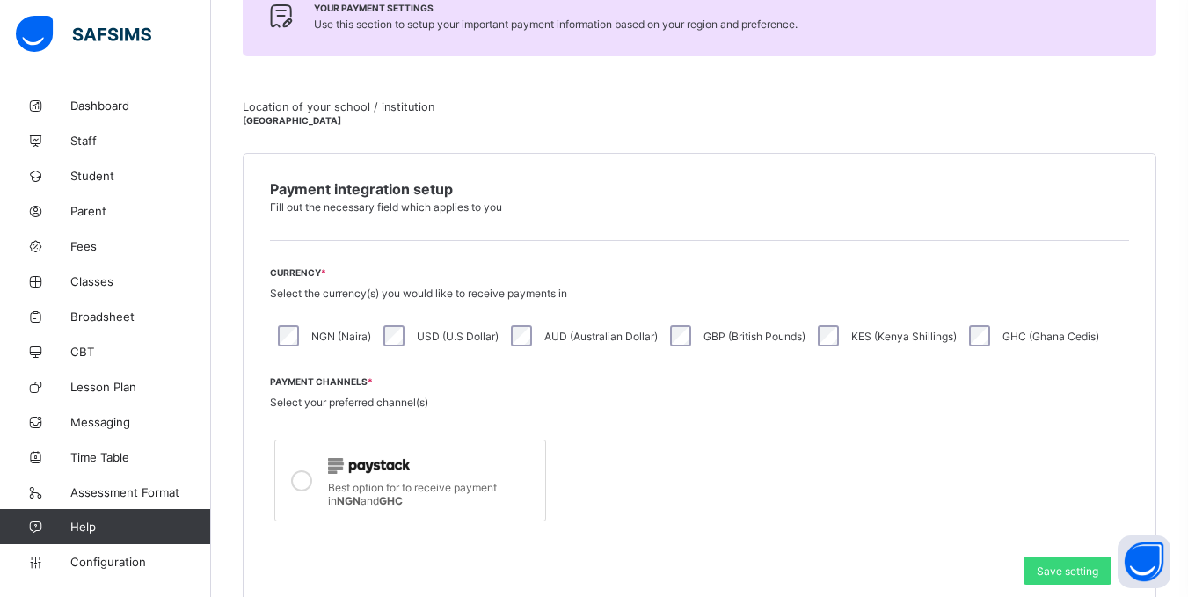
scroll to position [260, 0]
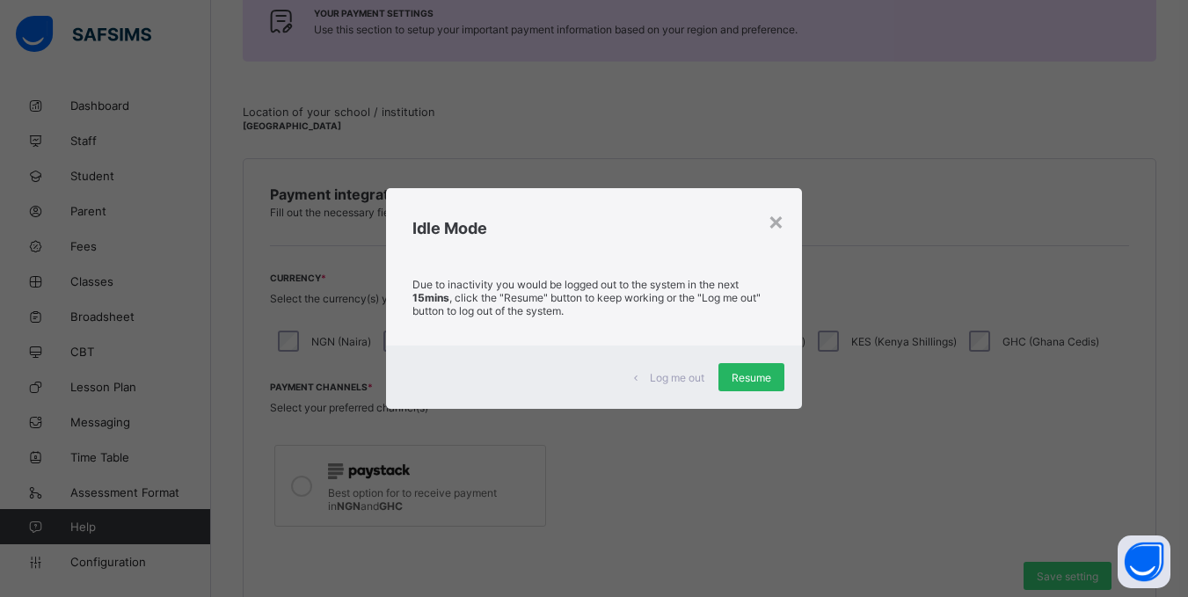
click at [739, 371] on span "Resume" at bounding box center [752, 377] width 40 height 13
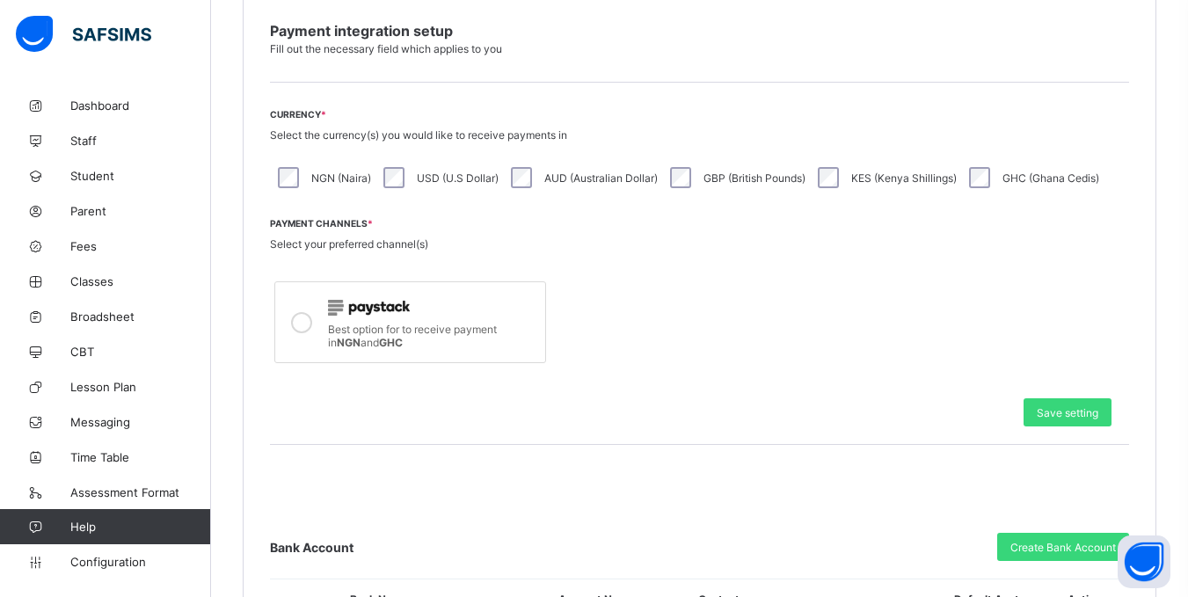
scroll to position [419, 0]
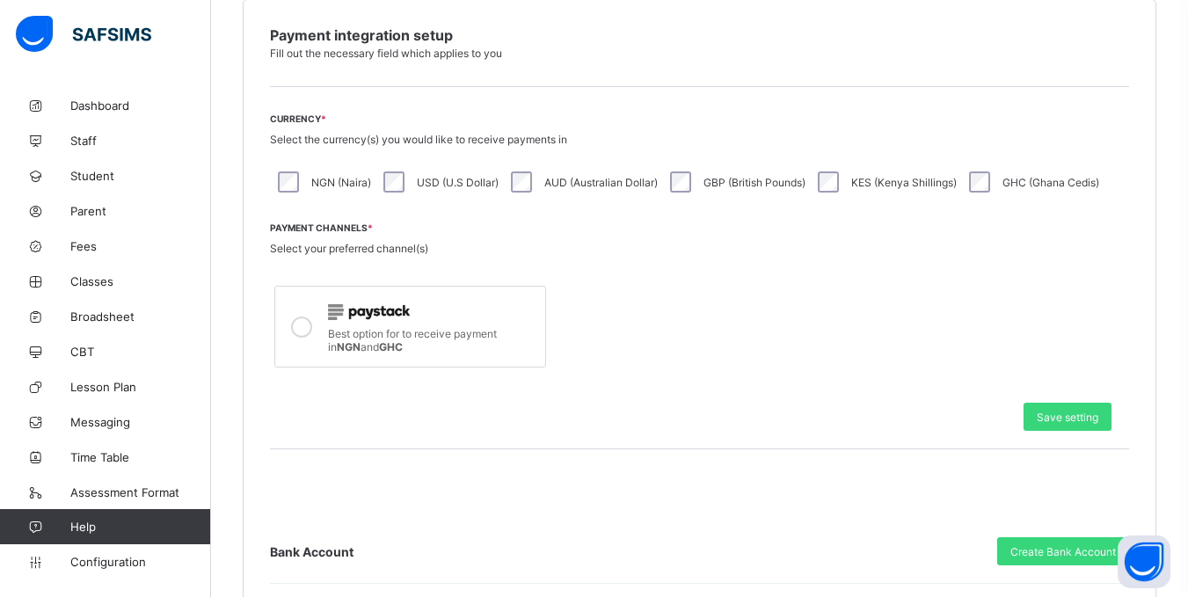
drag, startPoint x: 570, startPoint y: 142, endPoint x: 398, endPoint y: 149, distance: 171.6
click at [398, 149] on div "Currency * Select the currency(s) you would like to receive payments in NGN (Na…" at bounding box center [699, 156] width 859 height 87
click at [284, 141] on span "Select the currency(s) you would like to receive payments in" at bounding box center [418, 139] width 297 height 13
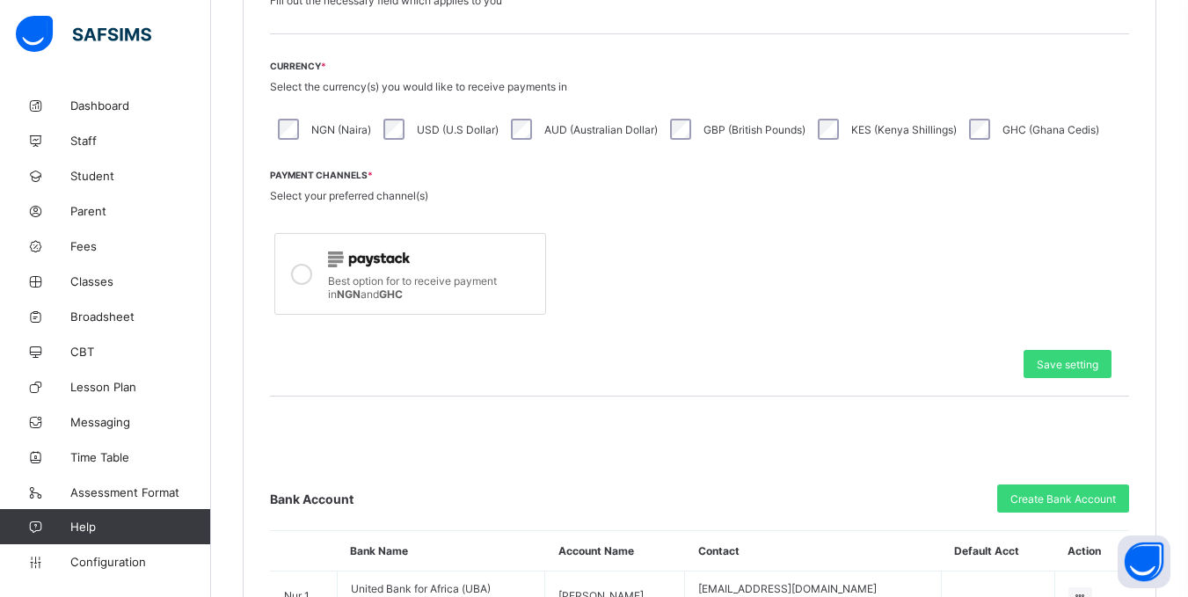
scroll to position [507, 0]
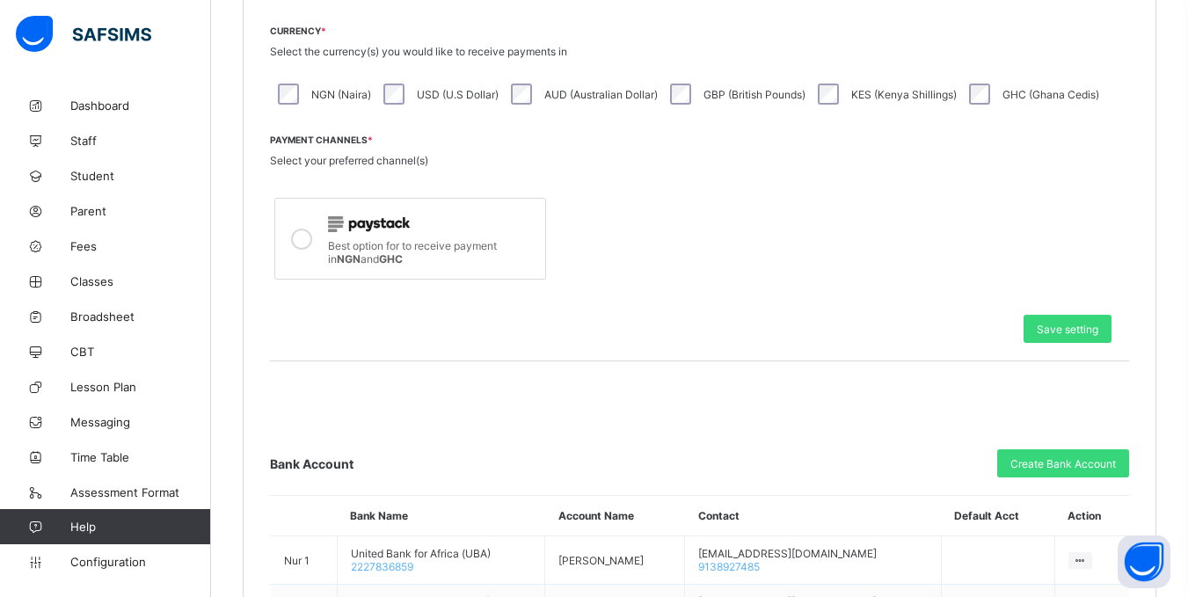
click at [326, 154] on span "Select your preferred channel(s)" at bounding box center [349, 160] width 158 height 13
click at [337, 173] on div "Payment Channels * Select your preferred channel(s) Best option for to receive …" at bounding box center [699, 210] width 859 height 150
click at [602, 236] on div "Best option for to receive payment in NGN and GHC" at bounding box center [699, 238] width 859 height 91
drag, startPoint x: 587, startPoint y: 170, endPoint x: 384, endPoint y: 287, distance: 234.4
click at [384, 287] on div "Payment integration setup Fill out the necessary field which applies to you Cur…" at bounding box center [700, 391] width 914 height 960
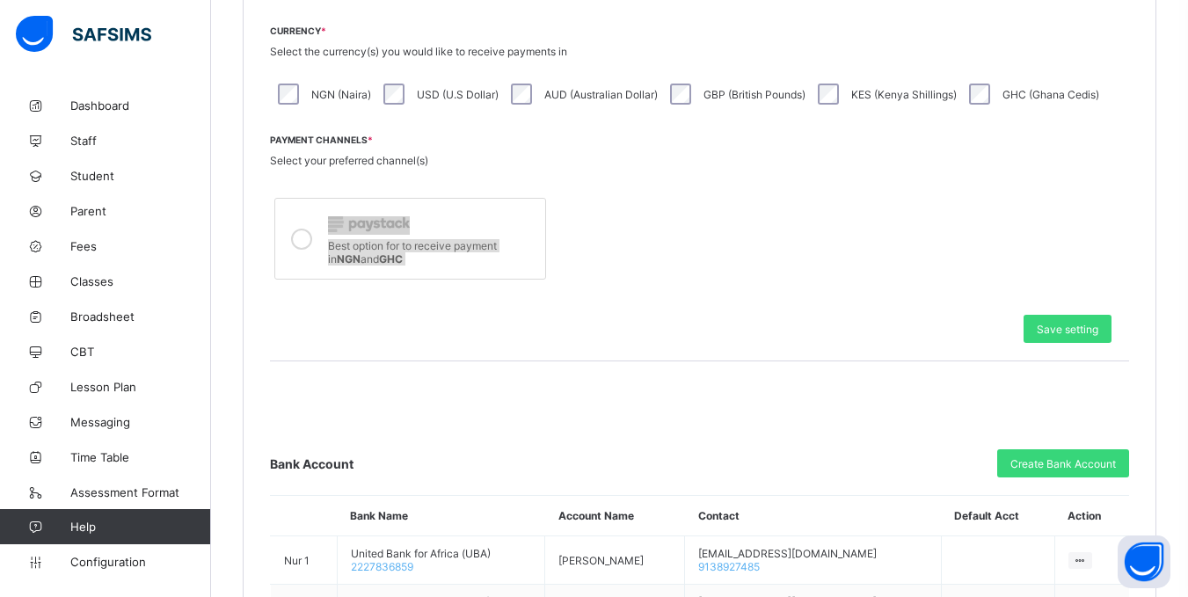
click at [429, 285] on div "Payment integration setup Fill out the necessary field which applies to you Cur…" at bounding box center [700, 391] width 914 height 960
click at [596, 261] on div "Best option for to receive payment in NGN and GHC" at bounding box center [699, 238] width 859 height 91
click at [514, 227] on div at bounding box center [432, 223] width 208 height 23
click at [307, 240] on icon at bounding box center [301, 239] width 21 height 21
click at [679, 221] on div "Best option for to receive payment in NGN and GHC" at bounding box center [699, 238] width 859 height 91
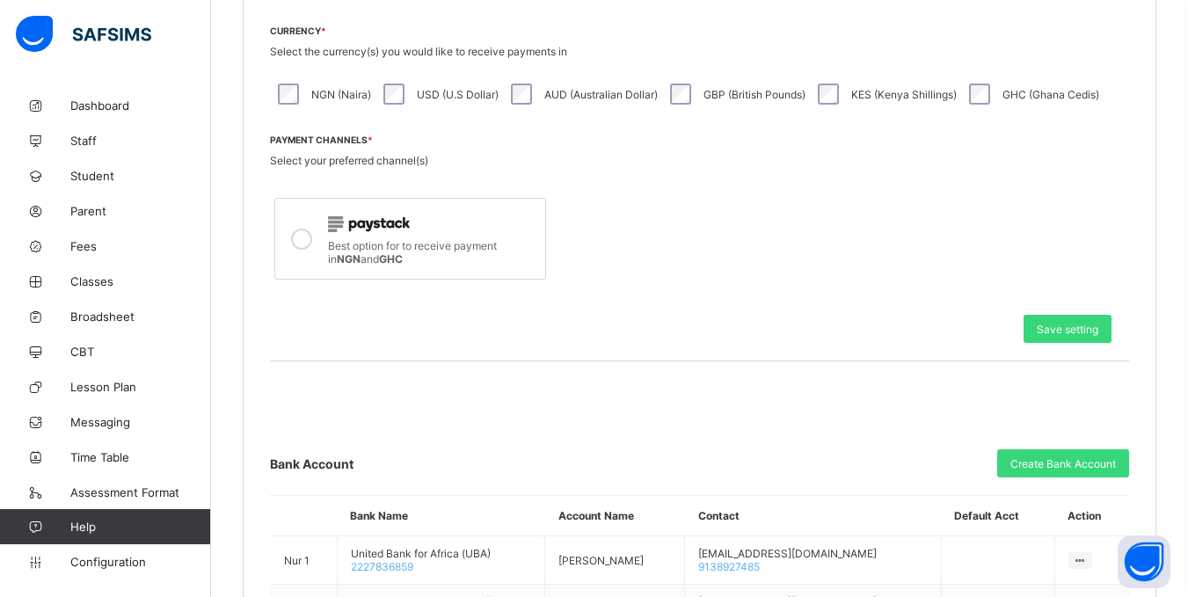
click at [564, 312] on div "Save setting" at bounding box center [699, 328] width 859 height 63
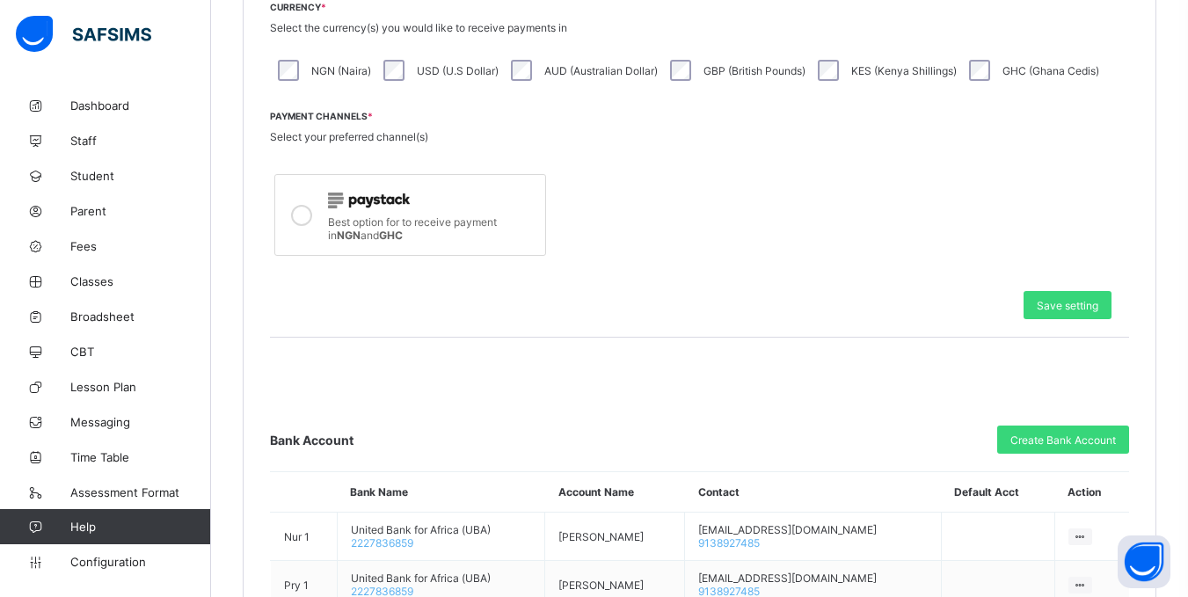
scroll to position [532, 0]
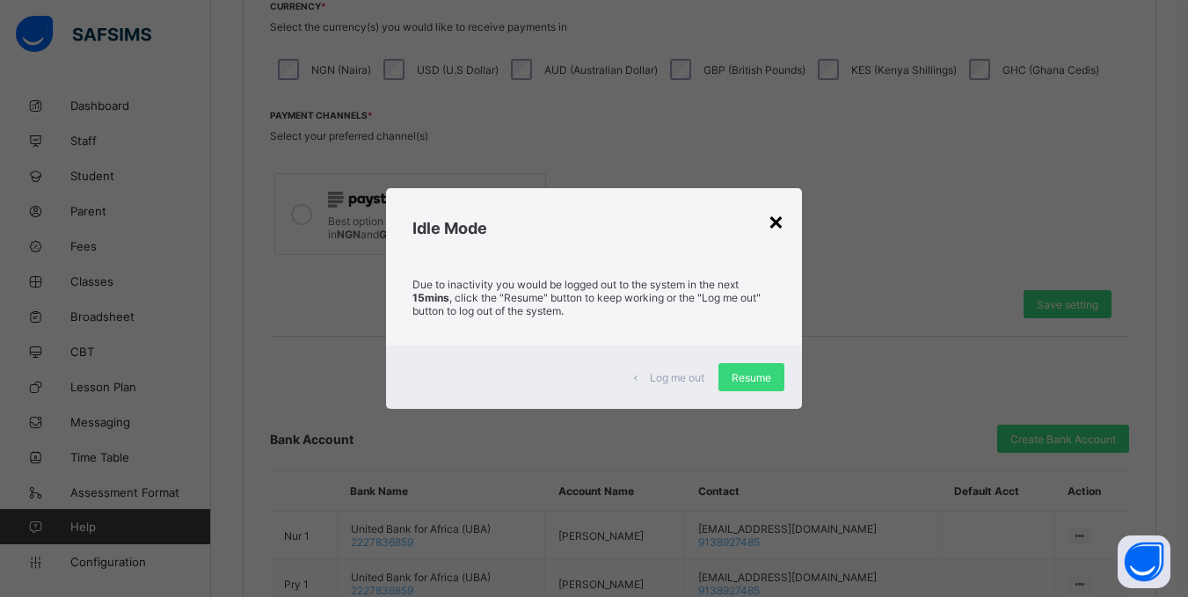
click at [782, 227] on div "×" at bounding box center [776, 221] width 17 height 30
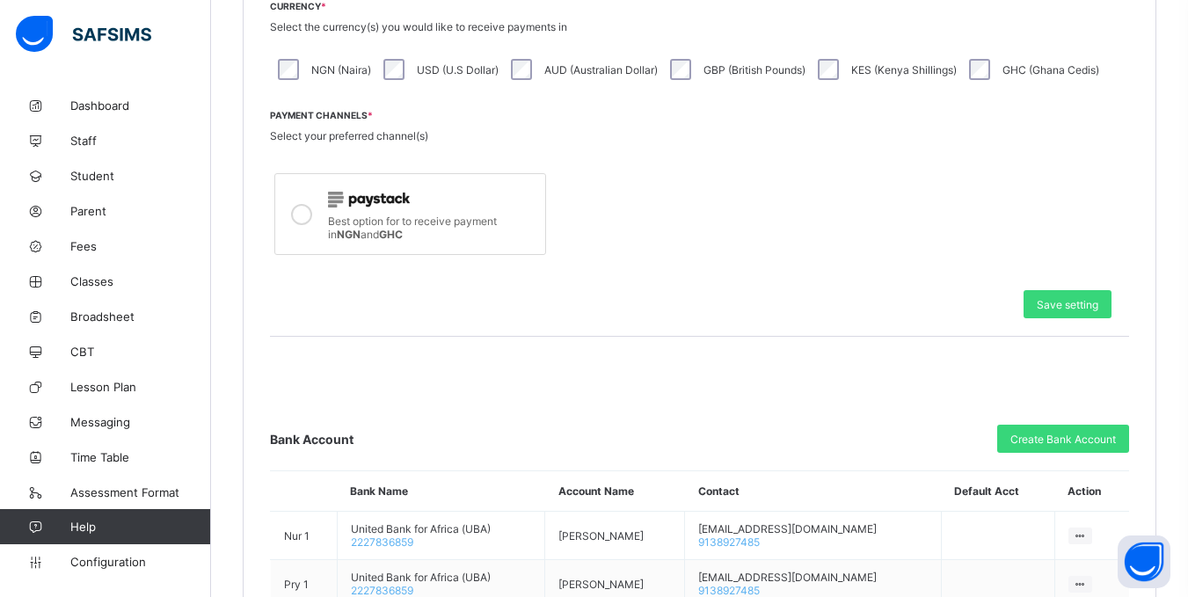
drag, startPoint x: 636, startPoint y: 150, endPoint x: 627, endPoint y: 156, distance: 10.3
click at [636, 150] on div "Payment Channels * Select your preferred channel(s) Best option for to receive …" at bounding box center [699, 185] width 859 height 150
click at [301, 215] on icon at bounding box center [301, 214] width 21 height 21
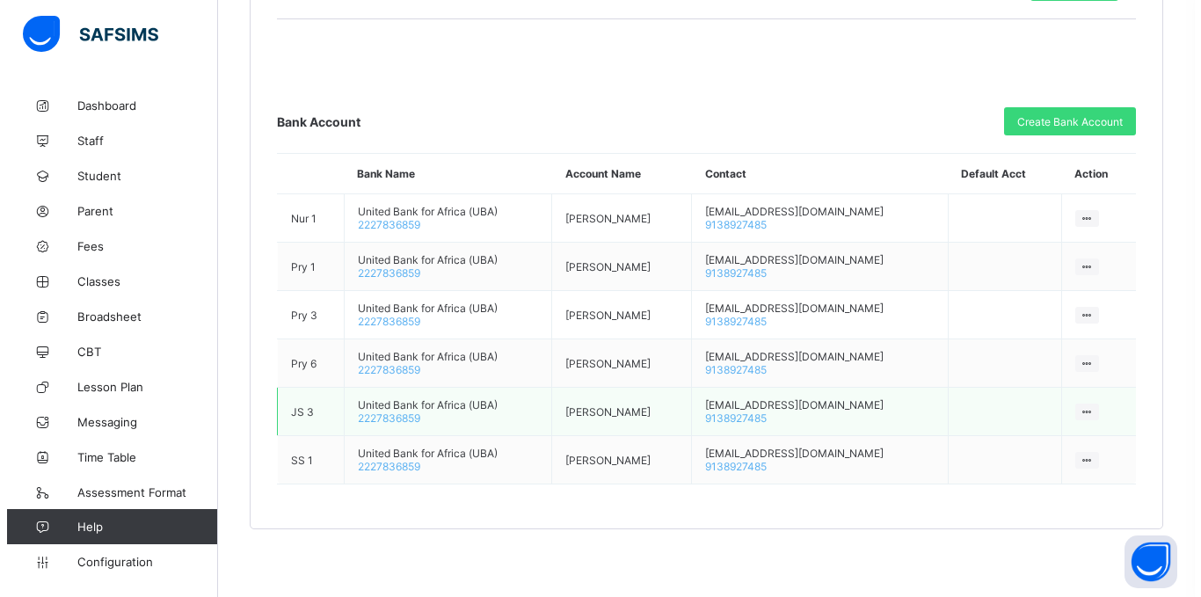
scroll to position [852, 0]
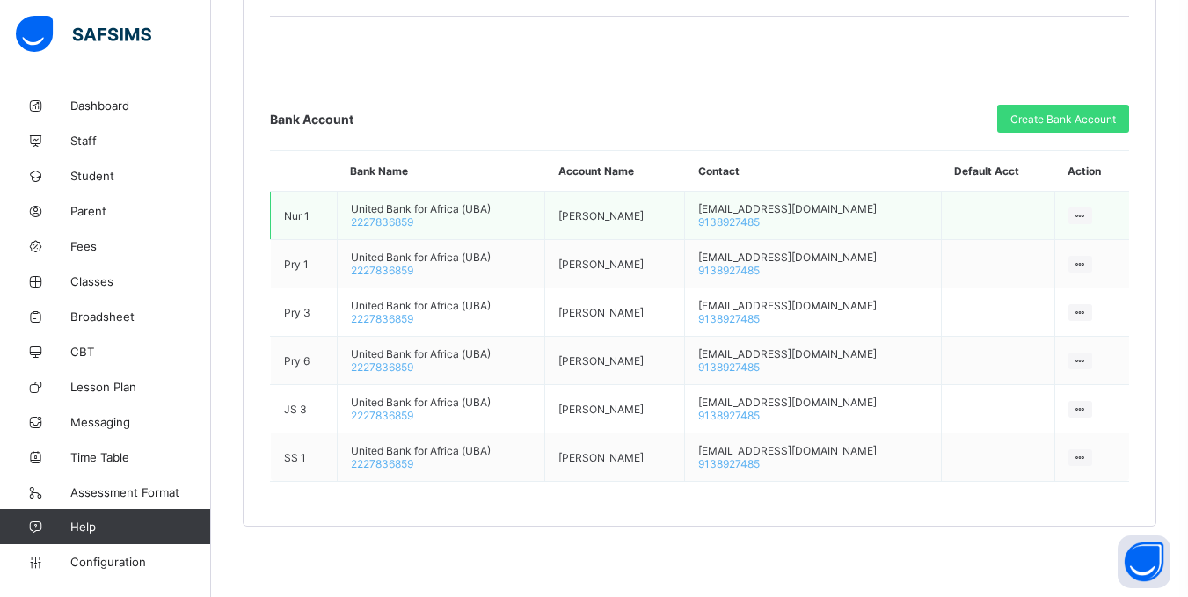
click at [1088, 218] on icon at bounding box center [1080, 215] width 15 height 13
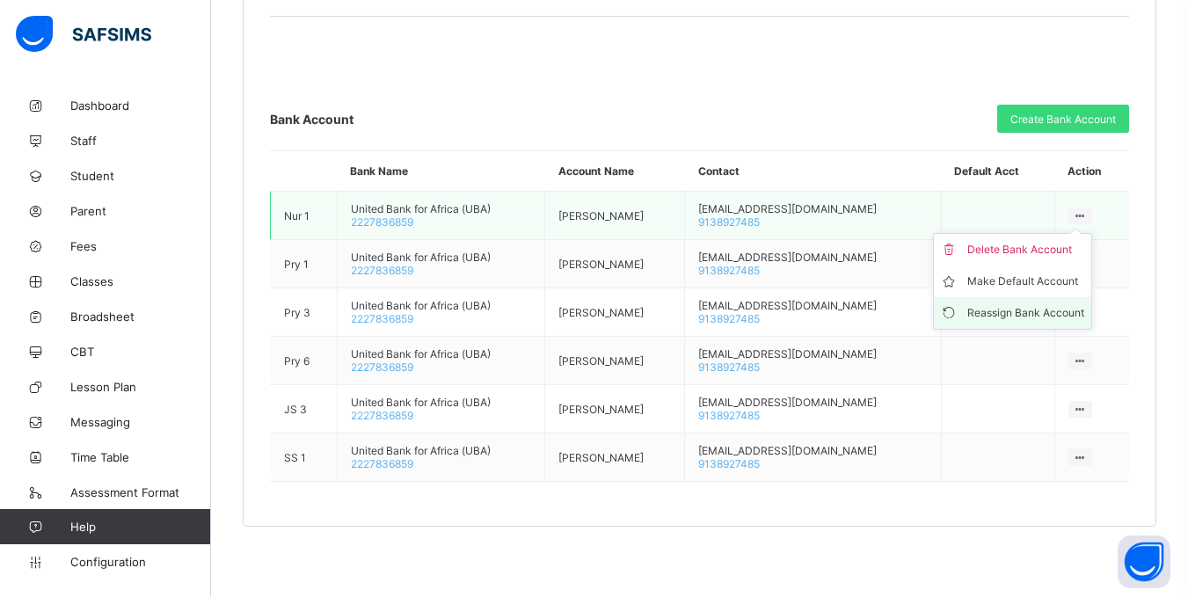
click at [1028, 314] on div "Reassign Bank Account" at bounding box center [1025, 313] width 117 height 18
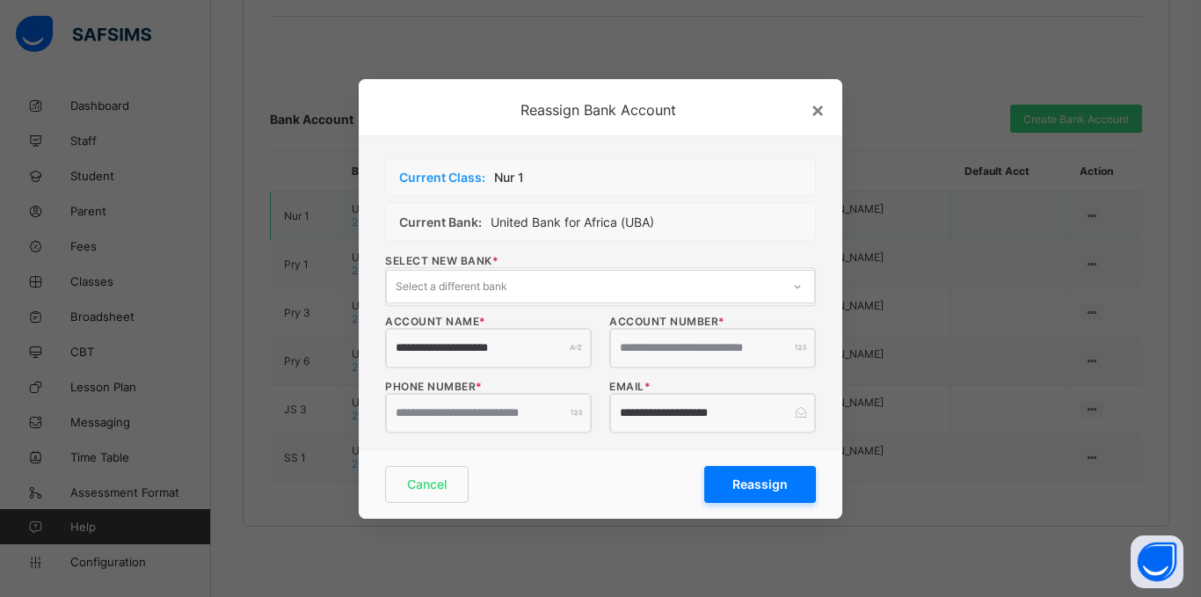
click at [556, 222] on span "United Bank for Africa (UBA)" at bounding box center [573, 222] width 164 height 15
click at [754, 224] on div "Current Bank: United Bank for Africa (UBA)" at bounding box center [600, 222] width 431 height 38
click at [705, 258] on div "SELECT NEW BANK * Select a different bank" at bounding box center [600, 280] width 431 height 52
click at [695, 274] on div "Select a different bank" at bounding box center [584, 286] width 394 height 25
click at [692, 363] on input "**********" at bounding box center [712, 348] width 205 height 39
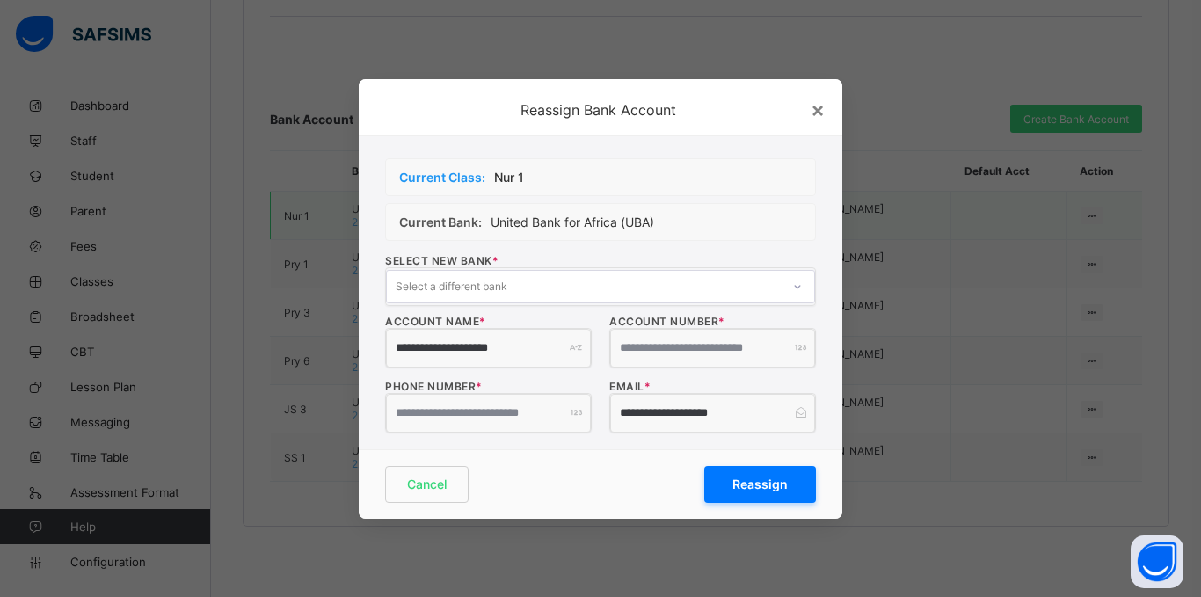
click at [682, 354] on input "**********" at bounding box center [712, 348] width 205 height 39
click at [532, 360] on input "**********" at bounding box center [488, 348] width 205 height 39
click at [563, 418] on input "**********" at bounding box center [488, 413] width 205 height 39
click at [640, 409] on input "**********" at bounding box center [712, 413] width 205 height 39
click at [696, 385] on div "**********" at bounding box center [712, 406] width 207 height 52
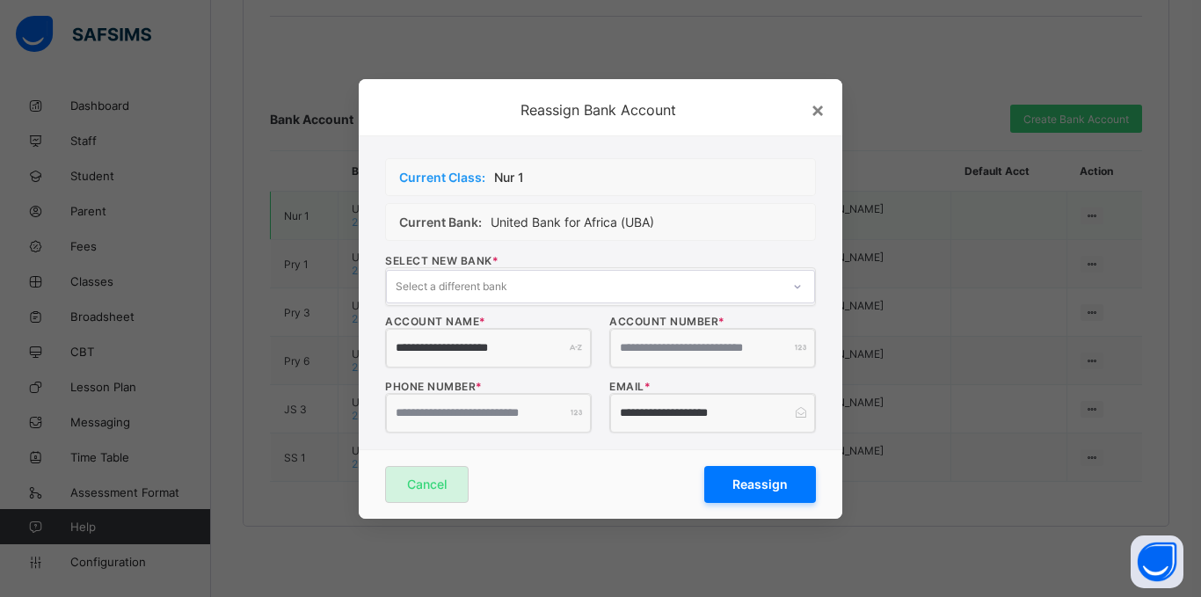
click at [453, 484] on div "Cancel" at bounding box center [427, 484] width 84 height 37
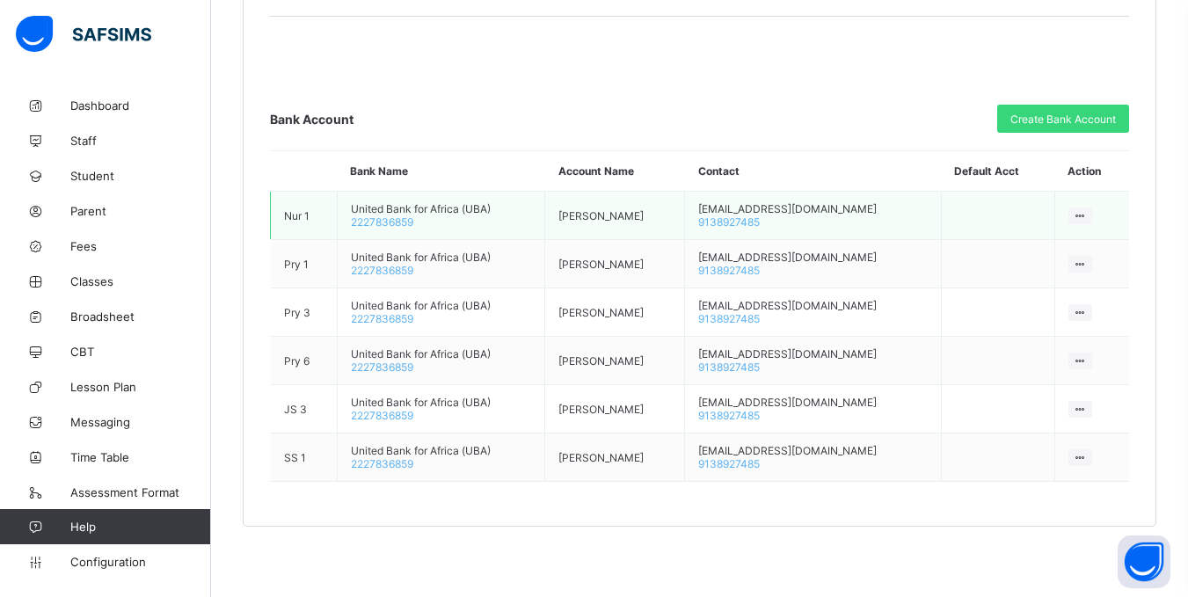
click at [1085, 219] on icon at bounding box center [1080, 215] width 15 height 13
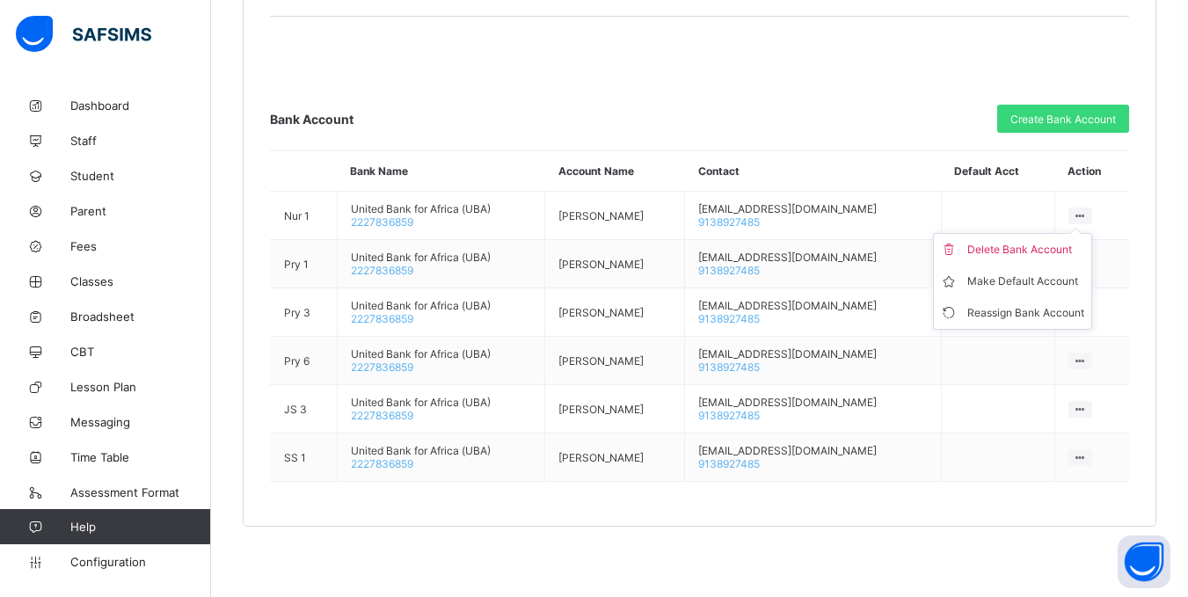
click at [1054, 164] on th "Default Acct" at bounding box center [997, 171] width 113 height 40
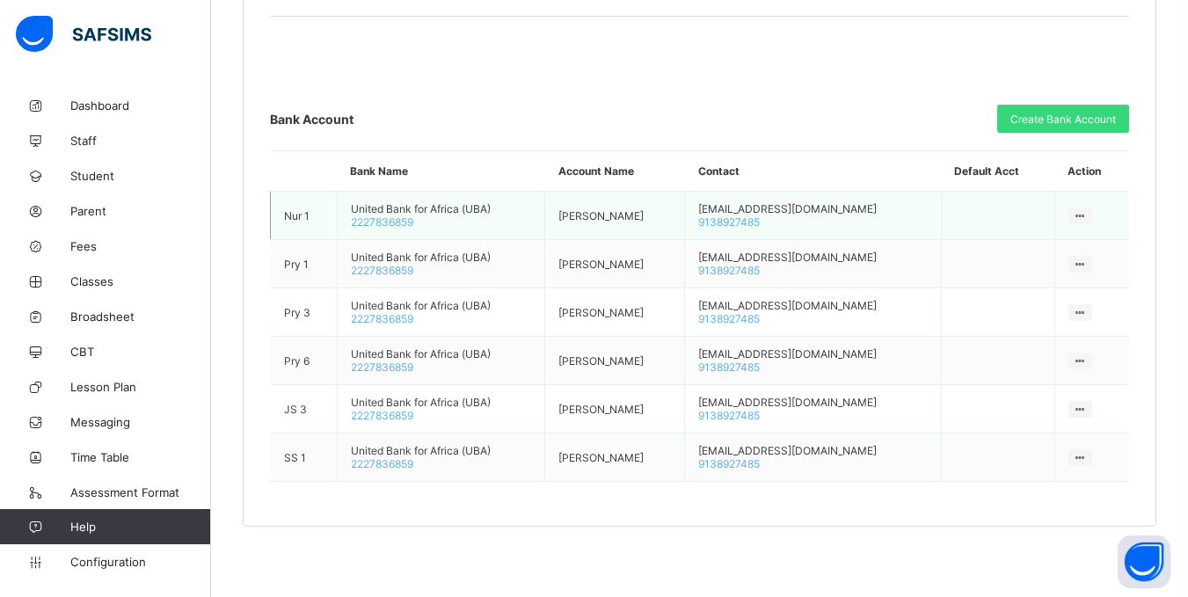
click at [1081, 216] on icon at bounding box center [1080, 215] width 15 height 13
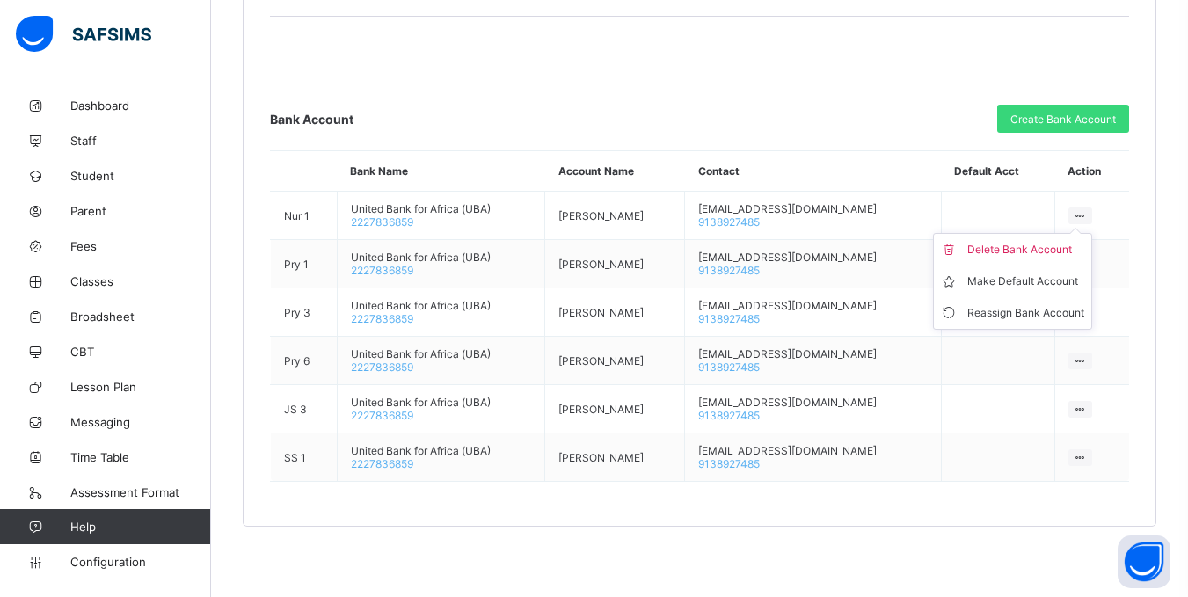
click at [1029, 162] on th "Default Acct" at bounding box center [997, 171] width 113 height 40
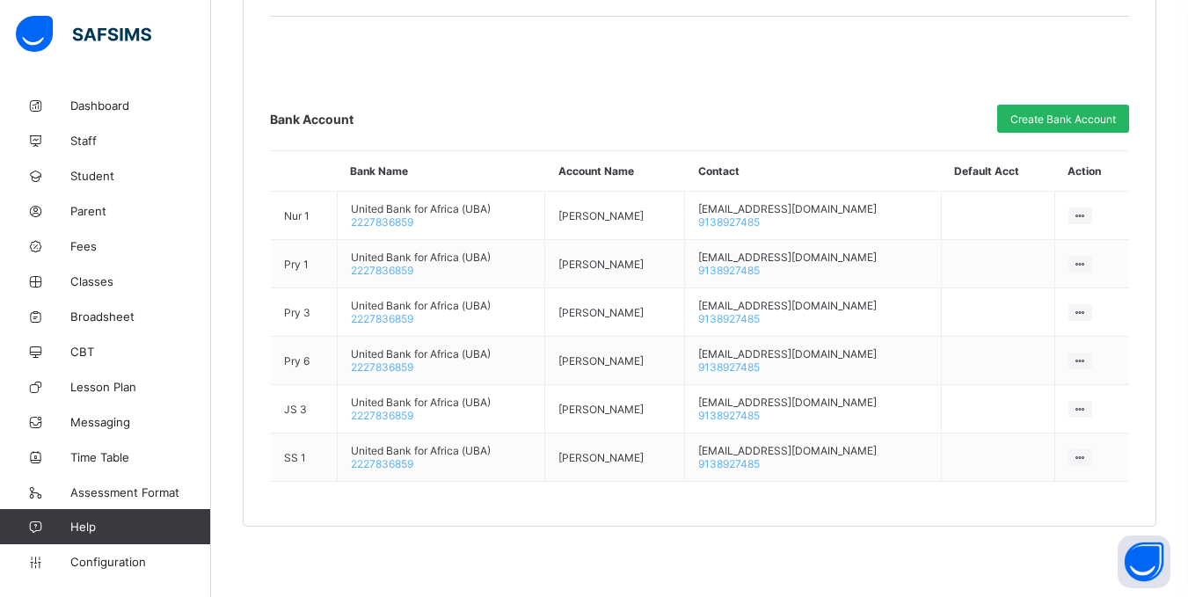
click at [1054, 122] on span "Create Bank Account" at bounding box center [1063, 119] width 106 height 13
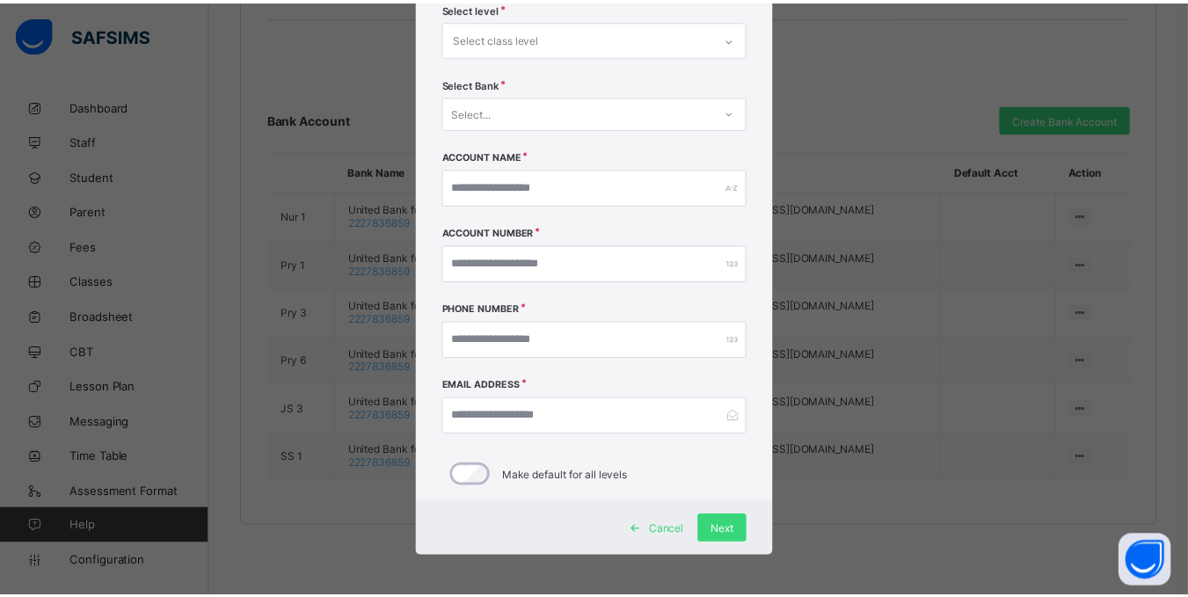
scroll to position [124, 0]
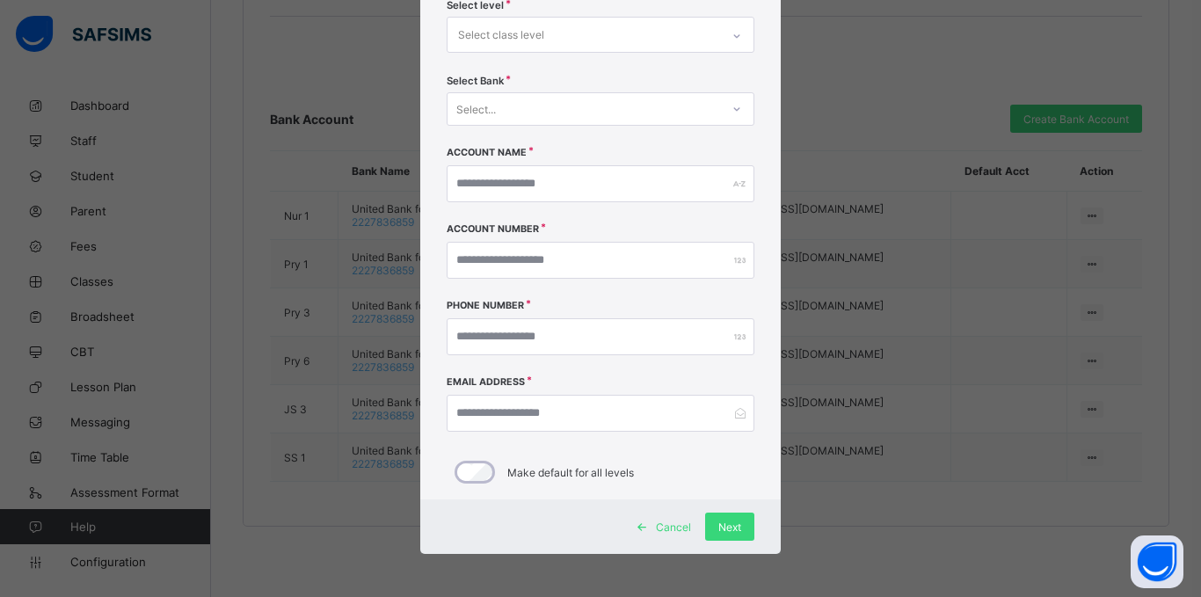
click at [656, 524] on span "Cancel" at bounding box center [673, 527] width 35 height 13
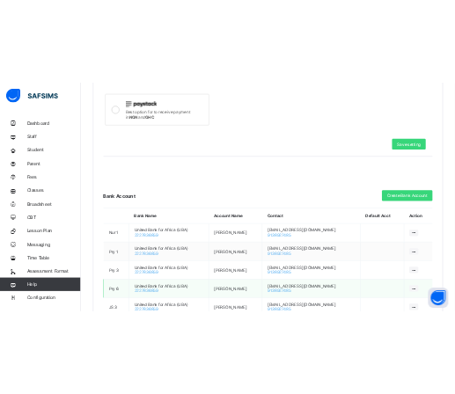
scroll to position [852, 0]
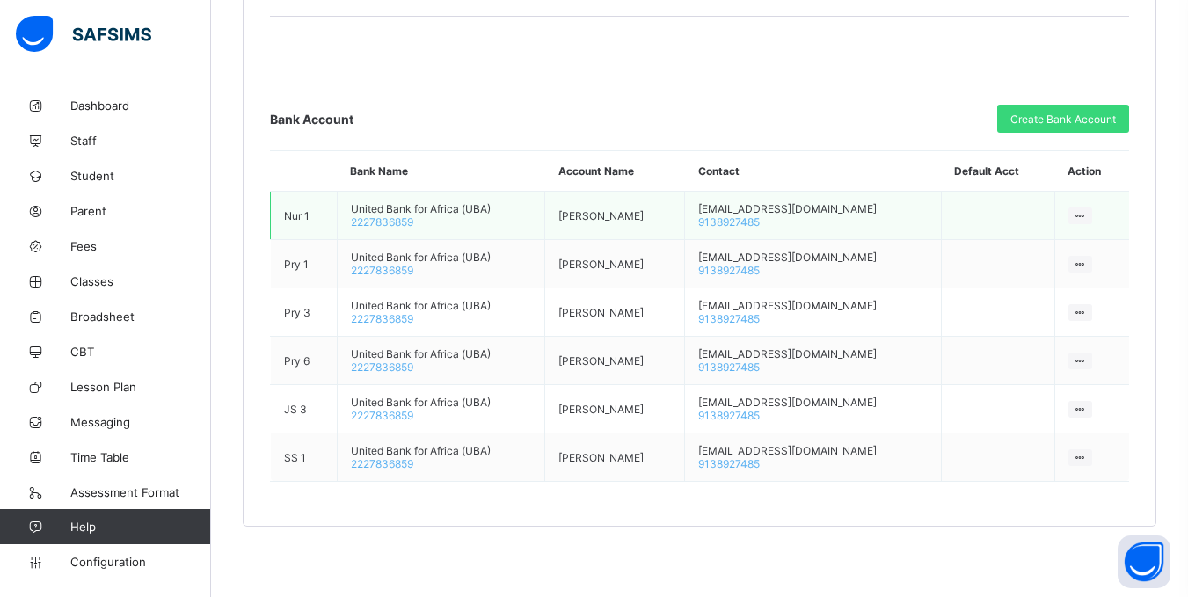
click at [760, 222] on span "9138927485" at bounding box center [729, 221] width 62 height 13
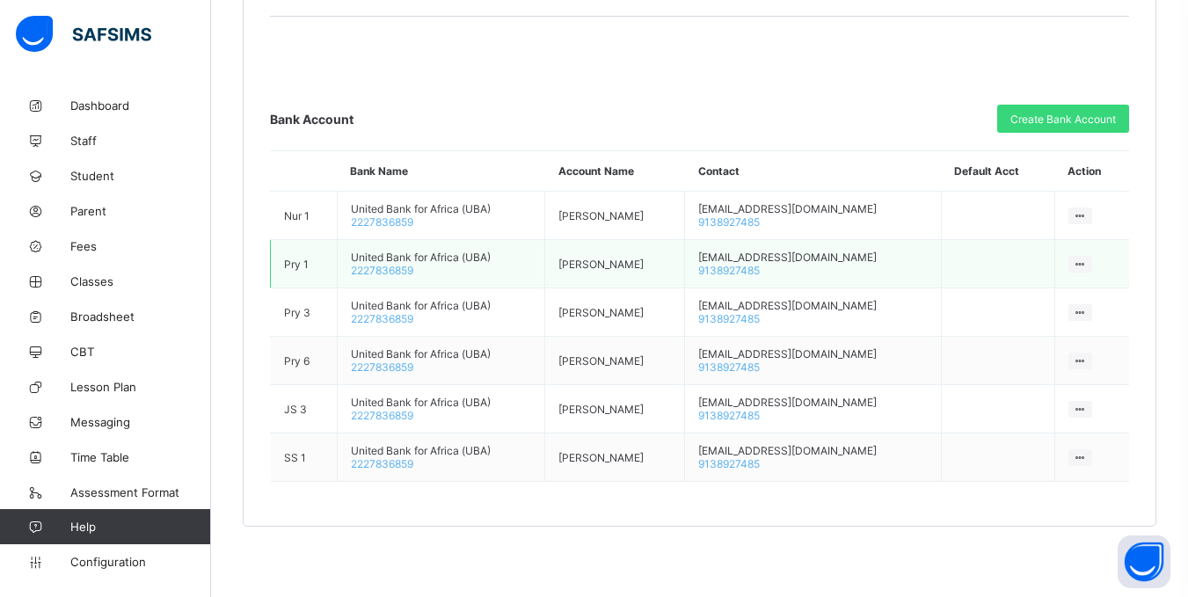
click at [795, 252] on td "[EMAIL_ADDRESS][DOMAIN_NAME] 9138927485" at bounding box center [813, 264] width 256 height 48
click at [760, 269] on span "9138927485" at bounding box center [729, 270] width 62 height 13
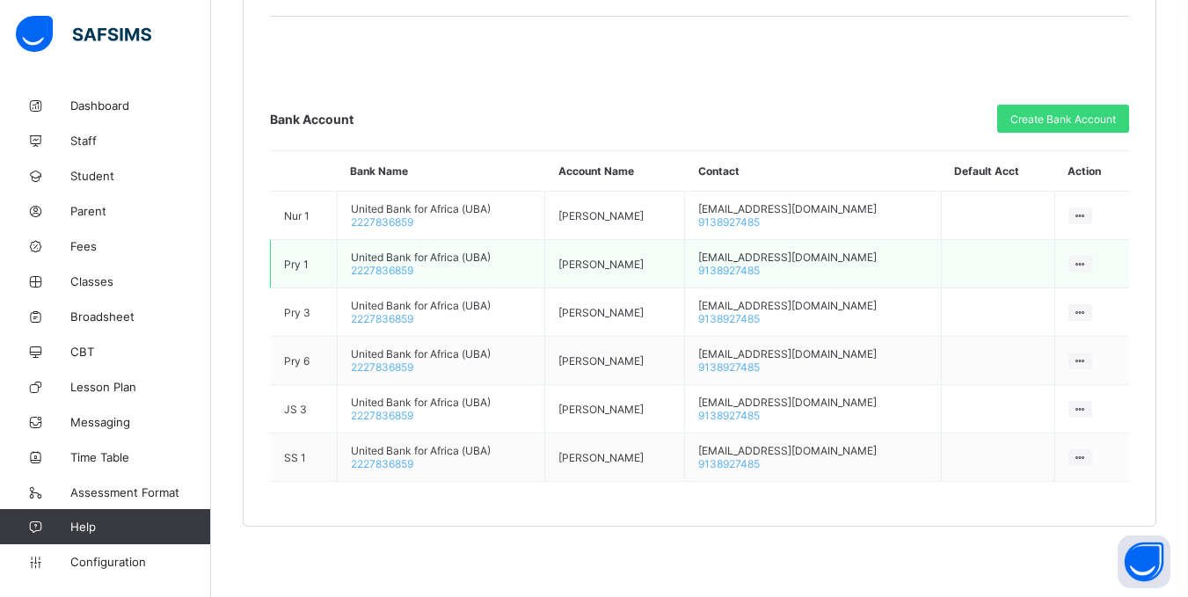
click at [386, 266] on span "2227836859" at bounding box center [382, 270] width 62 height 13
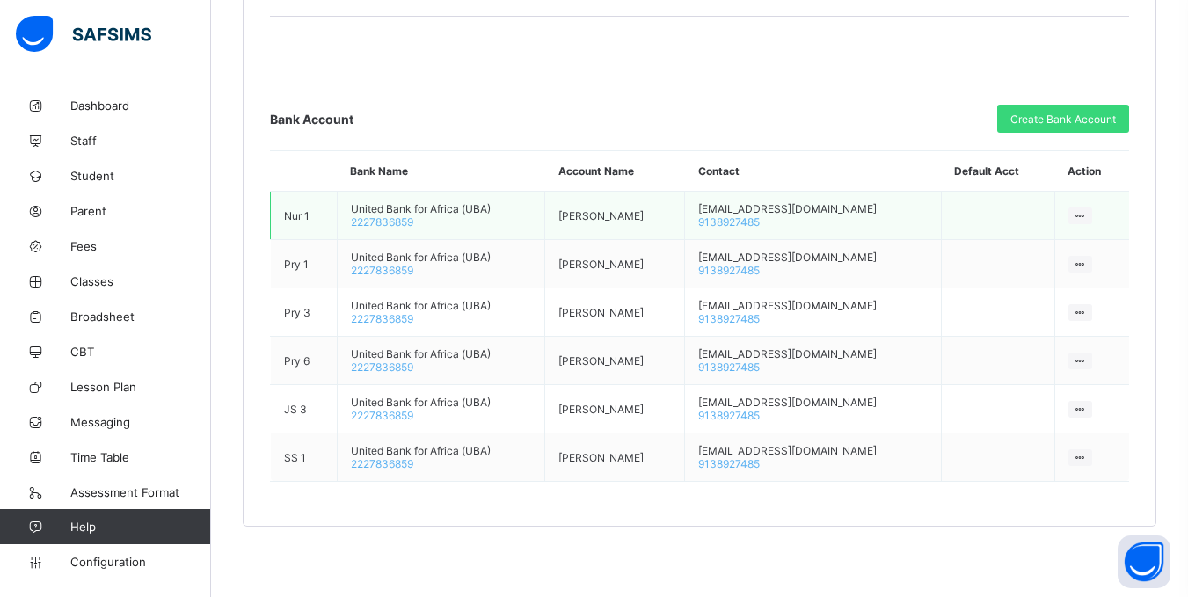
click at [412, 222] on span "2227836859" at bounding box center [382, 221] width 62 height 13
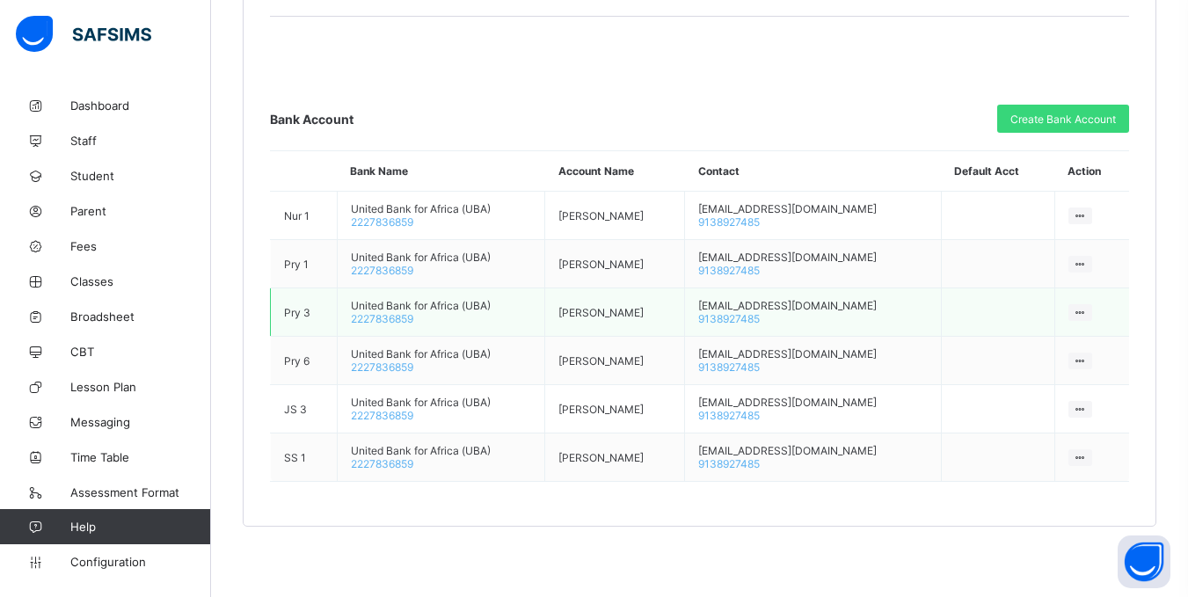
click at [410, 311] on td "United Bank for Africa (UBA) 2227836859" at bounding box center [441, 312] width 208 height 48
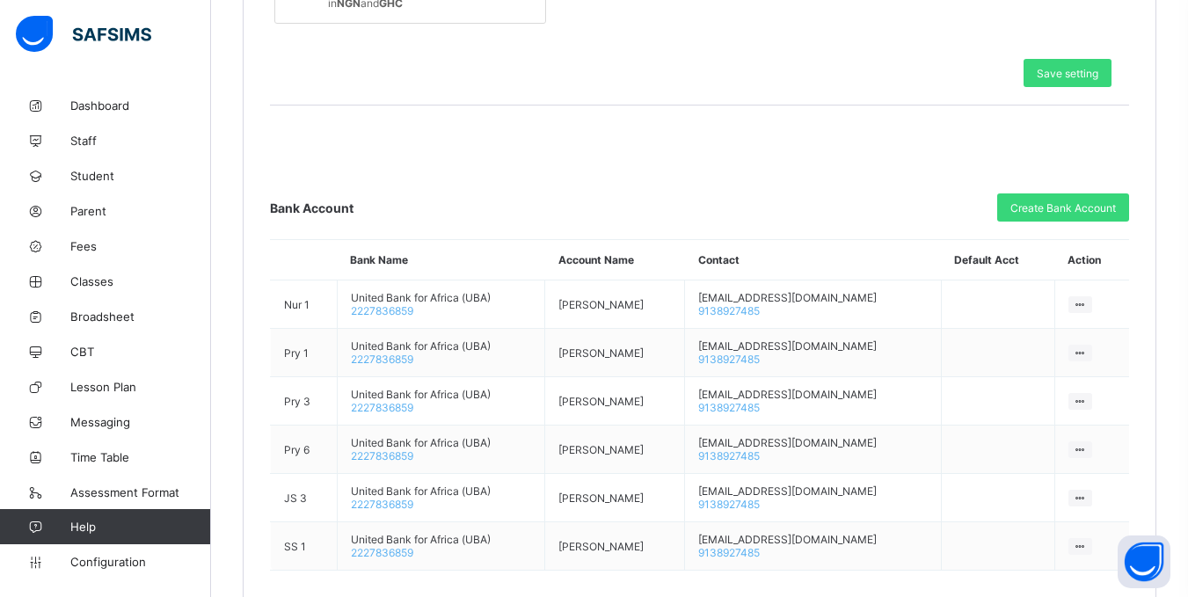
scroll to position [764, 0]
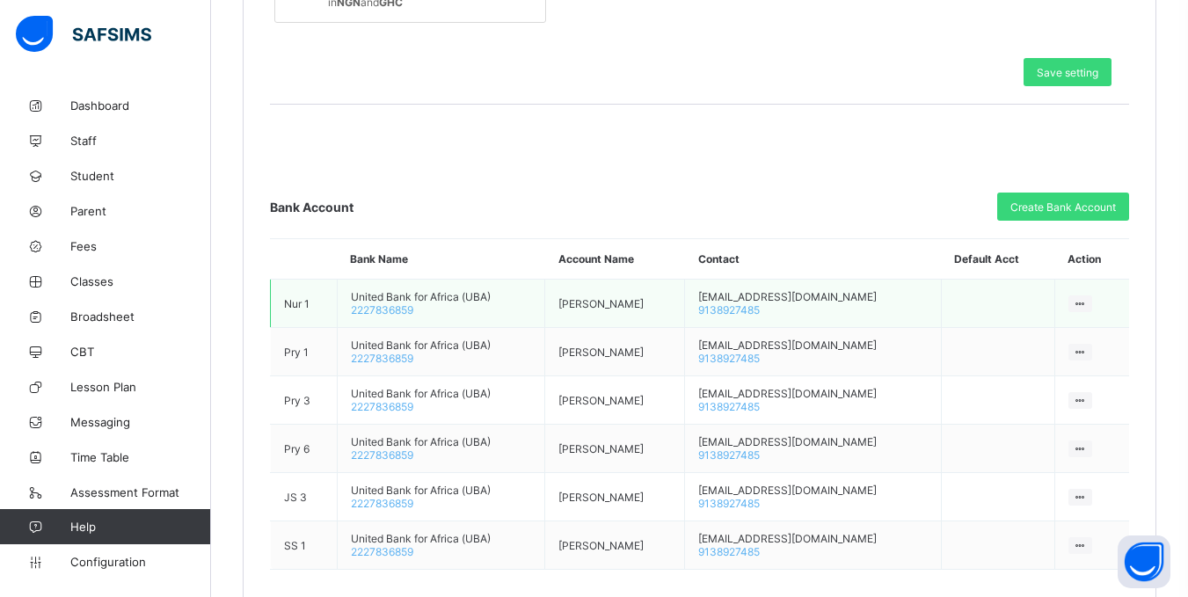
click at [1084, 303] on icon at bounding box center [1080, 303] width 15 height 13
click at [1036, 341] on div "Delete Bank Account" at bounding box center [1025, 338] width 117 height 18
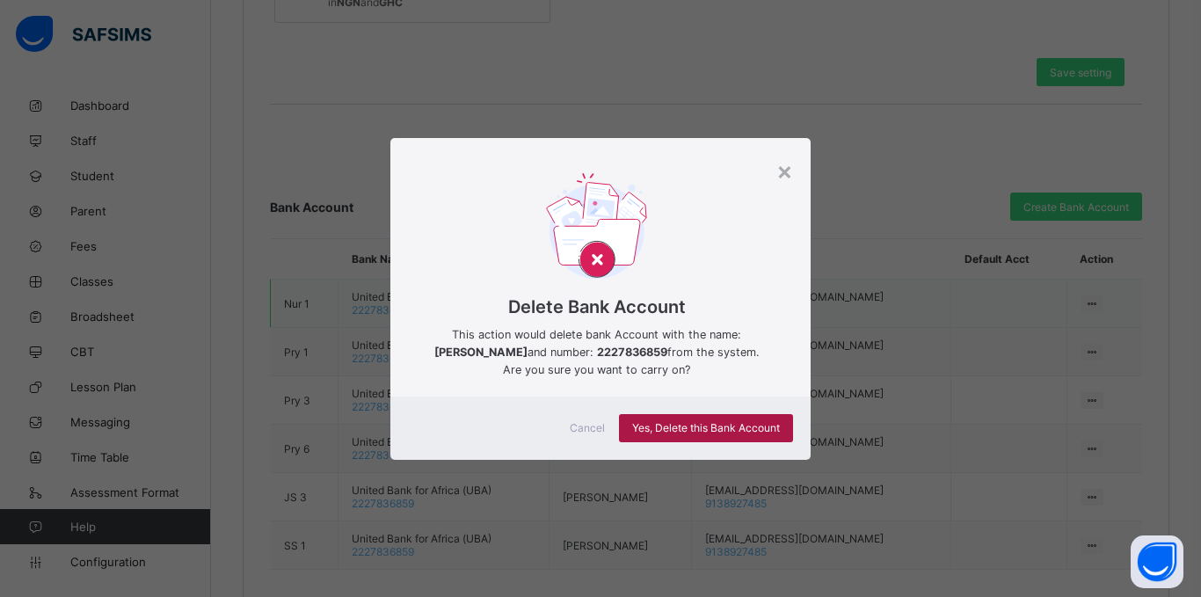
click at [685, 419] on div "Yes, Delete this Bank Account" at bounding box center [706, 428] width 174 height 28
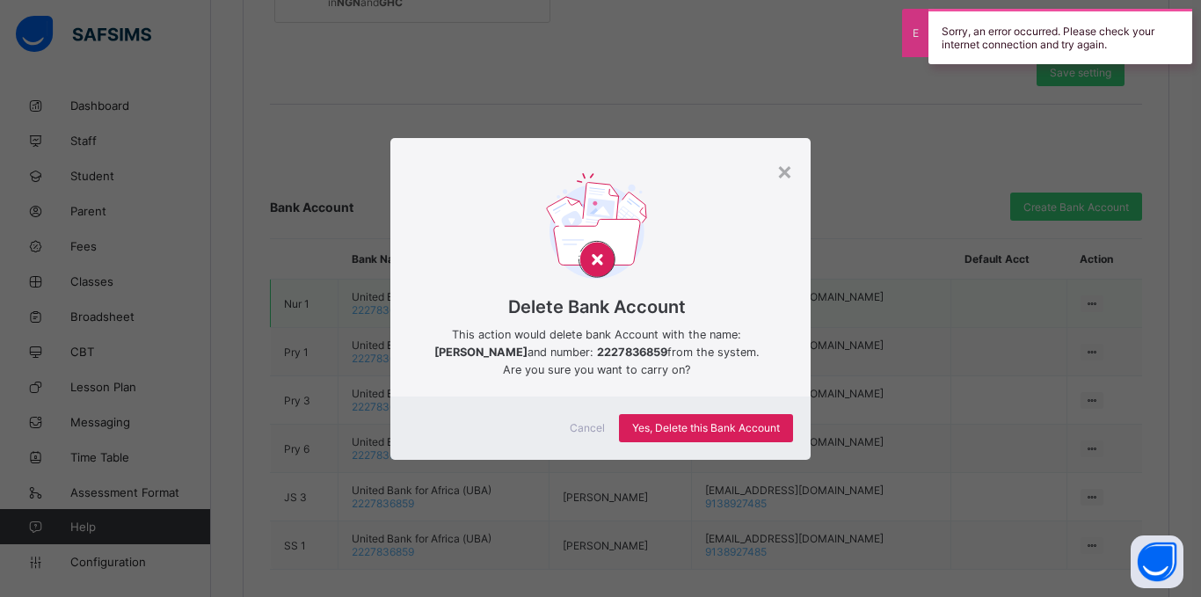
click at [600, 427] on span "Cancel" at bounding box center [587, 427] width 35 height 13
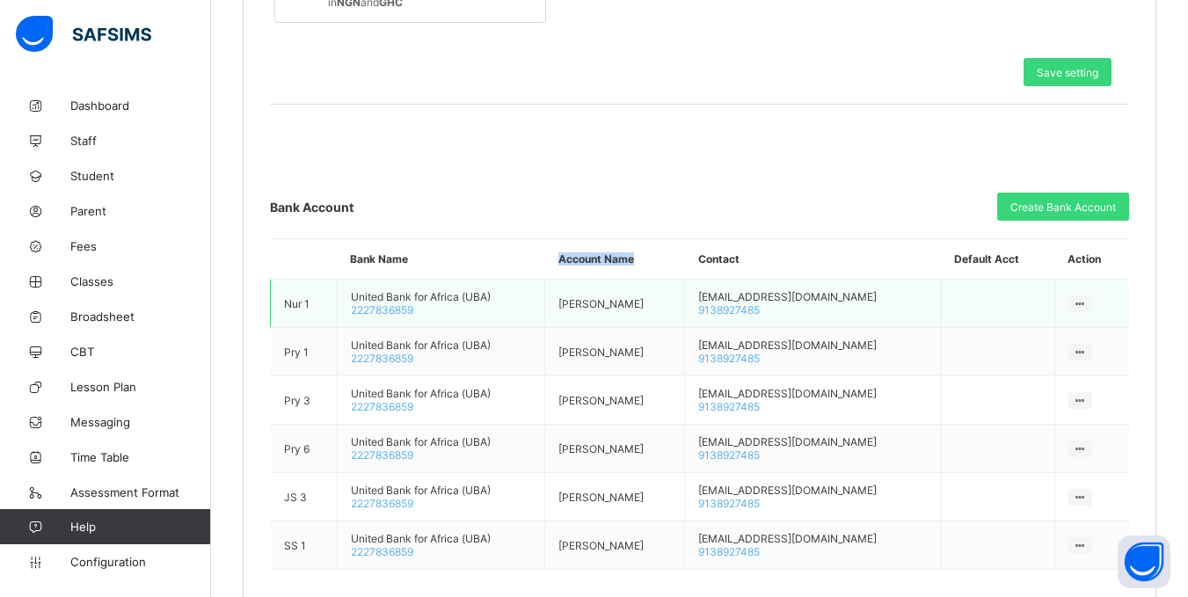
drag, startPoint x: 581, startPoint y: 259, endPoint x: 681, endPoint y: 268, distance: 99.8
click at [681, 268] on th "Account Name" at bounding box center [615, 259] width 140 height 40
drag, startPoint x: 761, startPoint y: 258, endPoint x: 810, endPoint y: 259, distance: 49.3
click at [810, 259] on th "Contact" at bounding box center [813, 259] width 256 height 40
drag, startPoint x: 953, startPoint y: 259, endPoint x: 968, endPoint y: 259, distance: 15.0
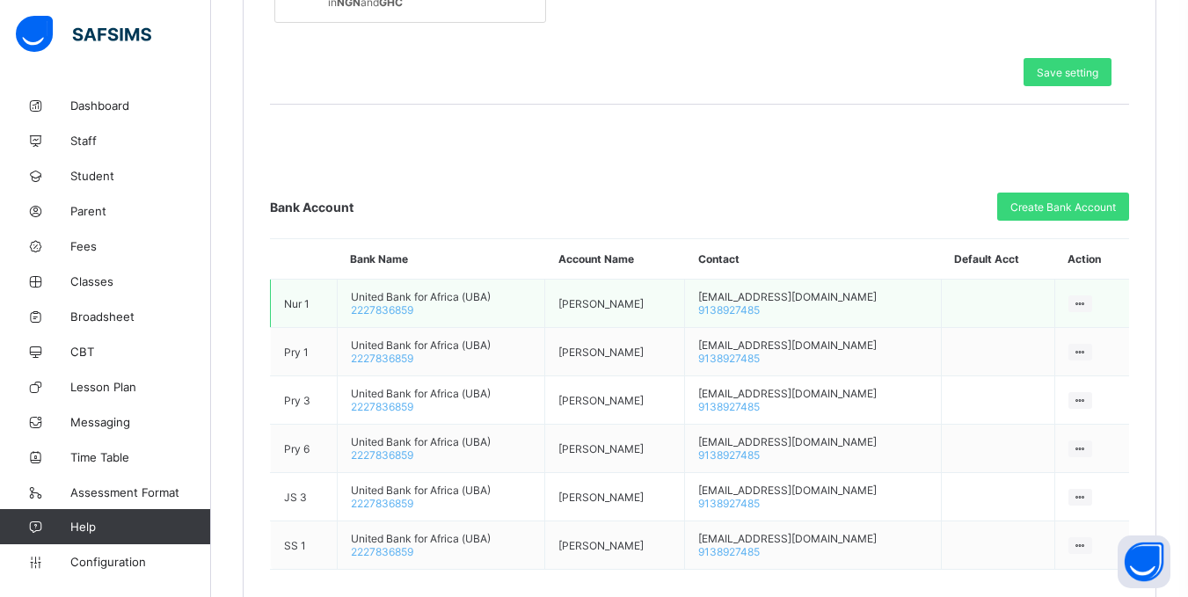
click at [966, 259] on th "Default Acct" at bounding box center [997, 259] width 113 height 40
click at [1011, 260] on th "Default Acct" at bounding box center [997, 259] width 113 height 40
click at [1018, 260] on th "Default Acct" at bounding box center [997, 259] width 113 height 40
click at [1015, 261] on th "Default Acct" at bounding box center [997, 259] width 113 height 40
click at [1013, 261] on th "Default Acct" at bounding box center [997, 259] width 113 height 40
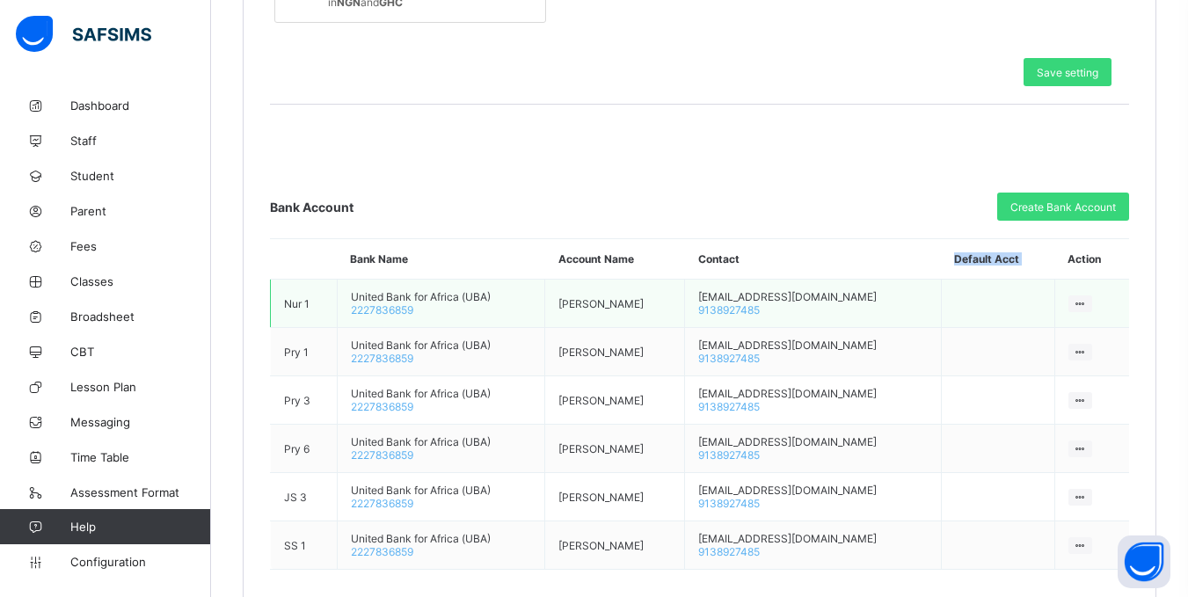
click at [1013, 261] on th "Default Acct" at bounding box center [997, 259] width 113 height 40
click at [1104, 259] on th "Action" at bounding box center [1091, 259] width 75 height 40
click at [1103, 259] on th "Action" at bounding box center [1091, 259] width 75 height 40
click at [631, 257] on th "Account Name" at bounding box center [615, 259] width 140 height 40
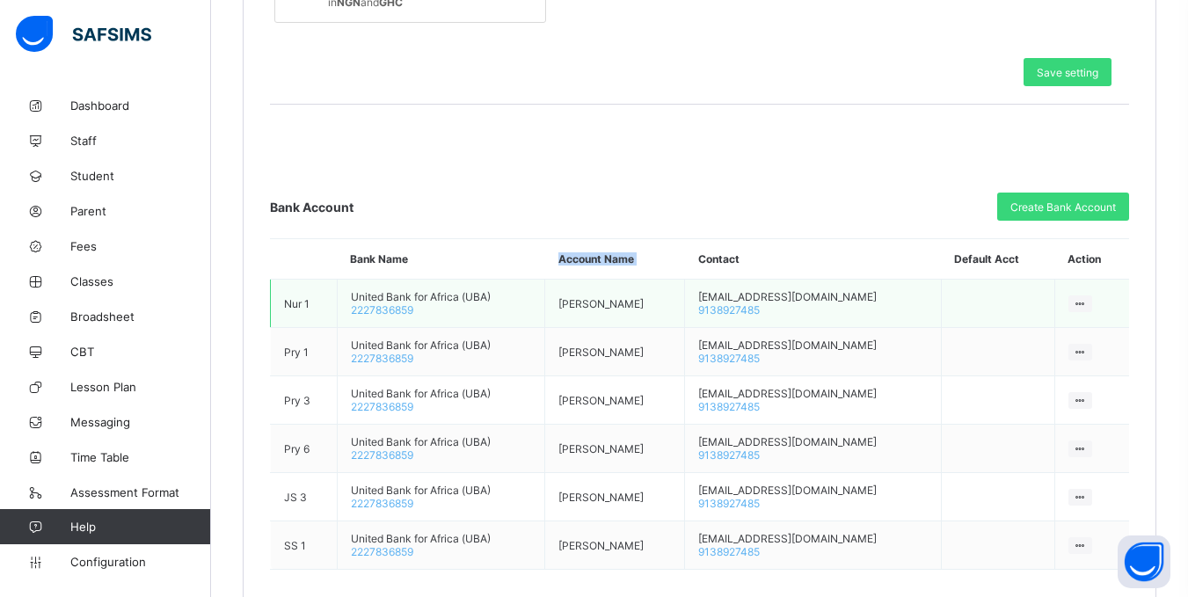
click at [631, 257] on th "Account Name" at bounding box center [615, 259] width 140 height 40
click at [372, 256] on th "Bank Name" at bounding box center [441, 259] width 208 height 40
click at [366, 254] on th "Bank Name" at bounding box center [441, 259] width 208 height 40
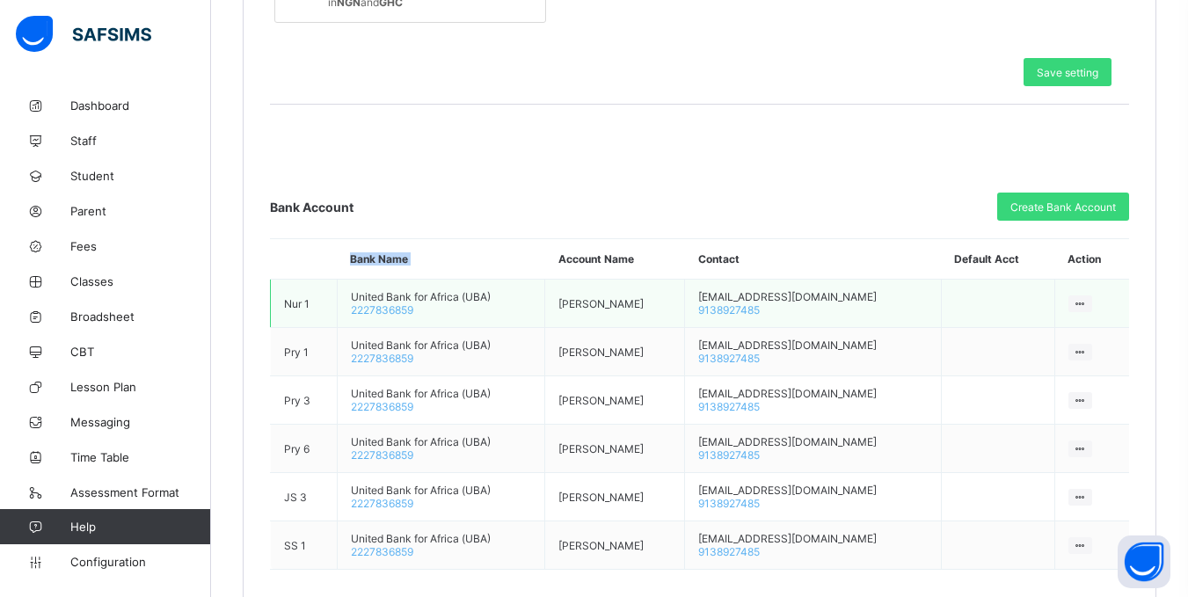
click at [366, 254] on th "Bank Name" at bounding box center [441, 259] width 208 height 40
click at [290, 299] on td "Nur 1" at bounding box center [304, 304] width 67 height 48
click at [394, 302] on td "United Bank for Africa (UBA) 2227836859" at bounding box center [441, 304] width 208 height 48
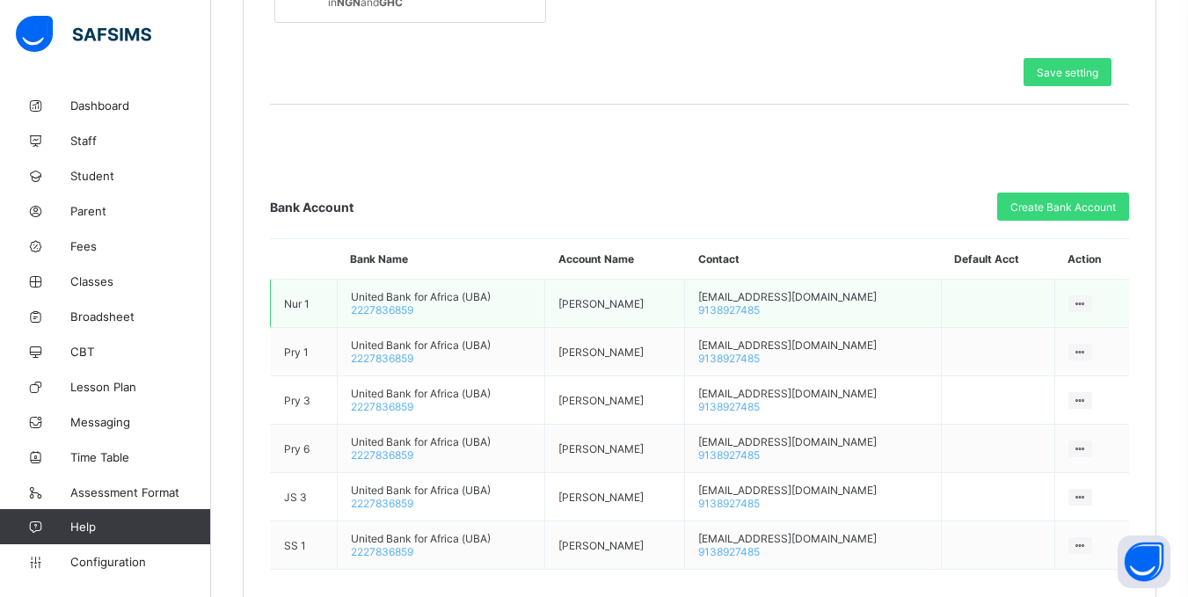
click at [396, 313] on span "2227836859" at bounding box center [382, 309] width 62 height 13
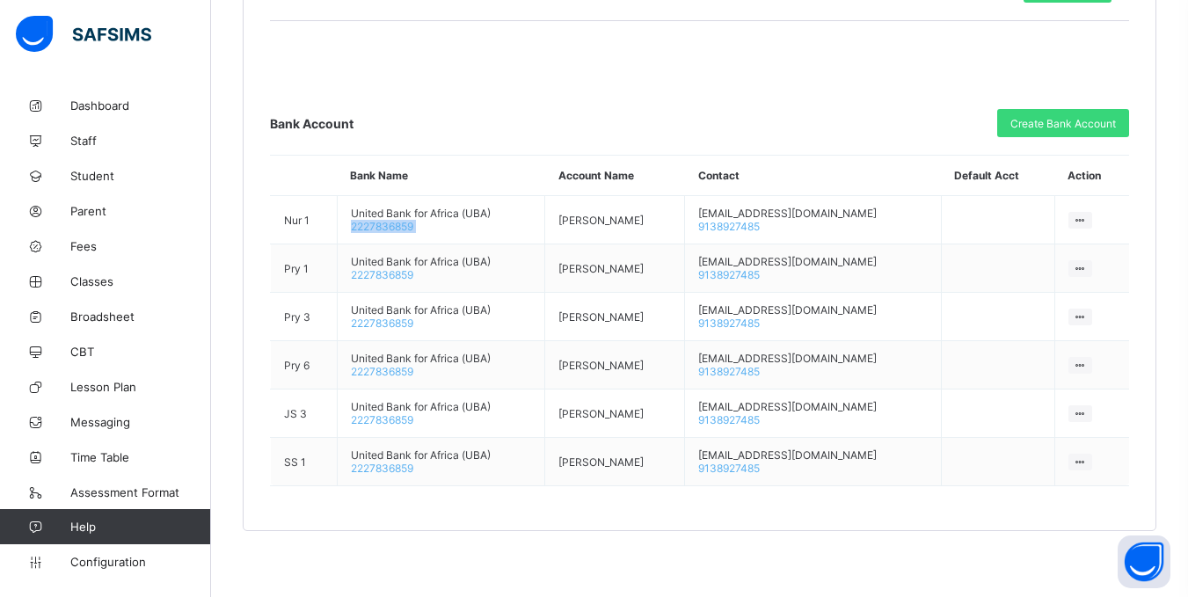
scroll to position [852, 0]
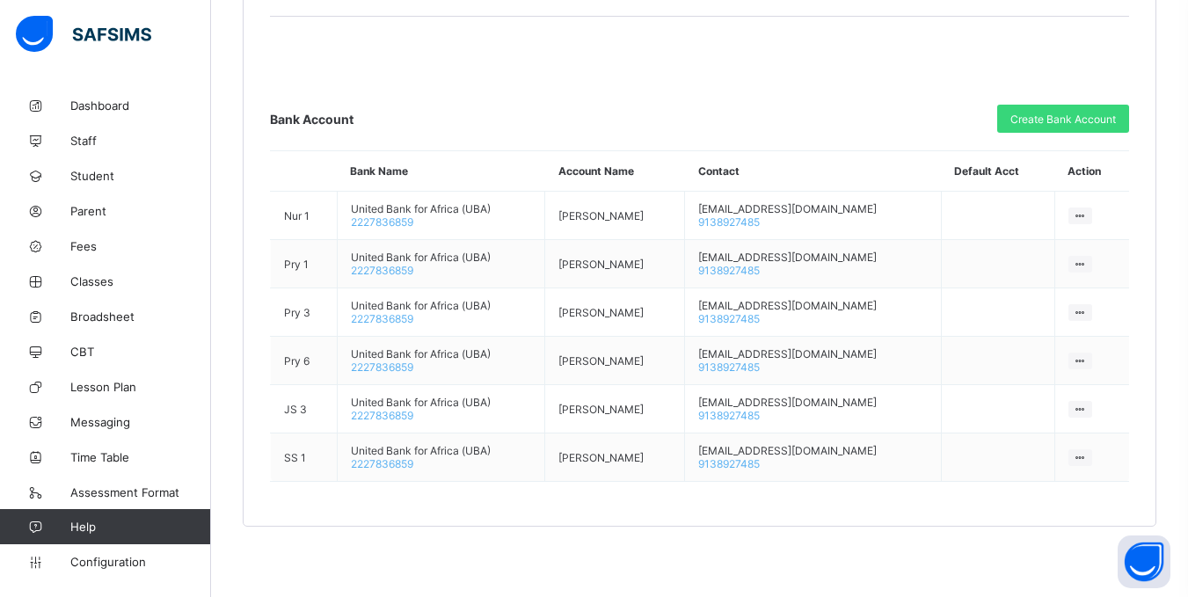
click at [399, 144] on div "Bank Account Create Bank Account Bank Name Account Name Contact Default Acct Ac…" at bounding box center [699, 293] width 859 height 377
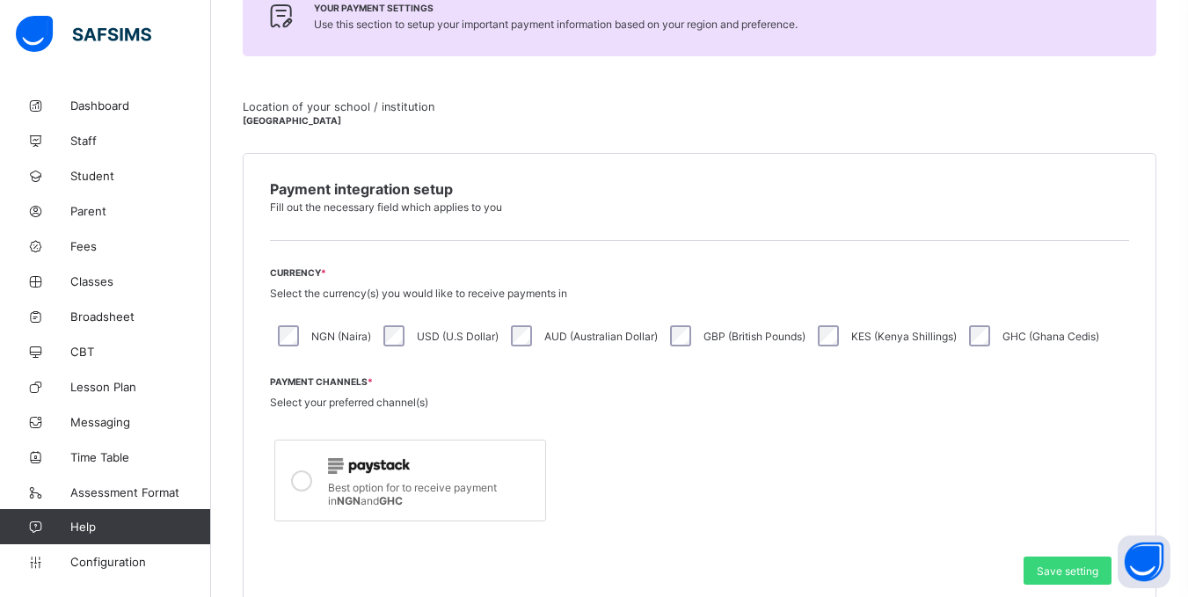
scroll to position [61, 0]
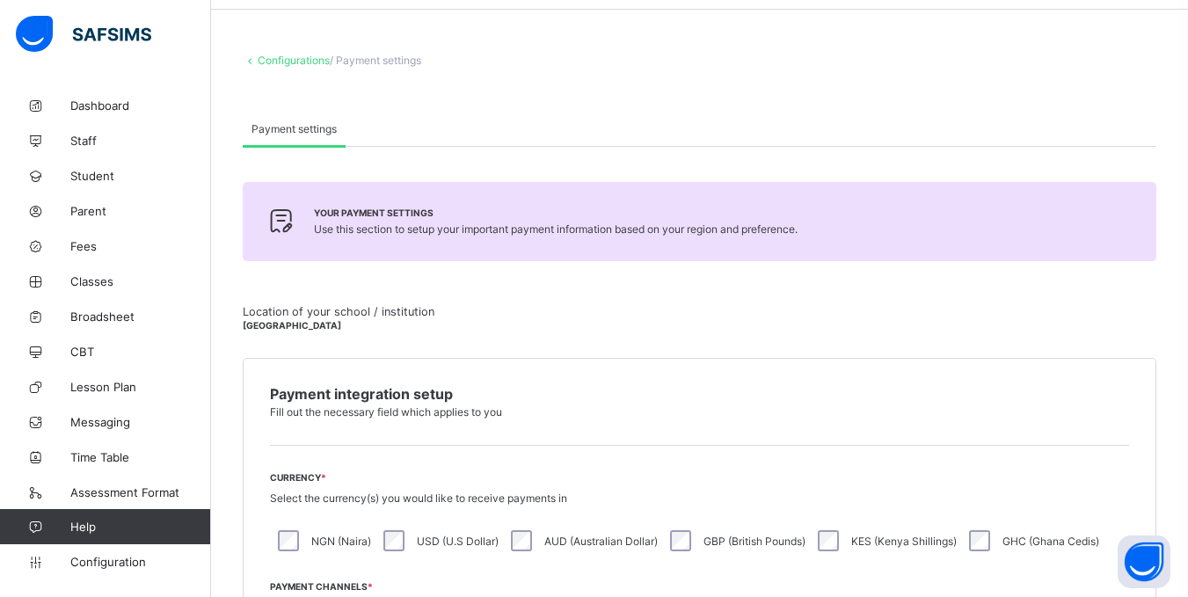
click at [280, 62] on link "Configurations" at bounding box center [294, 60] width 72 height 13
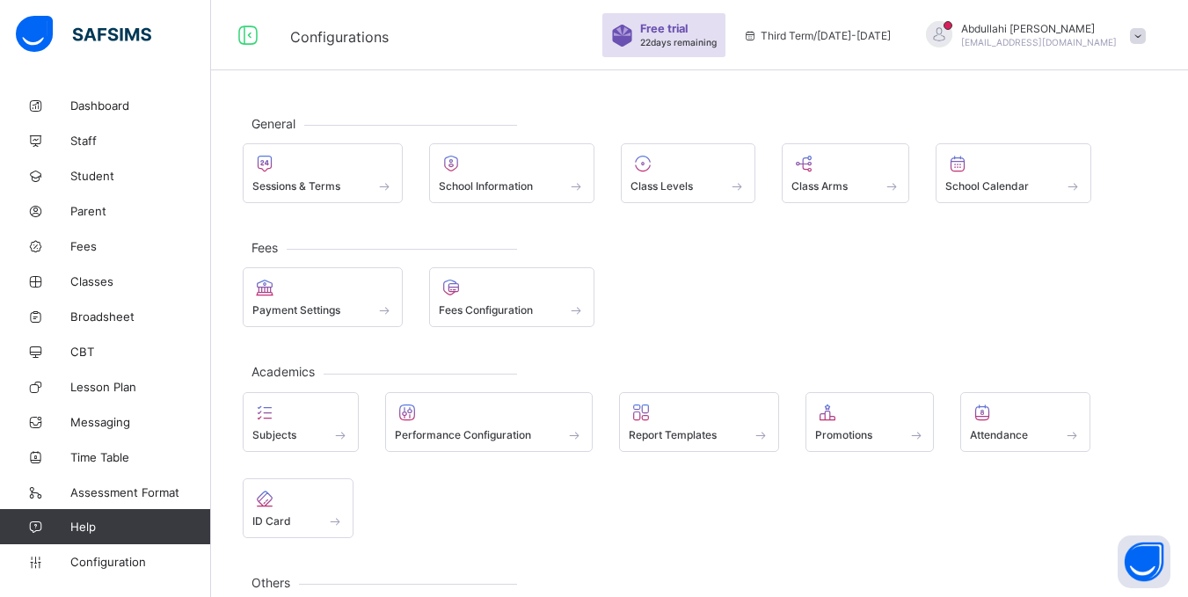
click at [952, 38] on div at bounding box center [939, 34] width 26 height 26
click at [1077, 78] on span "online" at bounding box center [1067, 74] width 44 height 13
click at [952, 45] on div at bounding box center [939, 34] width 26 height 26
click at [1085, 107] on span "Notifications" at bounding box center [1089, 105] width 116 height 20
click at [952, 35] on div at bounding box center [939, 34] width 26 height 26
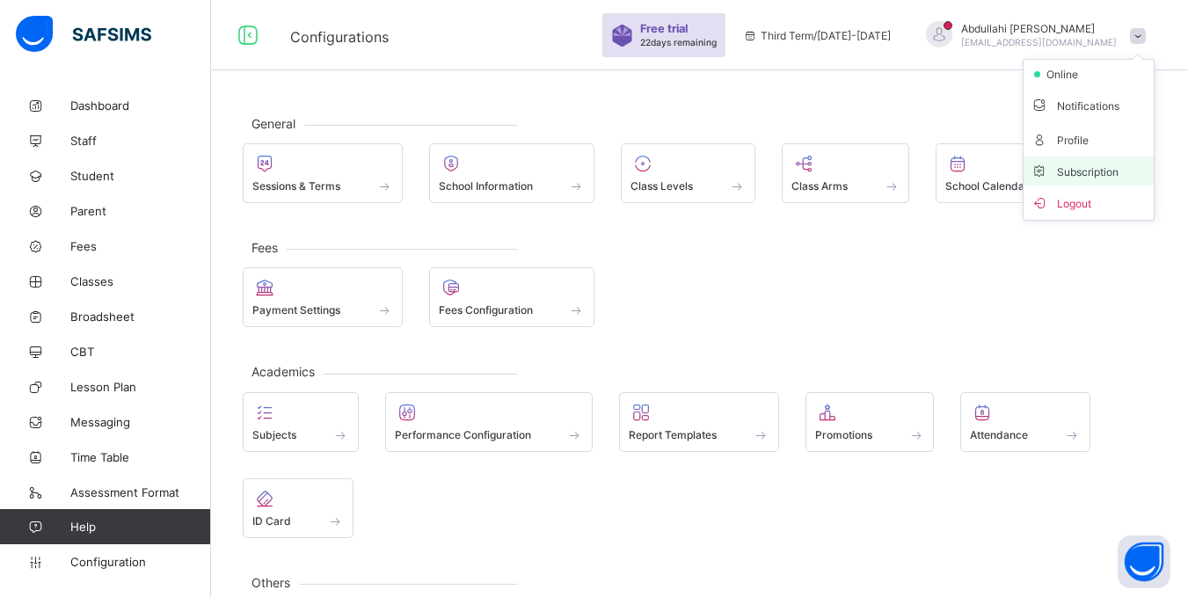
click at [1076, 167] on span "Subscription" at bounding box center [1075, 171] width 88 height 13
